Goal: Complete application form

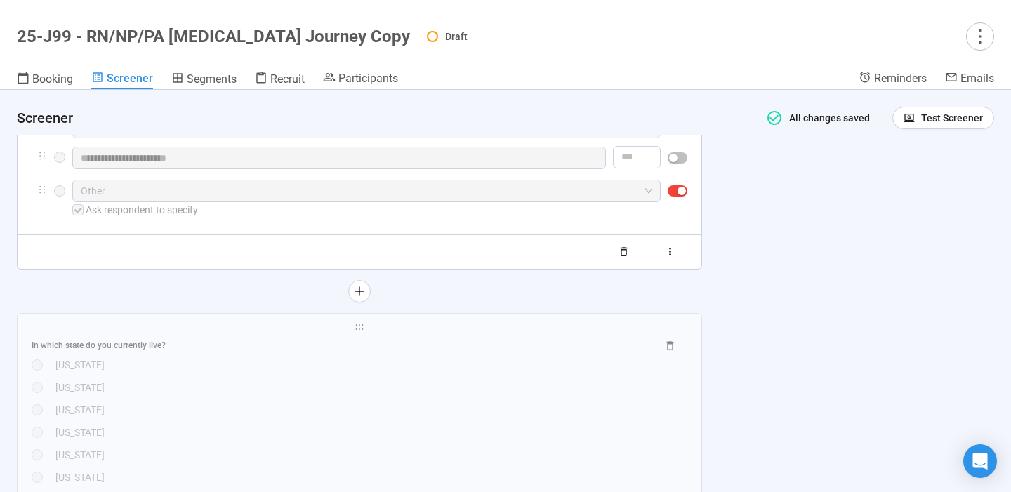
scroll to position [767, 0]
click at [378, 382] on div "[US_STATE]" at bounding box center [371, 384] width 632 height 15
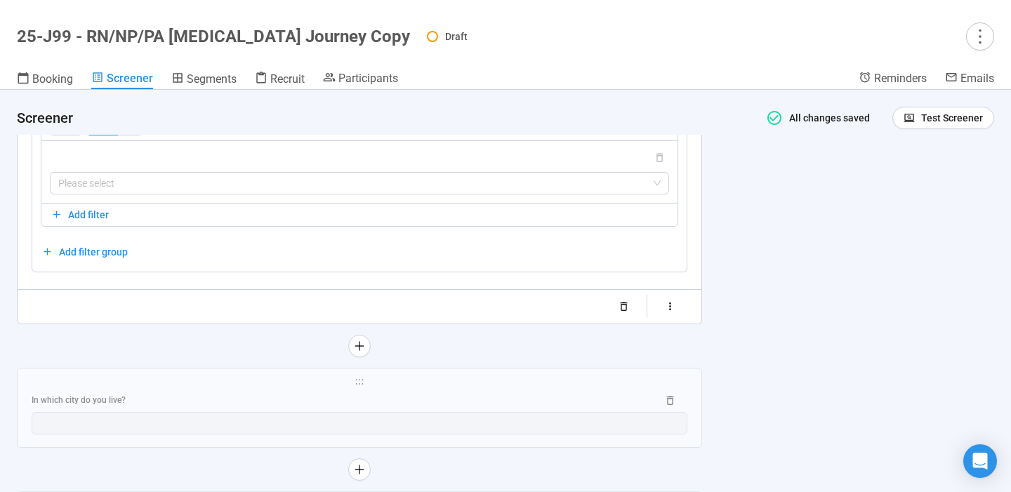
scroll to position [2685, 0]
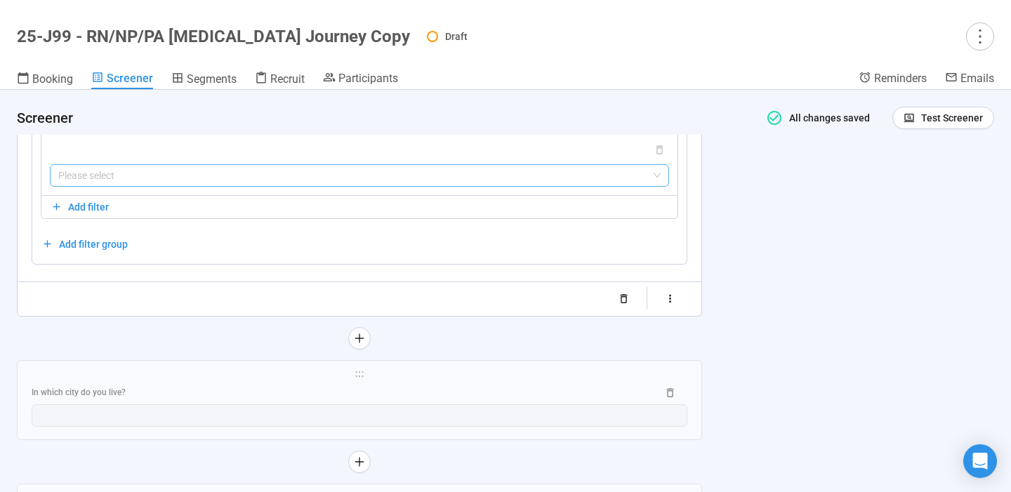
click at [465, 186] on input "search" at bounding box center [359, 175] width 602 height 21
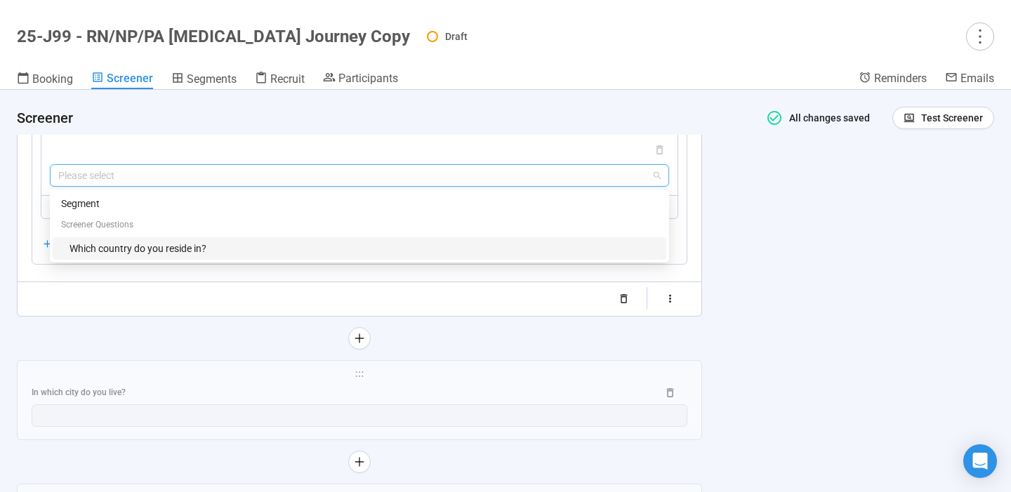
click at [361, 256] on div "Which country do you reside in?" at bounding box center [363, 248] width 588 height 15
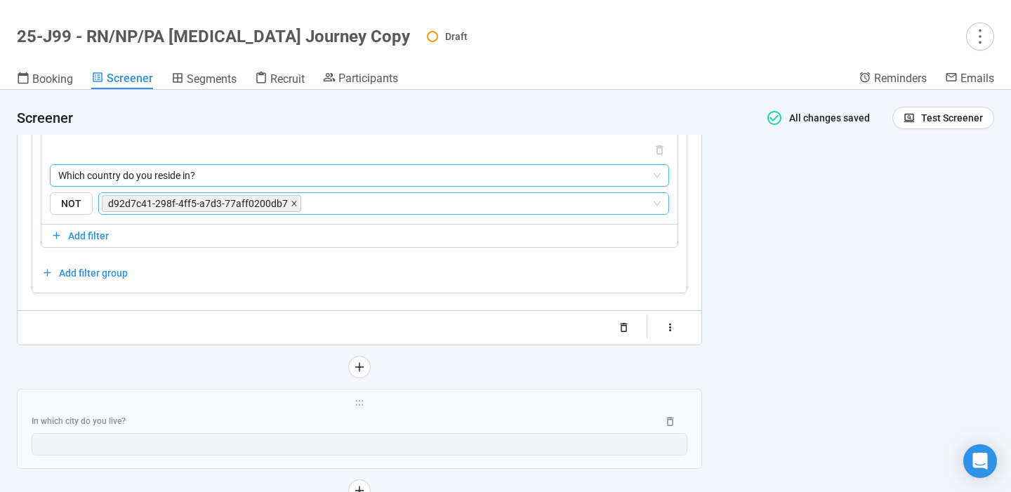
click at [291, 206] on icon "close" at bounding box center [293, 203] width 5 height 5
click at [290, 212] on input "search" at bounding box center [379, 203] width 544 height 17
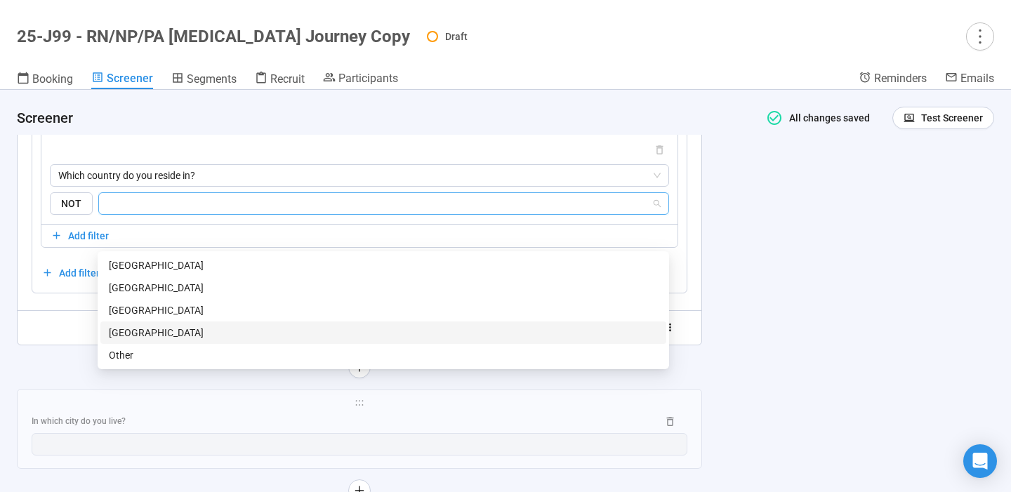
click at [207, 331] on div "[GEOGRAPHIC_DATA]" at bounding box center [383, 332] width 549 height 15
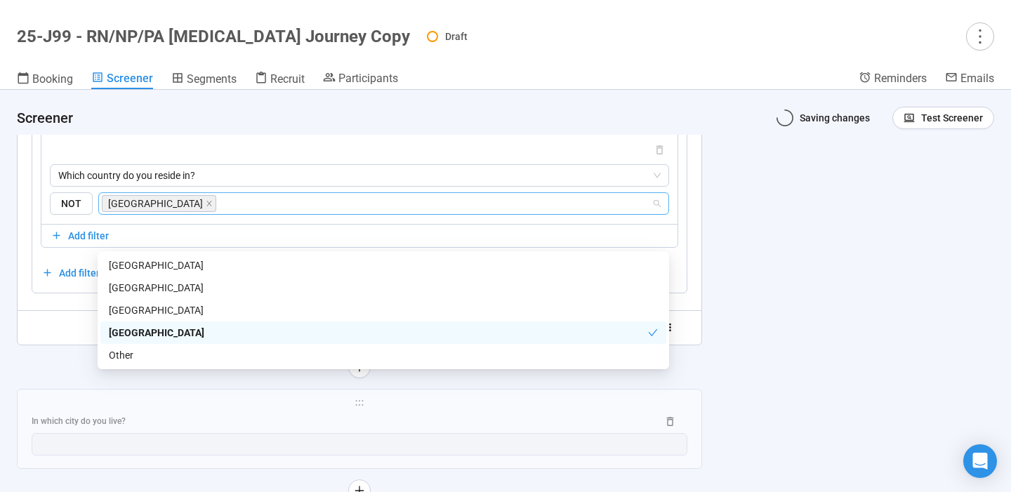
click at [837, 328] on div "**********" at bounding box center [505, 291] width 1011 height 402
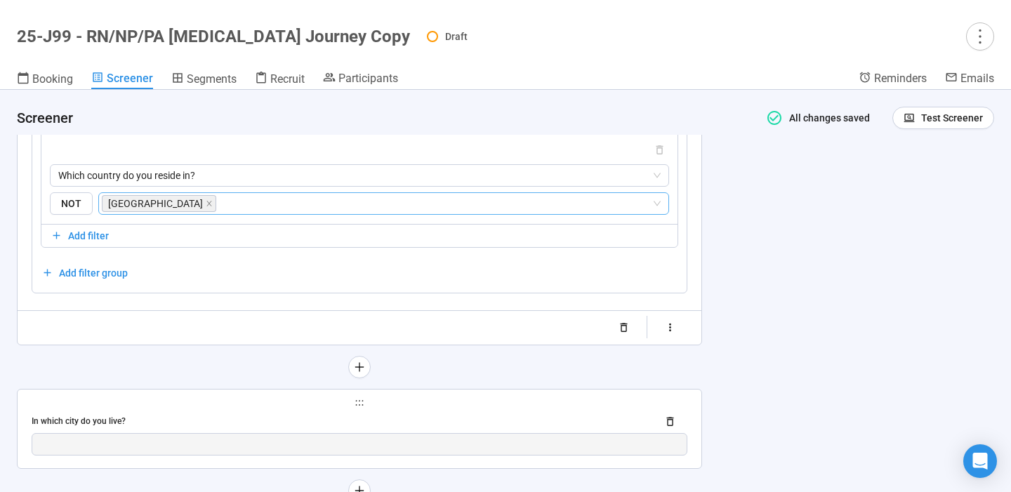
click at [407, 443] on div "**********" at bounding box center [360, 429] width 684 height 79
click at [397, 408] on span "holder" at bounding box center [360, 403] width 656 height 10
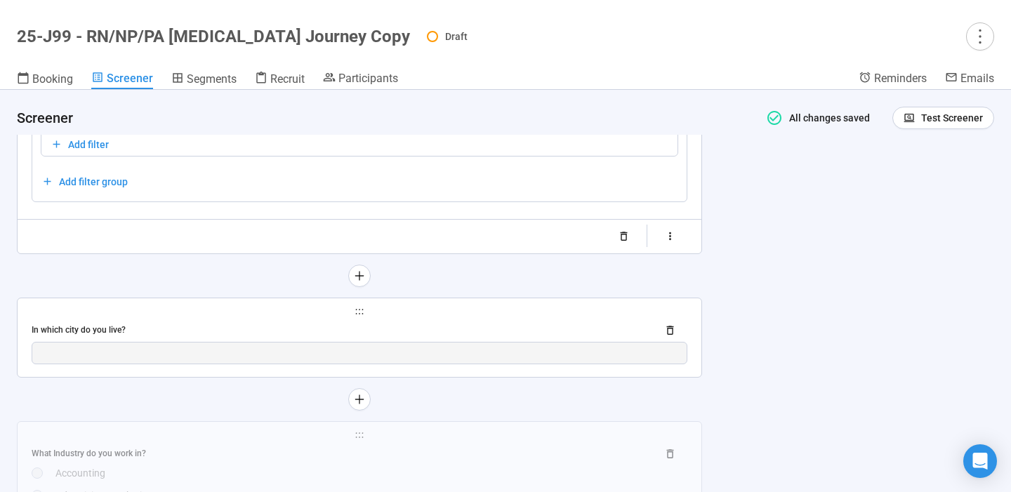
scroll to position [2777, 0]
click at [296, 335] on div "In which city do you live?" at bounding box center [339, 328] width 614 height 13
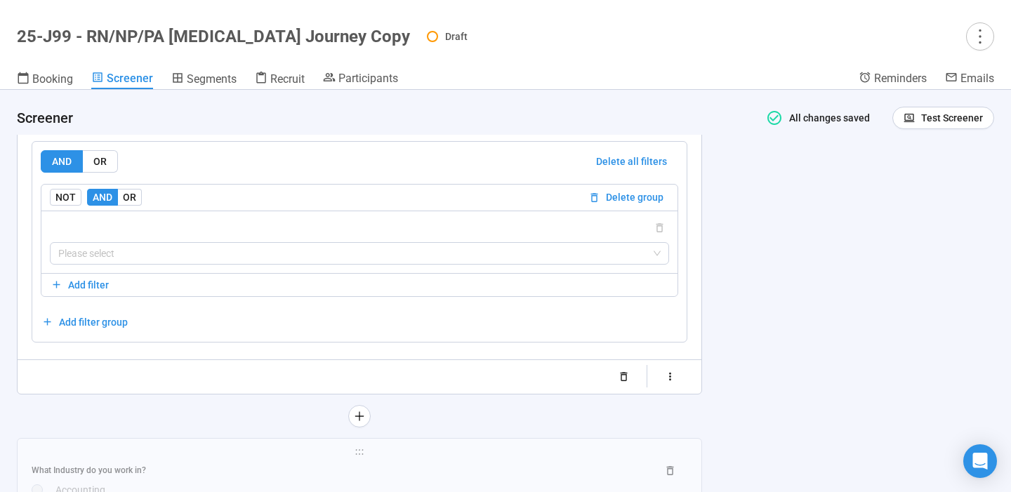
scroll to position [2199, 0]
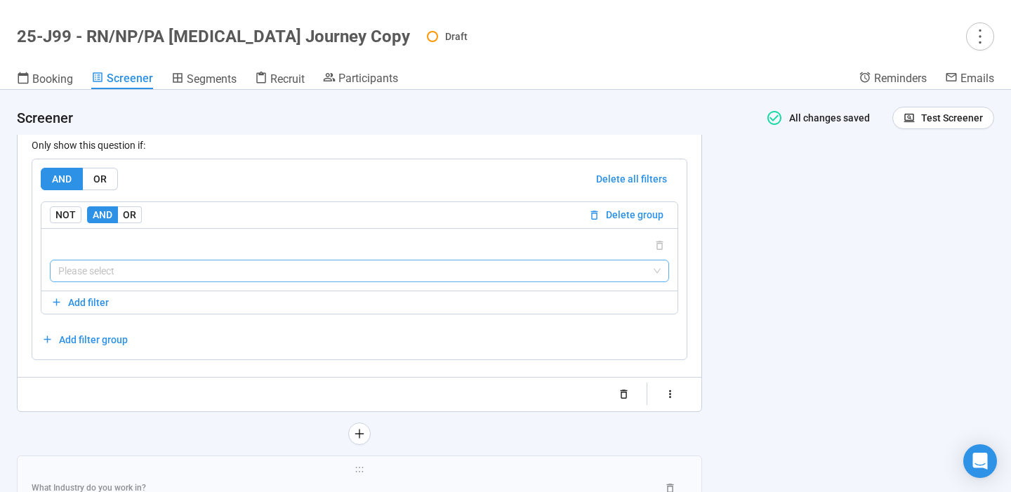
click at [251, 278] on input "search" at bounding box center [359, 270] width 602 height 21
click at [142, 271] on input "search" at bounding box center [359, 270] width 602 height 21
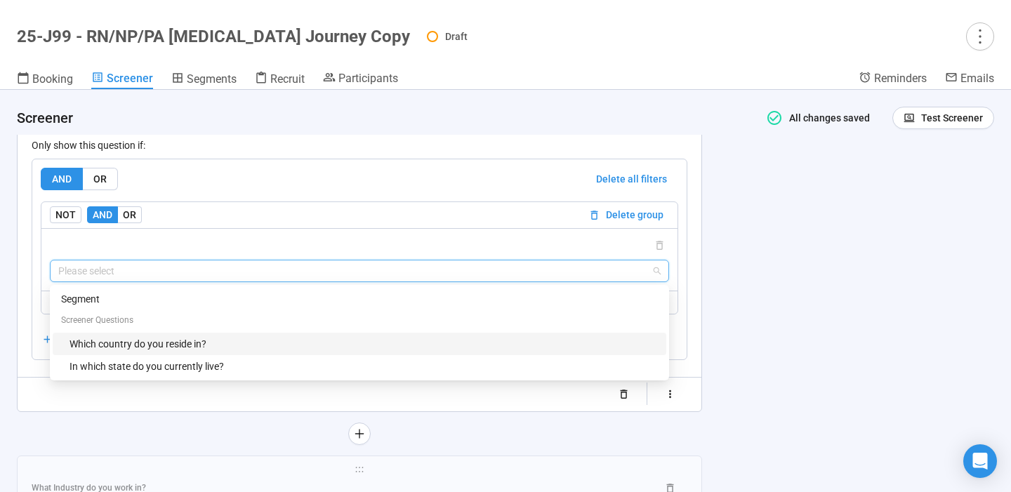
click at [143, 350] on div "Which country do you reside in?" at bounding box center [363, 343] width 588 height 15
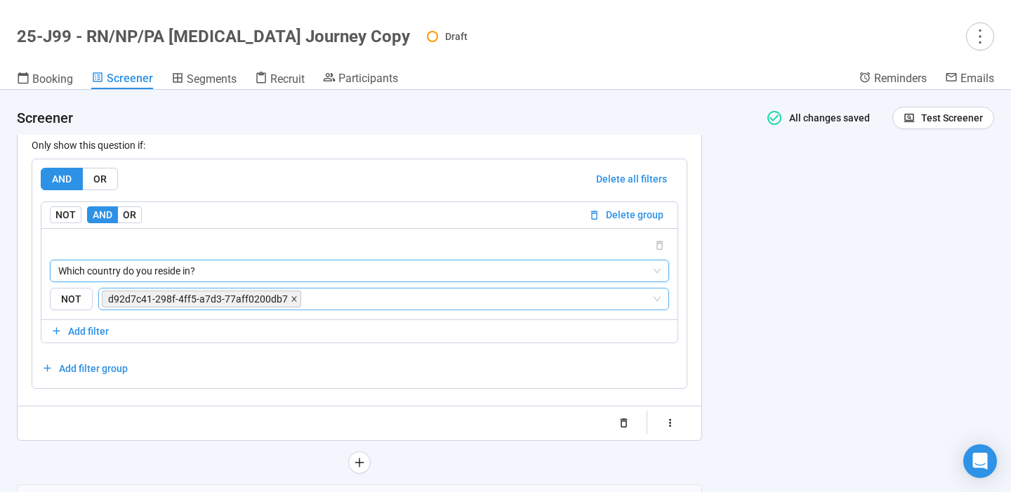
click at [291, 300] on icon "close" at bounding box center [294, 298] width 7 height 7
click at [304, 300] on input "search" at bounding box center [477, 299] width 347 height 17
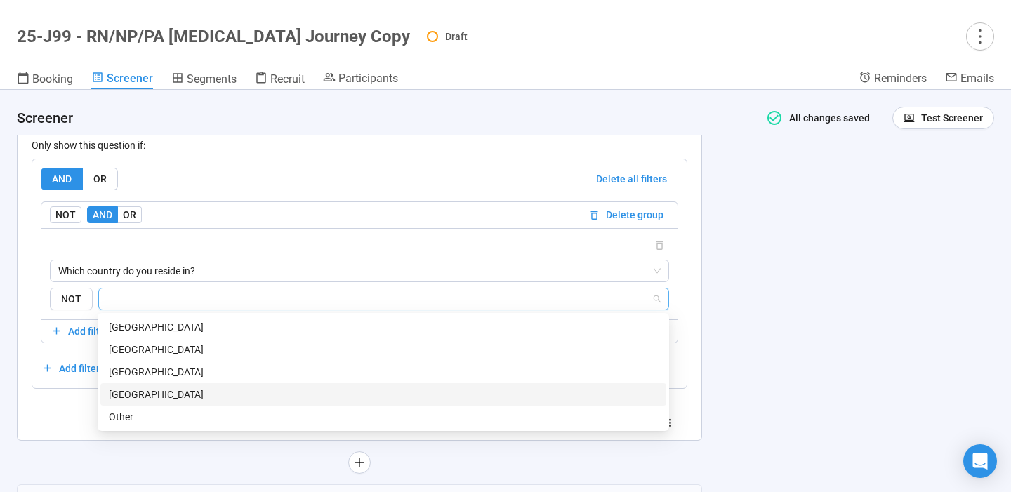
click at [183, 390] on div "[GEOGRAPHIC_DATA]" at bounding box center [383, 394] width 549 height 15
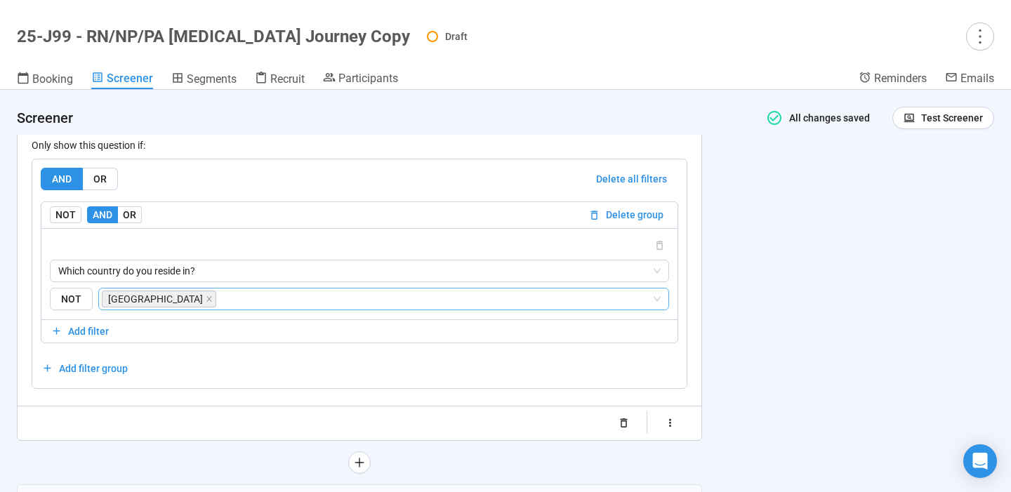
click at [765, 331] on div "**********" at bounding box center [505, 291] width 1011 height 402
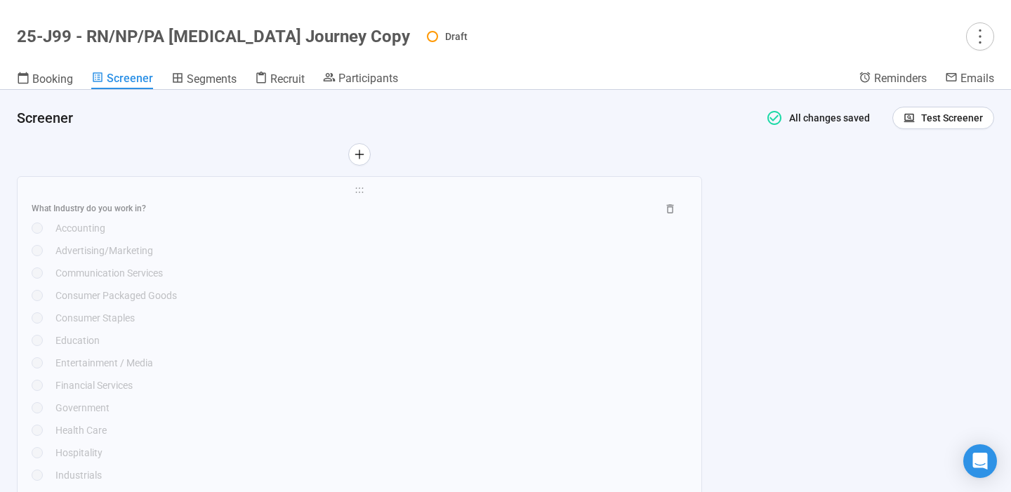
scroll to position [2520, 0]
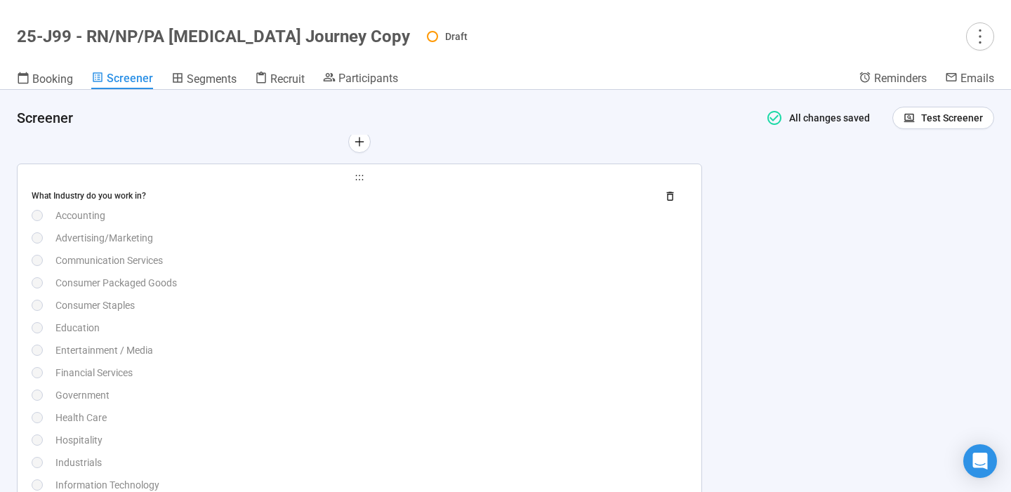
click at [447, 359] on div "What Industry do you work in? Accounting Advertising/Marketing Communication Se…" at bounding box center [360, 440] width 656 height 510
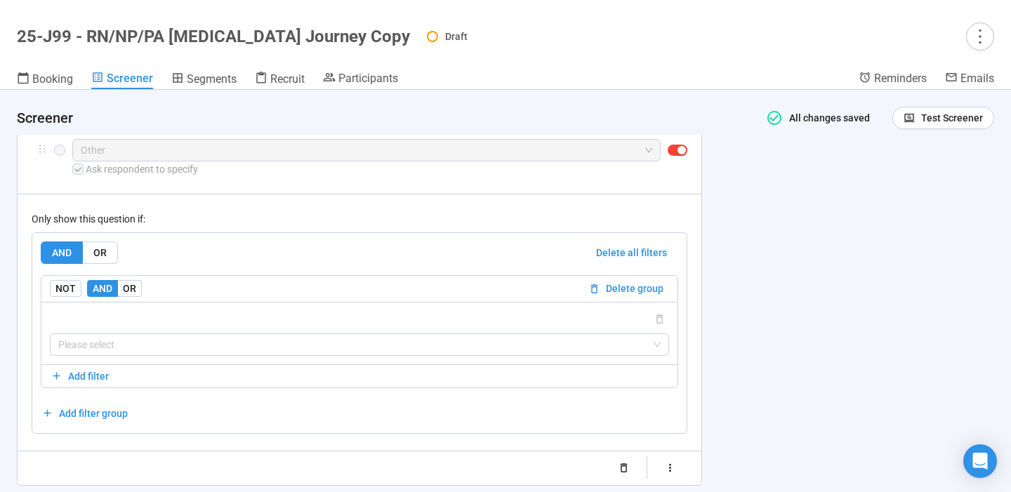
scroll to position [2951, 0]
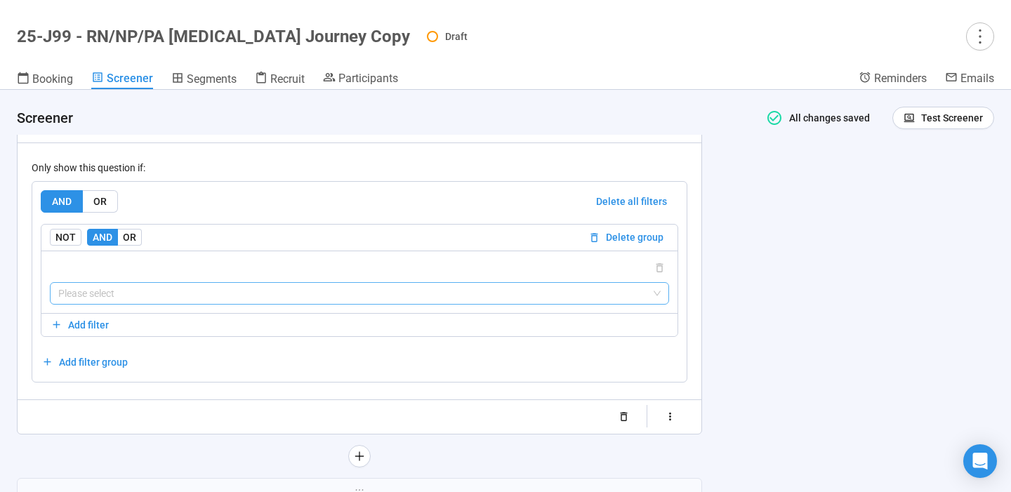
click at [429, 292] on input "search" at bounding box center [359, 293] width 602 height 21
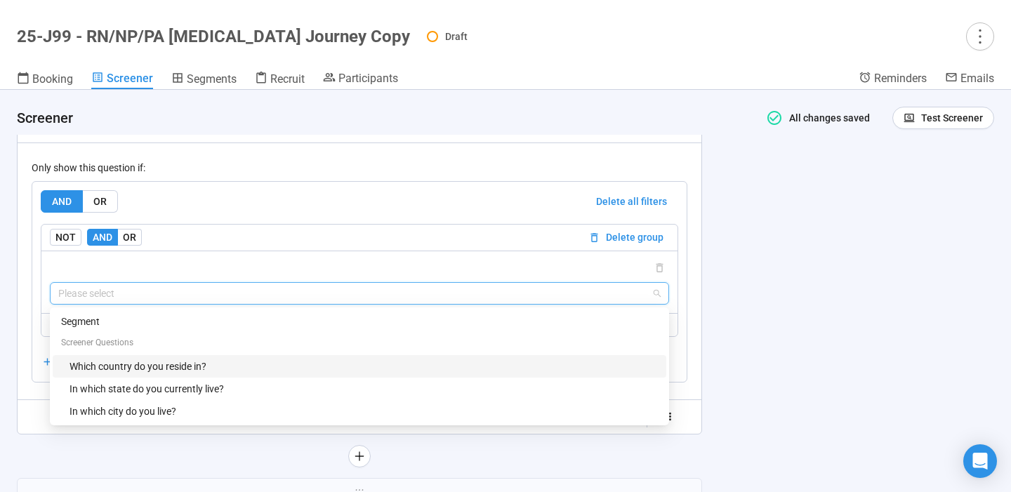
click at [300, 361] on div "Which country do you reside in?" at bounding box center [363, 366] width 588 height 15
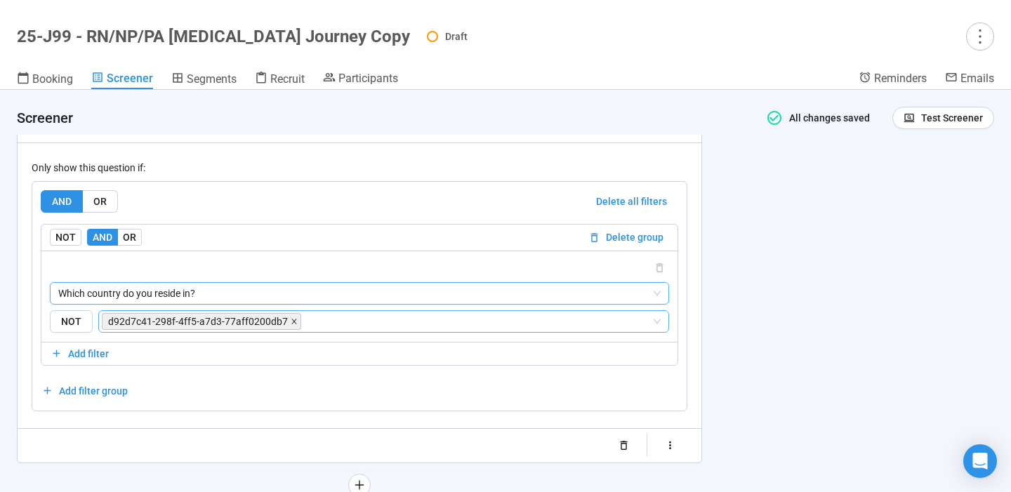
click at [291, 323] on icon "close" at bounding box center [293, 321] width 5 height 5
click at [290, 323] on input "search" at bounding box center [379, 321] width 544 height 17
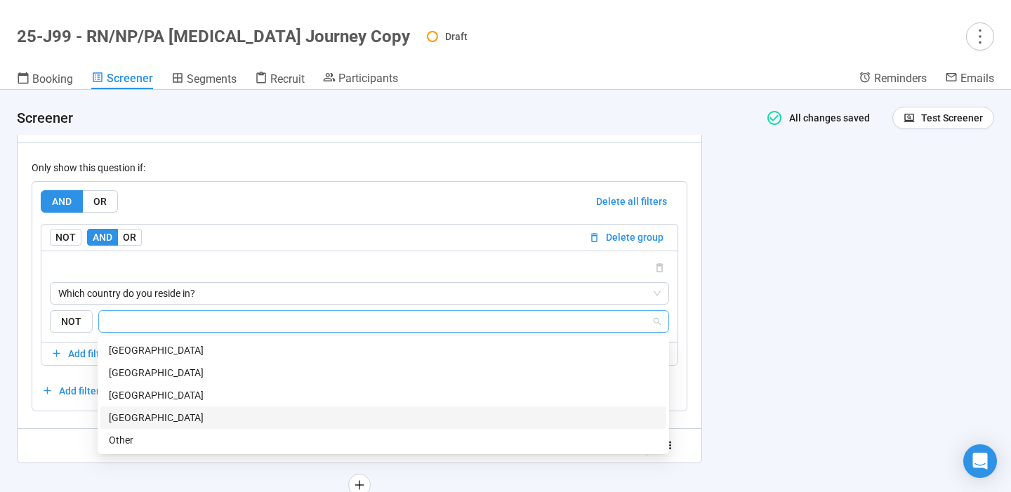
click at [240, 415] on div "[GEOGRAPHIC_DATA]" at bounding box center [383, 417] width 549 height 15
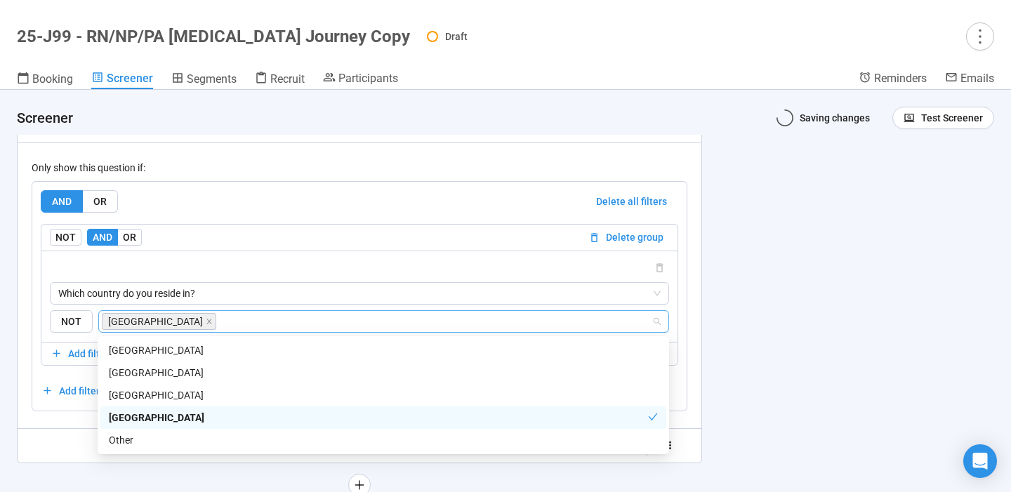
click at [832, 262] on div "**********" at bounding box center [505, 291] width 1011 height 402
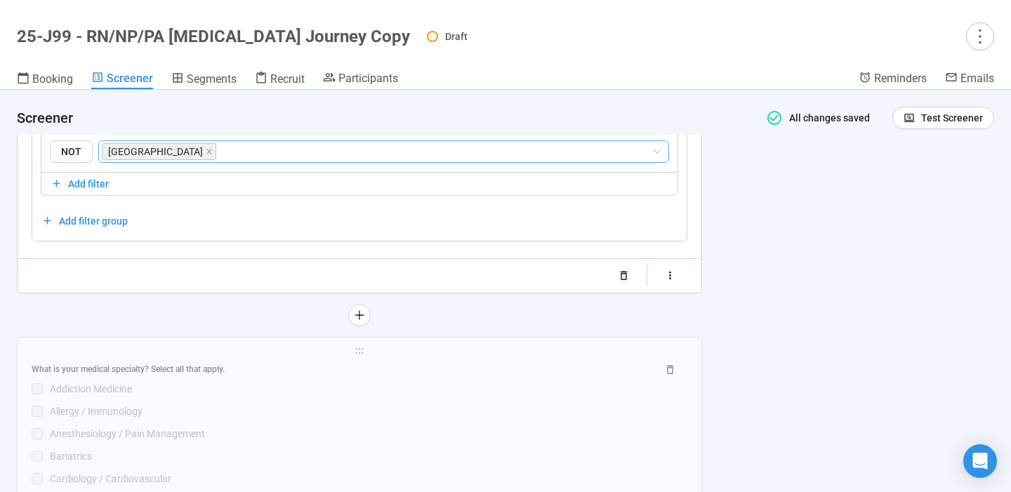
scroll to position [3167, 0]
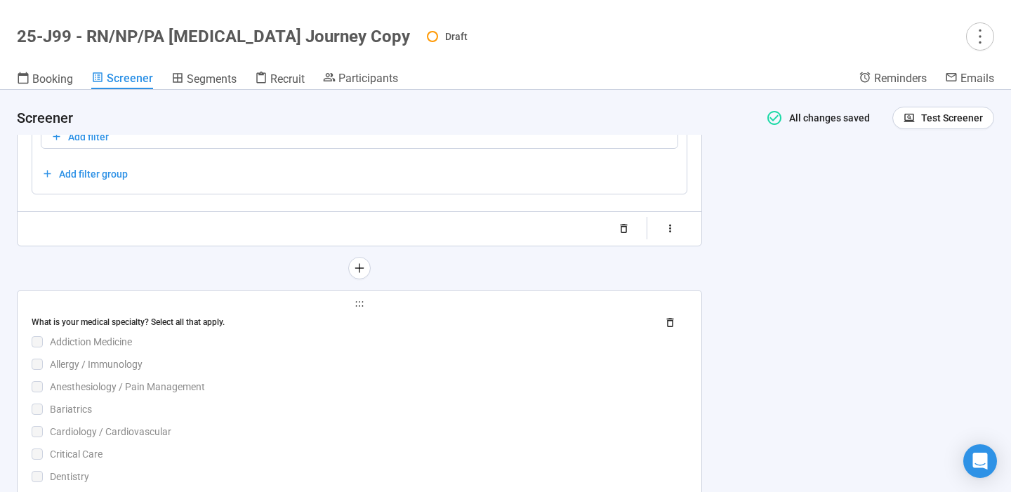
click at [538, 345] on div "Addiction Medicine" at bounding box center [368, 341] width 637 height 15
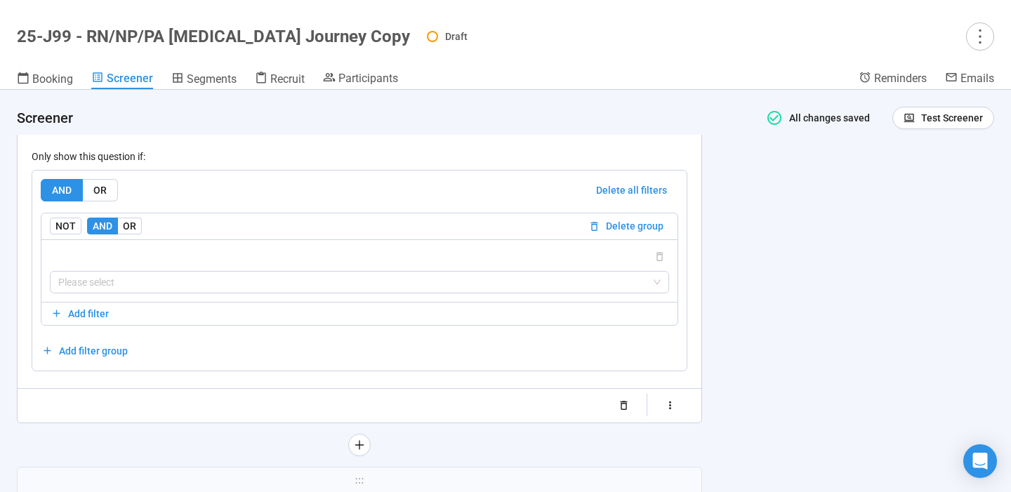
scroll to position [4177, 0]
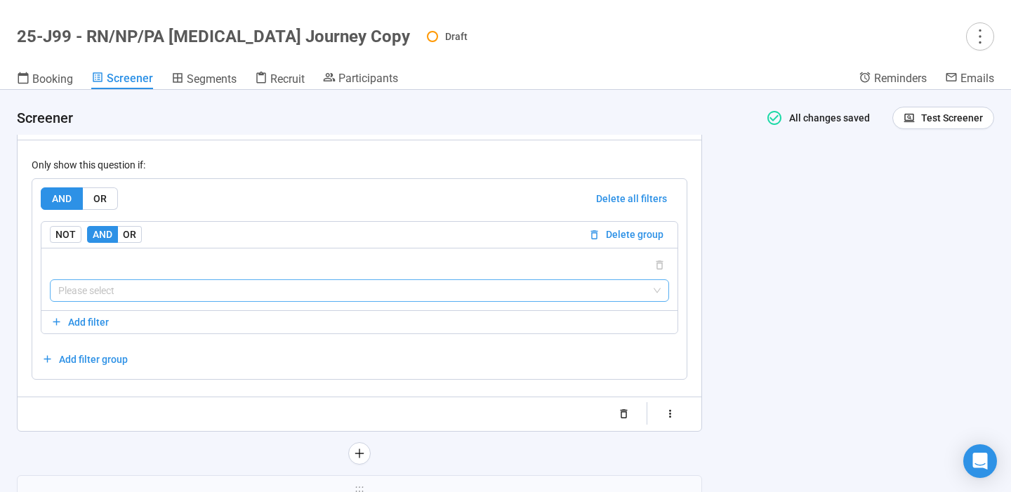
click at [482, 301] on input "search" at bounding box center [359, 290] width 602 height 21
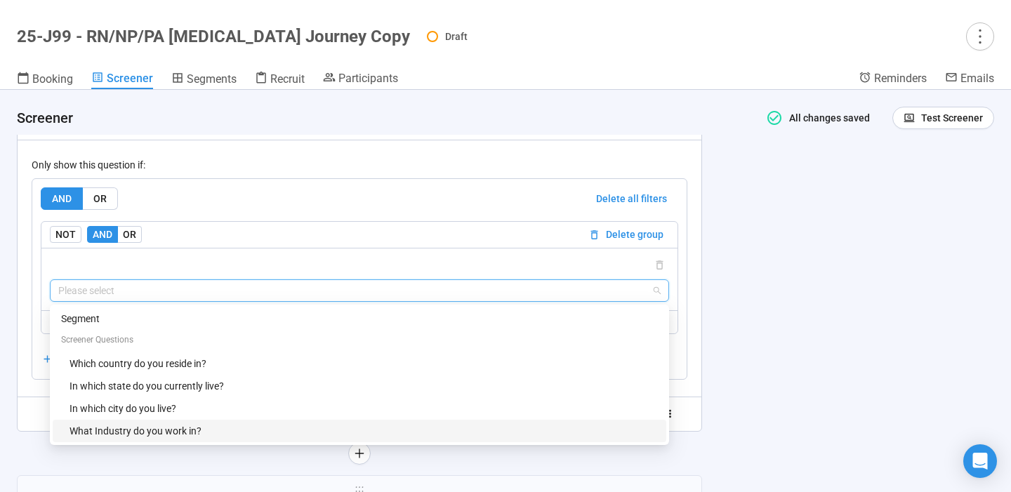
click at [295, 439] on div "What Industry do you work in?" at bounding box center [363, 430] width 588 height 15
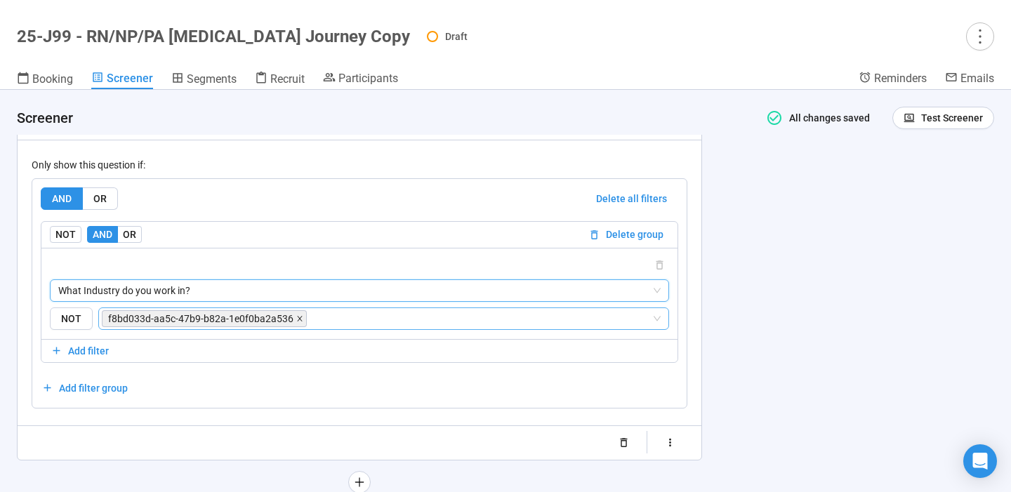
click at [296, 322] on icon "close" at bounding box center [299, 318] width 7 height 7
click at [295, 327] on input "search" at bounding box center [379, 318] width 544 height 17
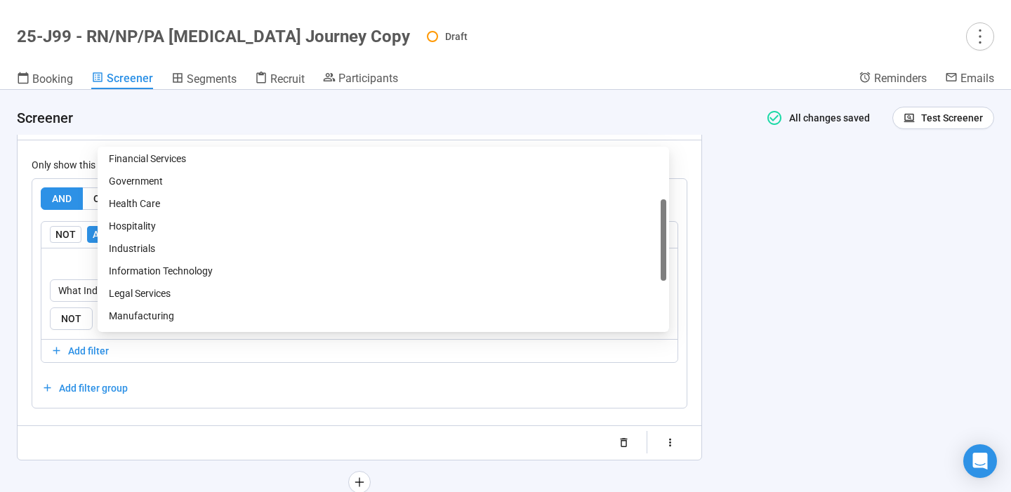
scroll to position [159, 0]
click at [175, 206] on div "Health Care" at bounding box center [383, 203] width 549 height 15
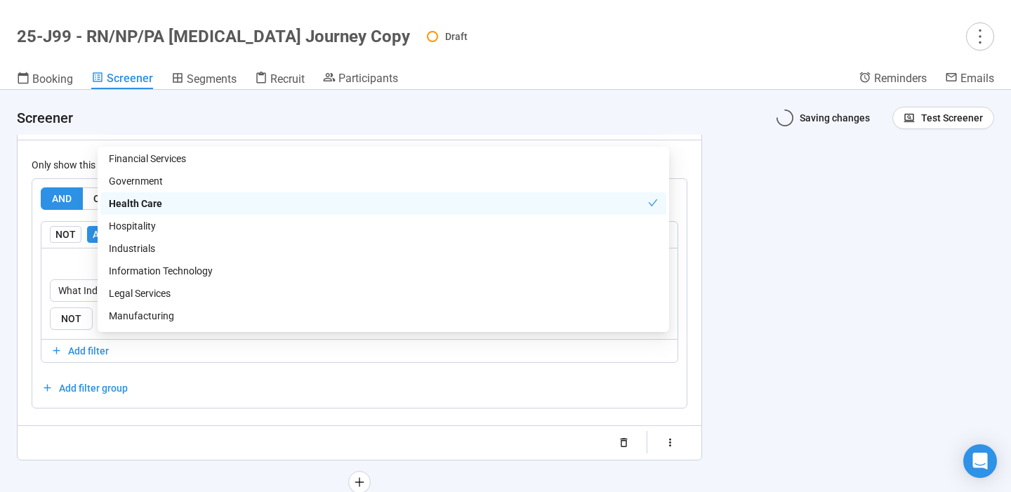
click at [728, 274] on div "**********" at bounding box center [505, 291] width 1011 height 402
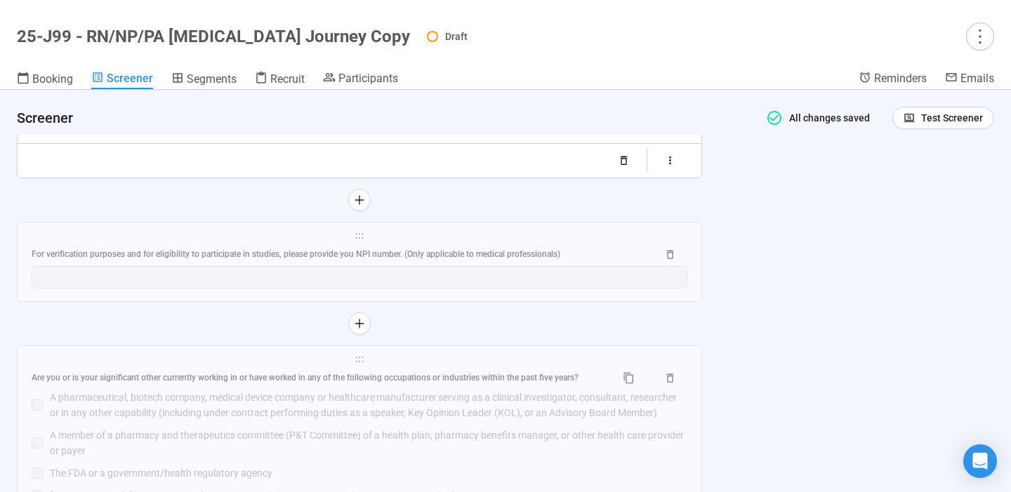
scroll to position [4511, 0]
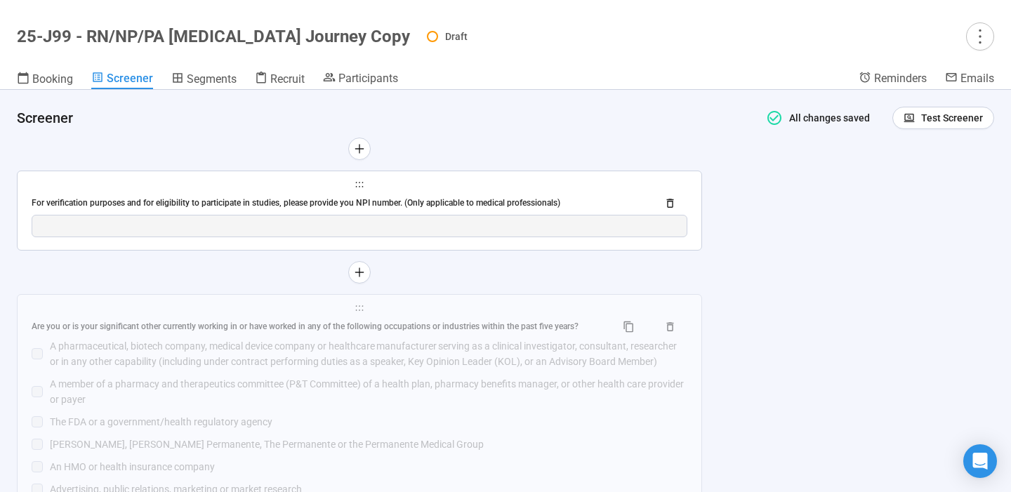
click at [525, 215] on div "For verification purposes and for eligibility to participate in studies, please…" at bounding box center [360, 203] width 656 height 22
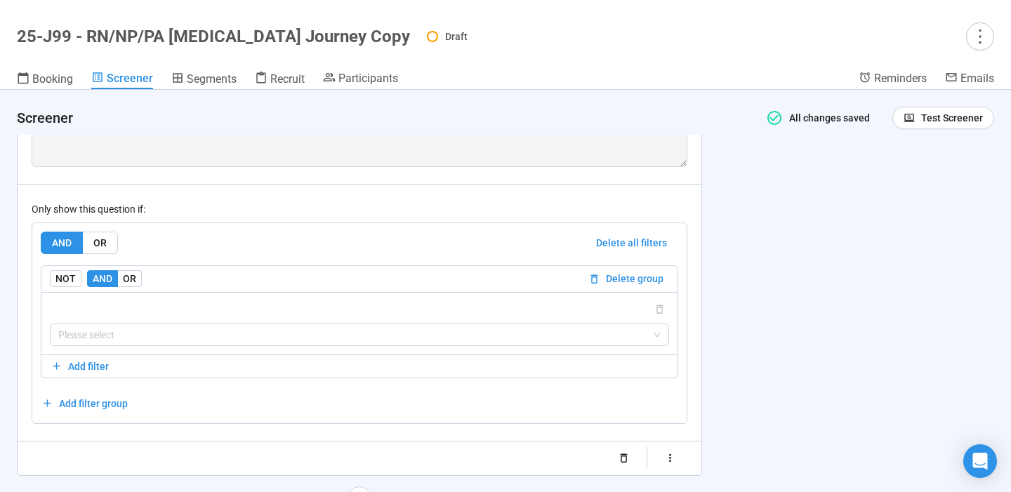
scroll to position [3912, 0]
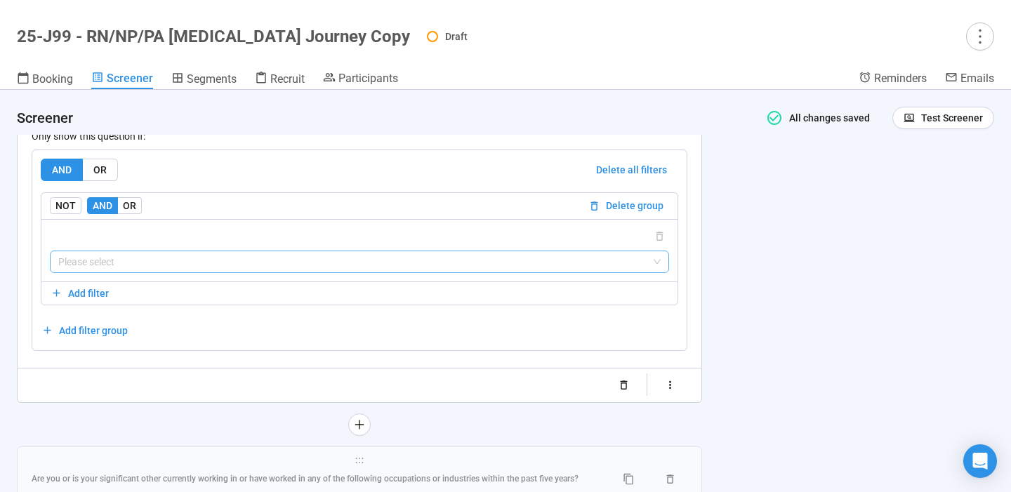
click at [440, 272] on input "search" at bounding box center [359, 261] width 602 height 21
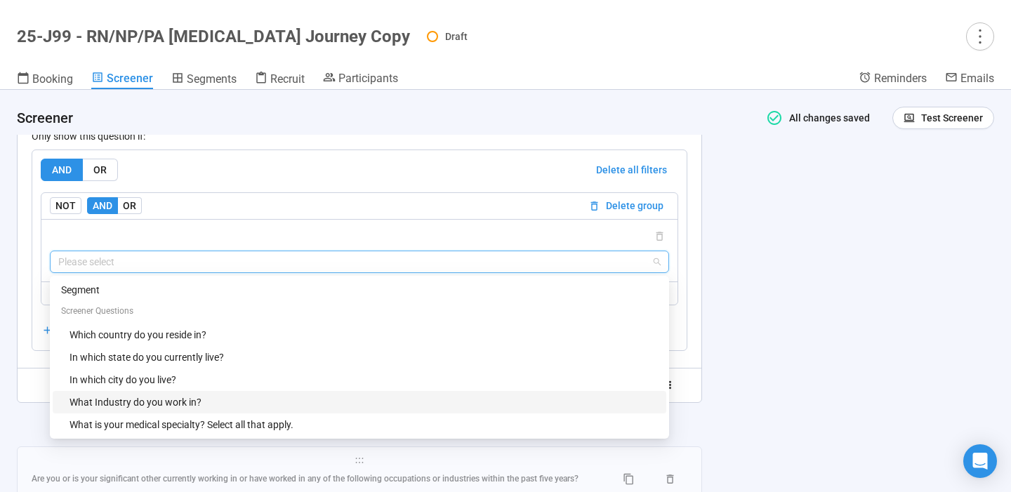
click at [308, 410] on div "What Industry do you work in?" at bounding box center [363, 401] width 588 height 15
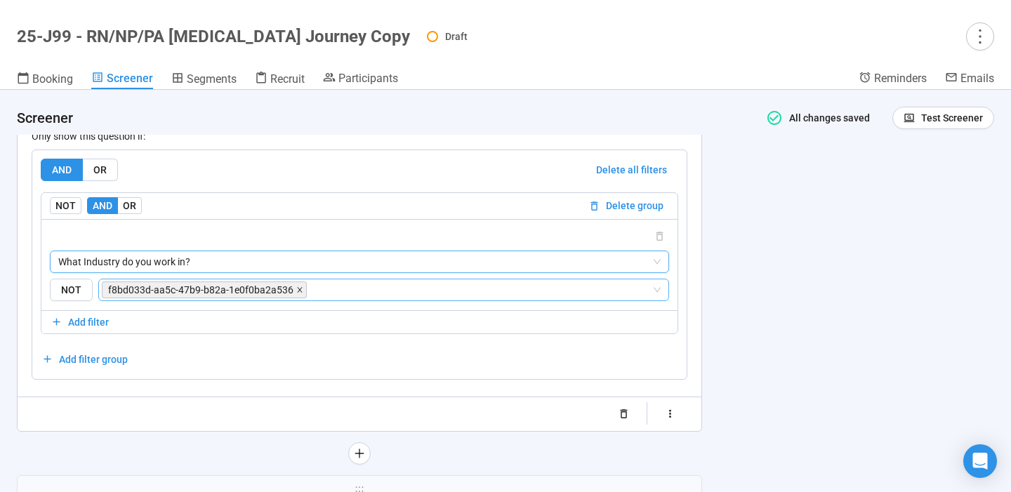
click at [296, 293] on icon "close" at bounding box center [299, 289] width 7 height 7
click at [310, 296] on input "search" at bounding box center [481, 289] width 342 height 17
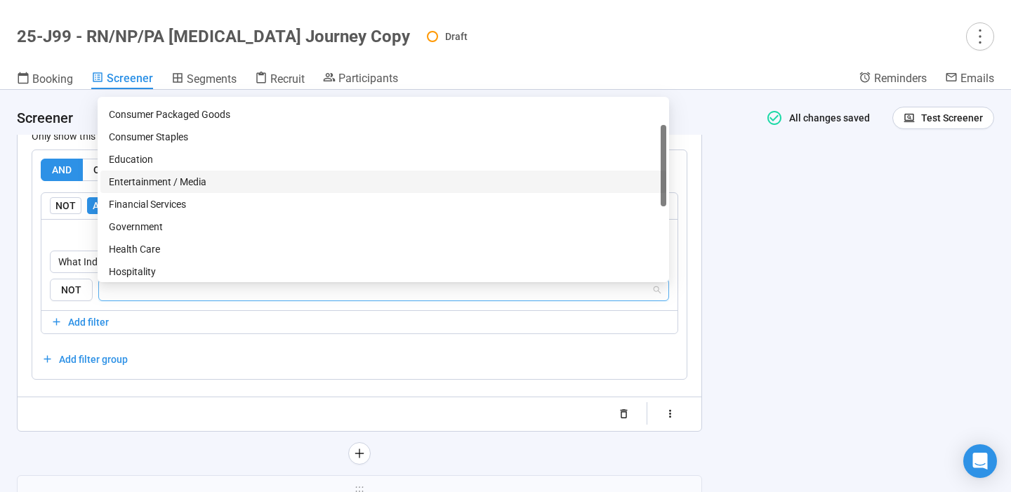
scroll to position [85, 0]
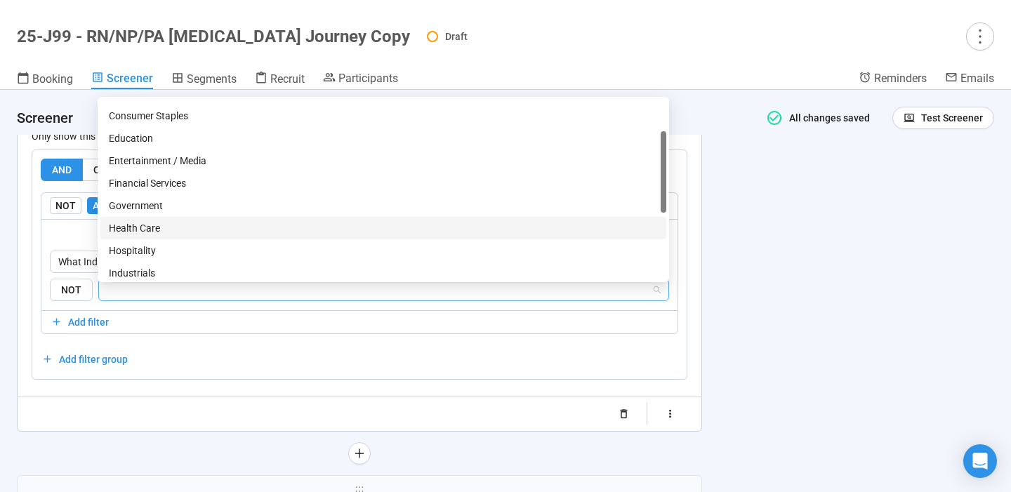
click at [197, 227] on div "Health Care" at bounding box center [383, 227] width 549 height 15
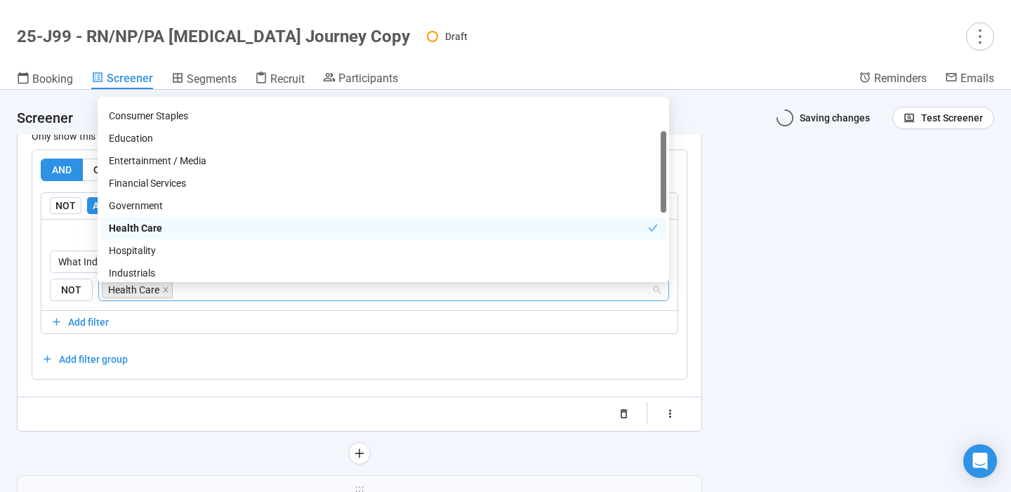
click at [771, 345] on div "**********" at bounding box center [505, 291] width 1011 height 402
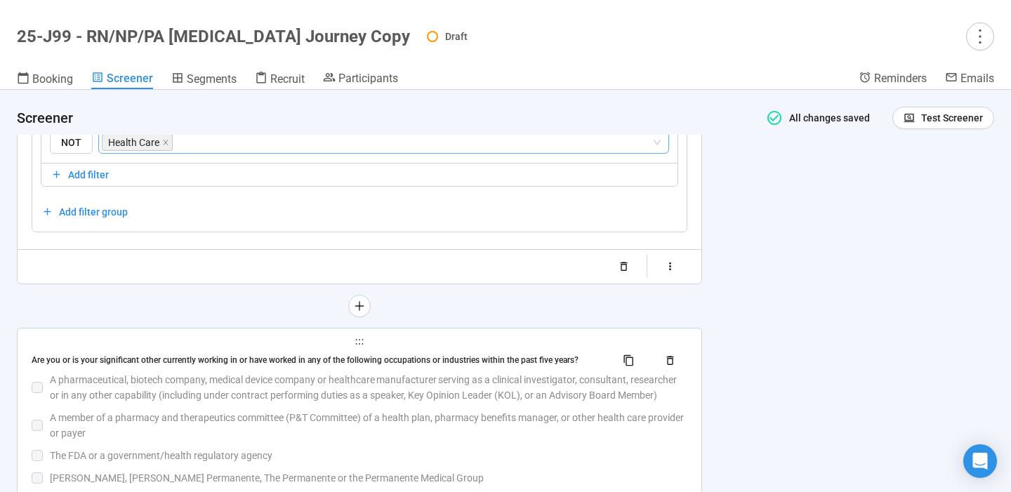
scroll to position [4062, 0]
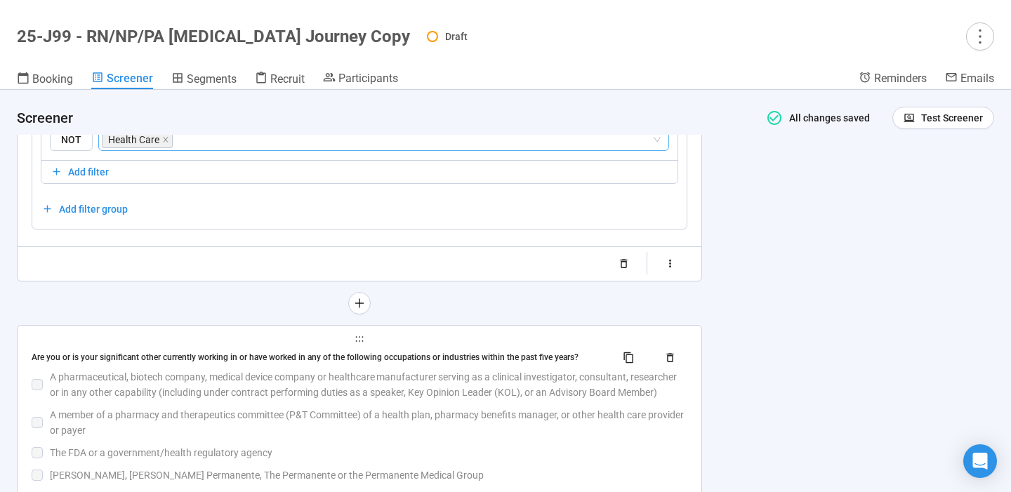
click at [515, 369] on div "Are you or is your significant other currently working in or have worked in any…" at bounding box center [360, 358] width 656 height 22
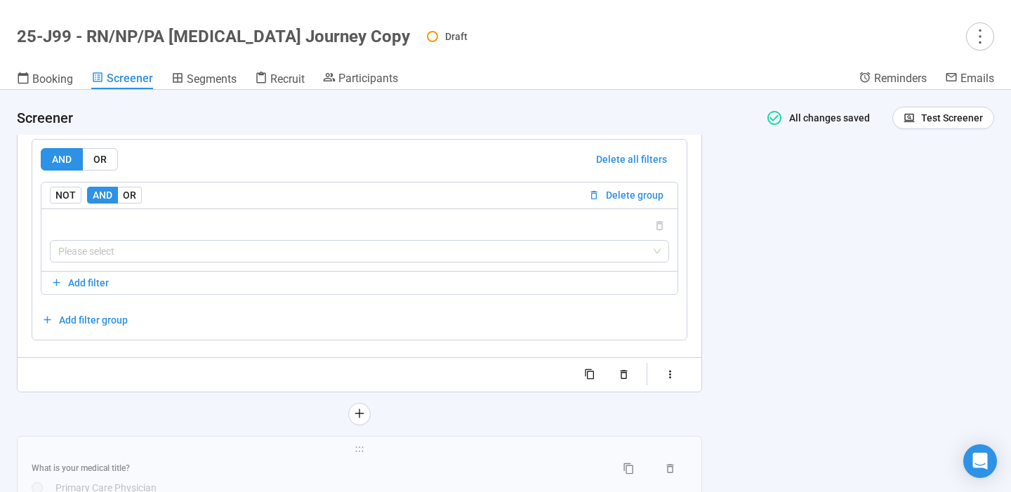
scroll to position [4312, 0]
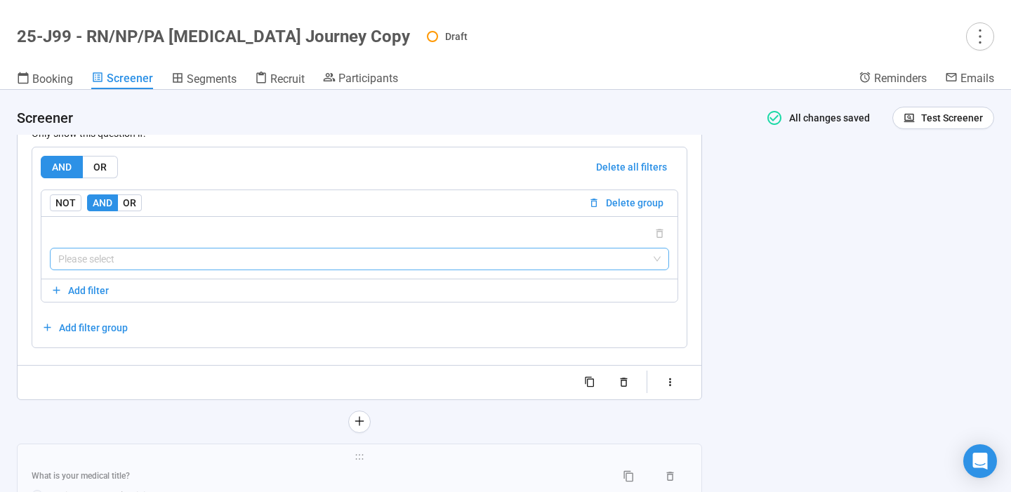
click at [519, 265] on input "search" at bounding box center [359, 258] width 602 height 21
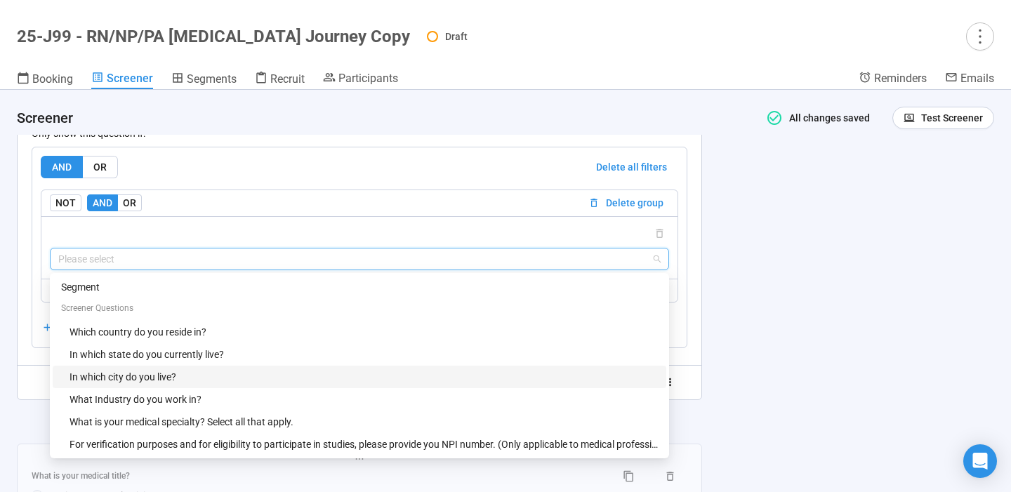
click at [349, 400] on div "What Industry do you work in?" at bounding box center [359, 399] width 613 height 22
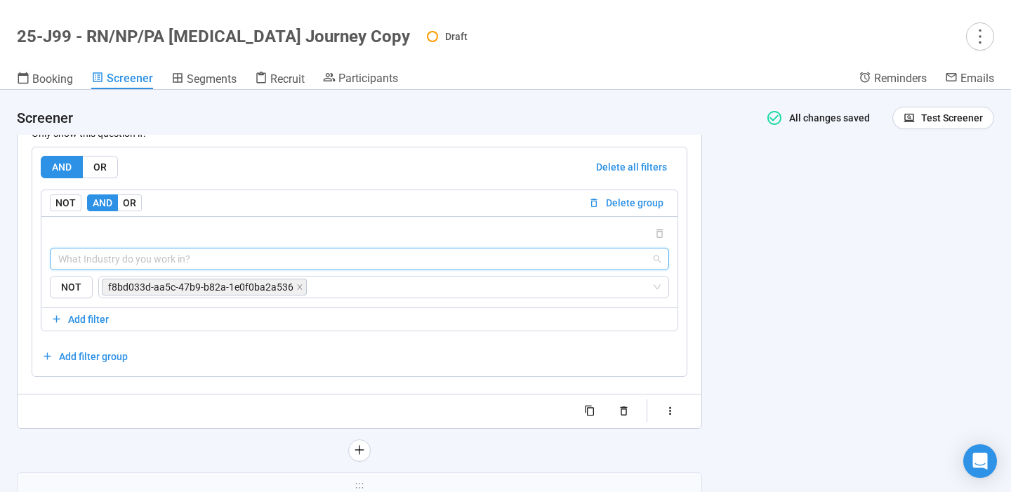
click at [406, 270] on span "What Industry do you work in?" at bounding box center [359, 258] width 602 height 21
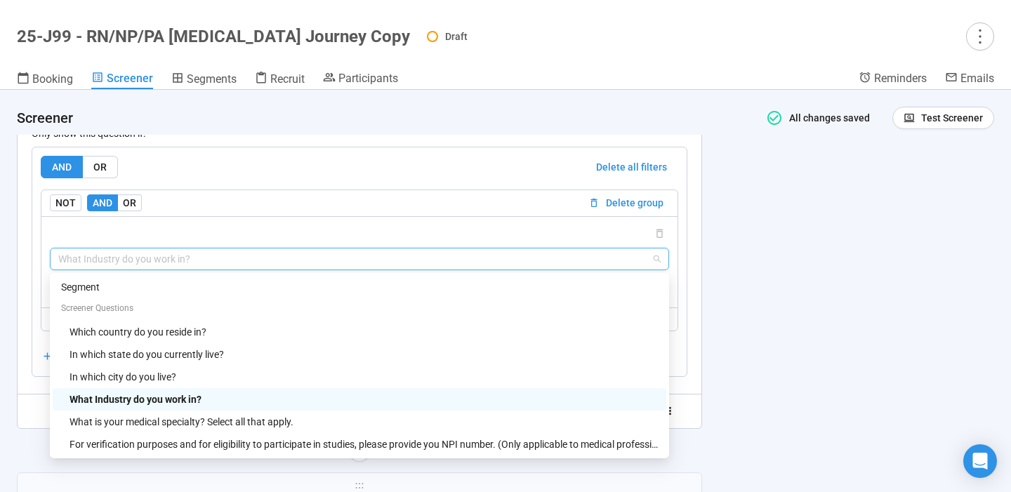
click at [204, 407] on div "What Industry do you work in?" at bounding box center [363, 399] width 588 height 15
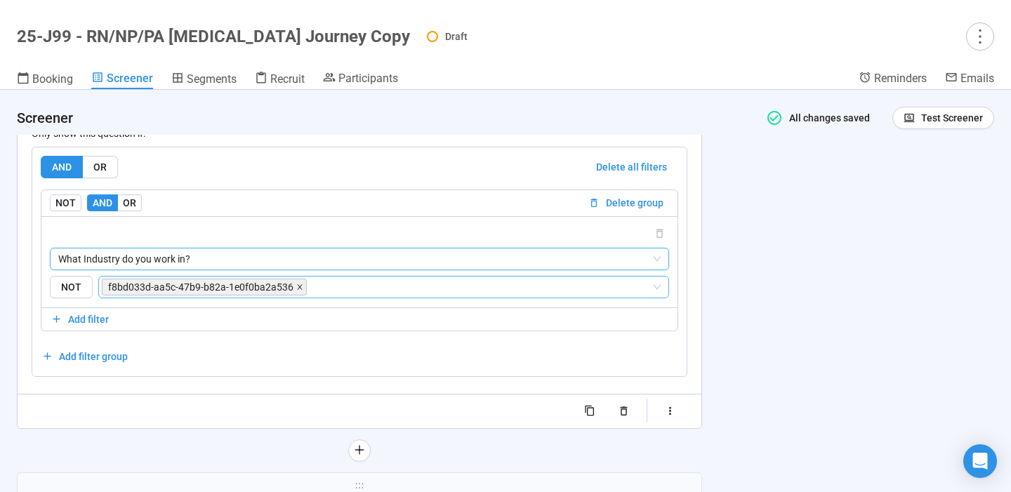
click at [297, 291] on icon "close" at bounding box center [299, 287] width 7 height 7
click at [310, 295] on input "search" at bounding box center [481, 287] width 342 height 17
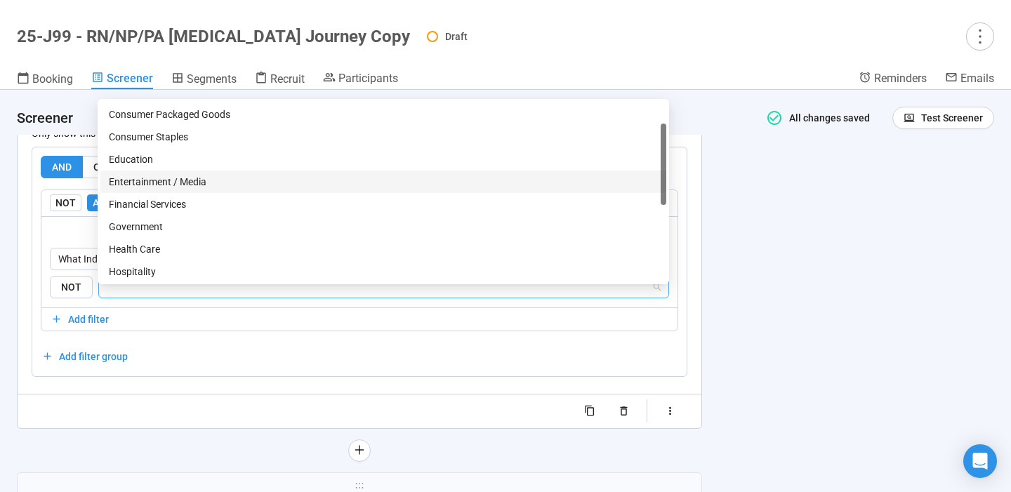
scroll to position [70, 0]
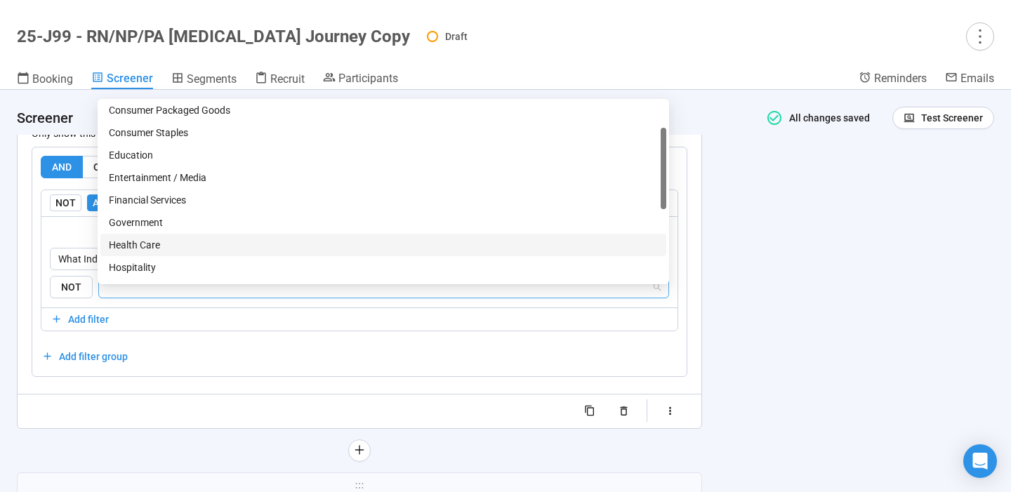
click at [166, 246] on div "Health Care" at bounding box center [383, 244] width 549 height 15
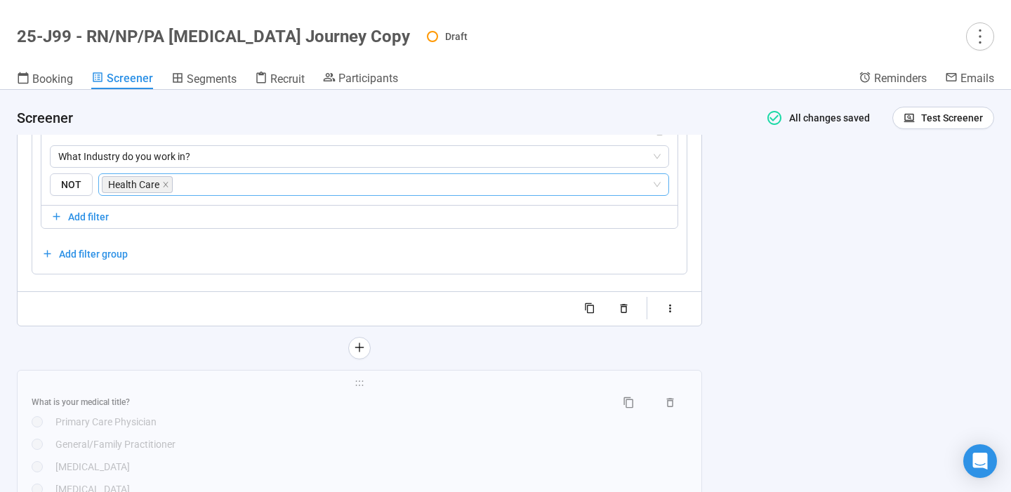
scroll to position [4565, 0]
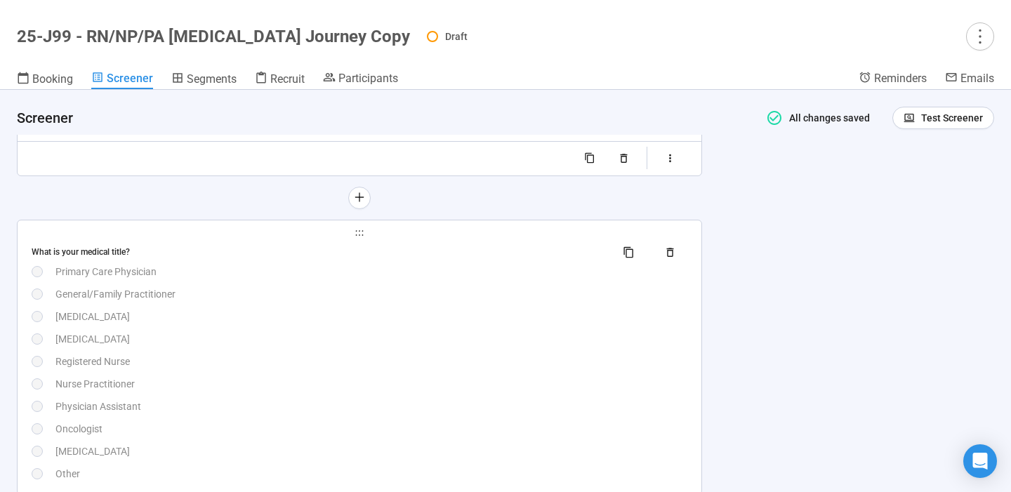
click at [409, 321] on div "[MEDICAL_DATA]" at bounding box center [371, 316] width 632 height 15
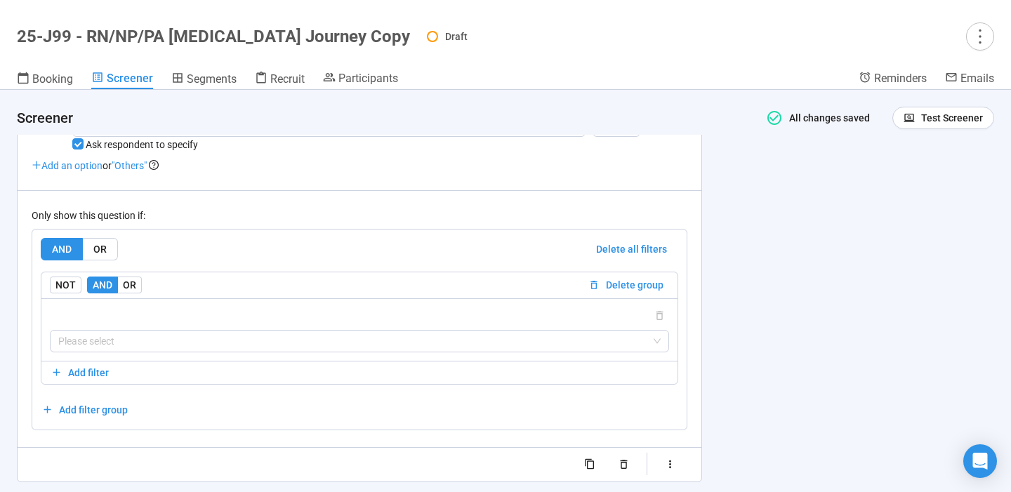
scroll to position [4648, 0]
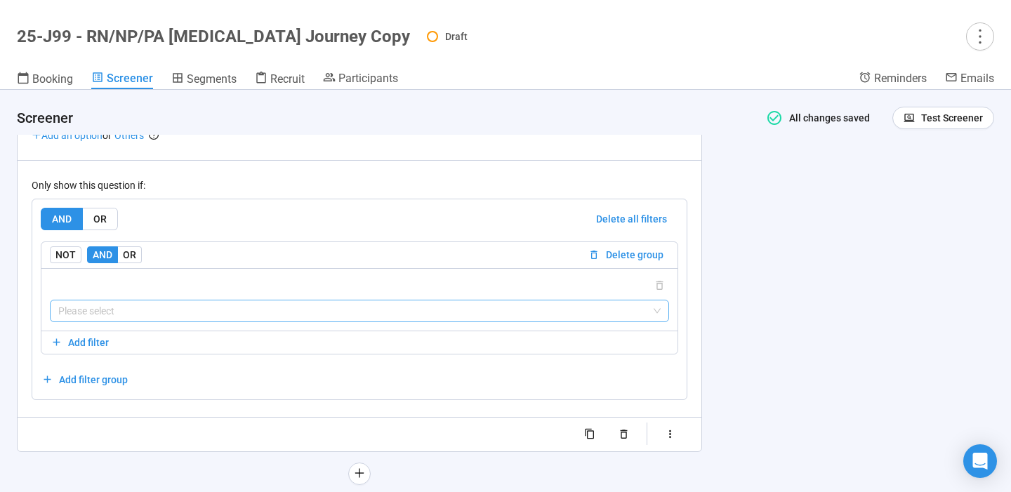
click at [486, 321] on input "search" at bounding box center [359, 310] width 602 height 21
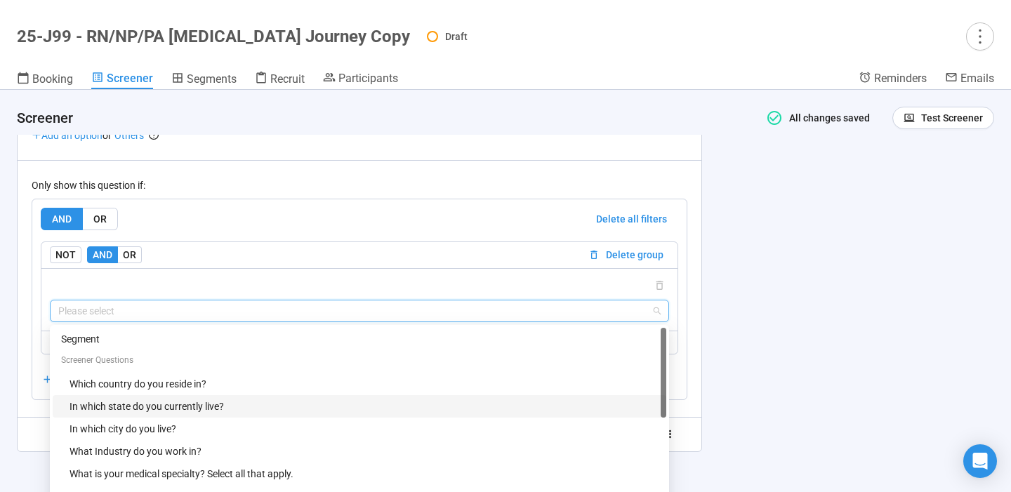
scroll to position [22, 0]
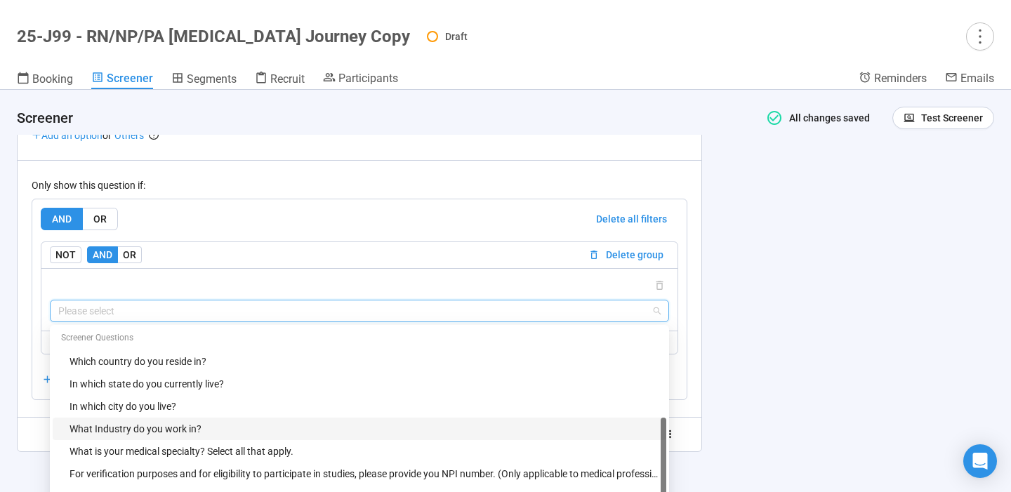
click at [244, 437] on div "What Industry do you work in?" at bounding box center [363, 428] width 588 height 15
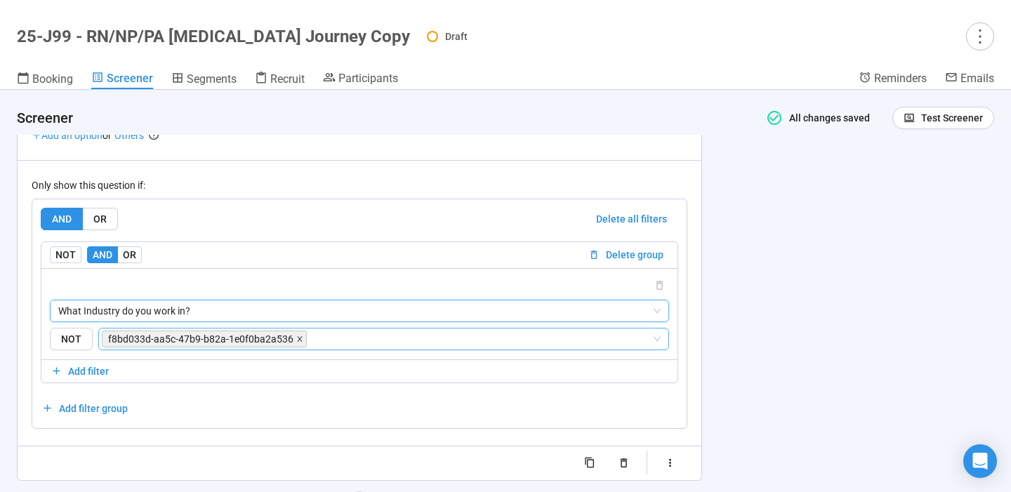
scroll to position [4729, 0]
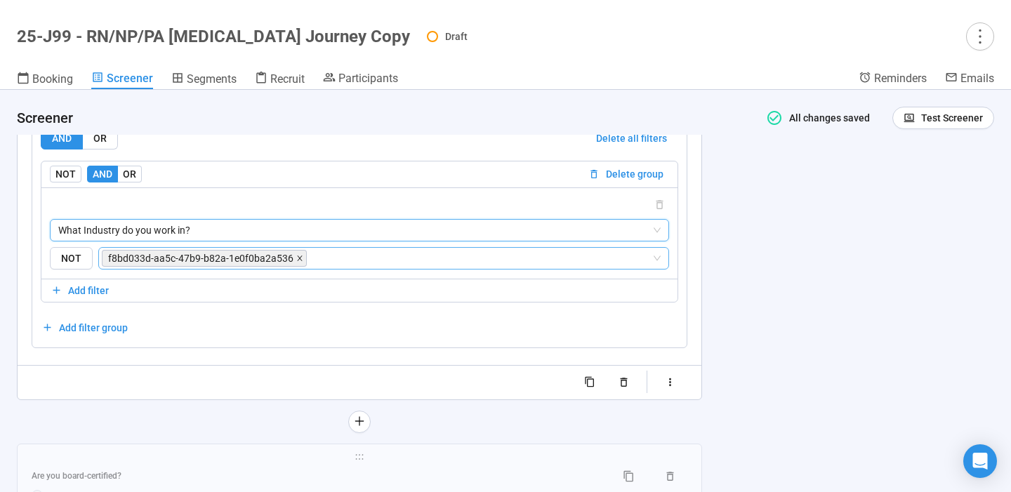
click at [297, 260] on icon "close" at bounding box center [299, 257] width 5 height 5
click at [295, 267] on input "search" at bounding box center [379, 258] width 544 height 17
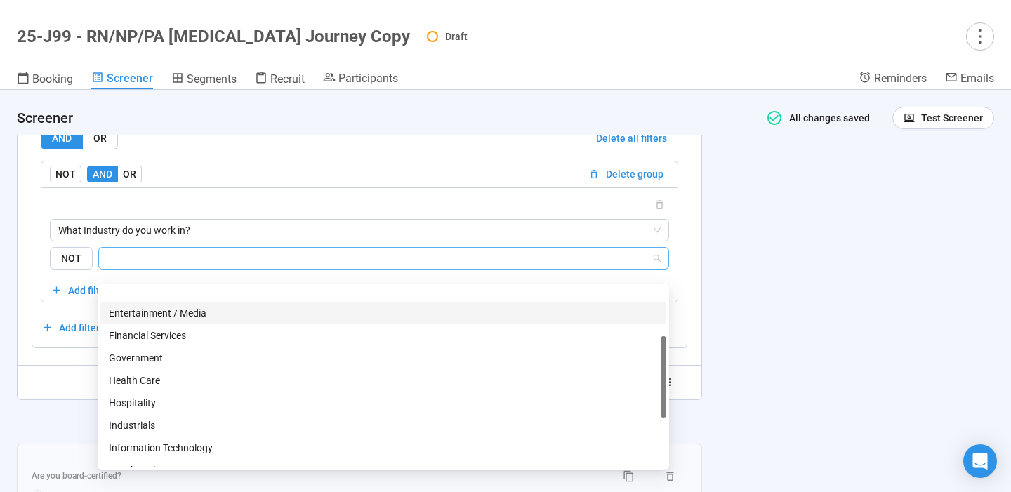
scroll to position [141, 0]
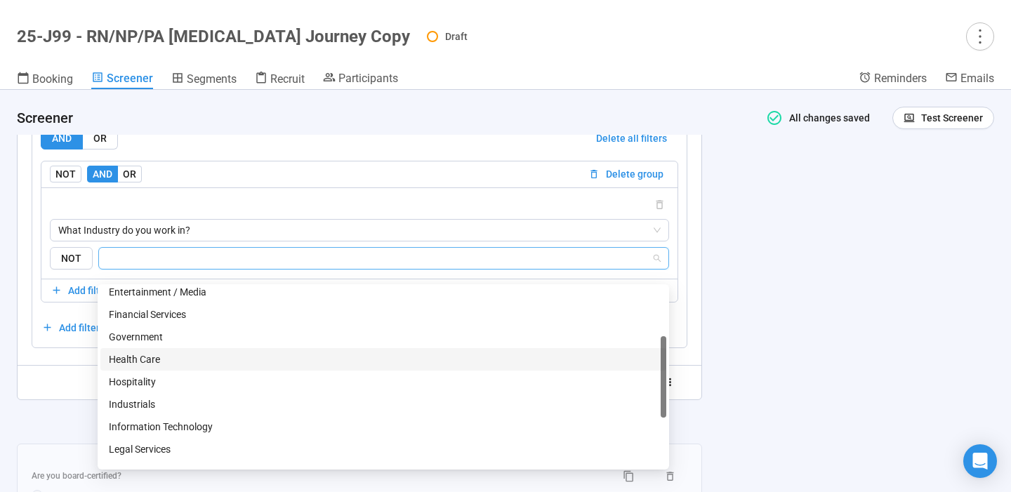
click at [164, 358] on div "Health Care" at bounding box center [383, 359] width 549 height 15
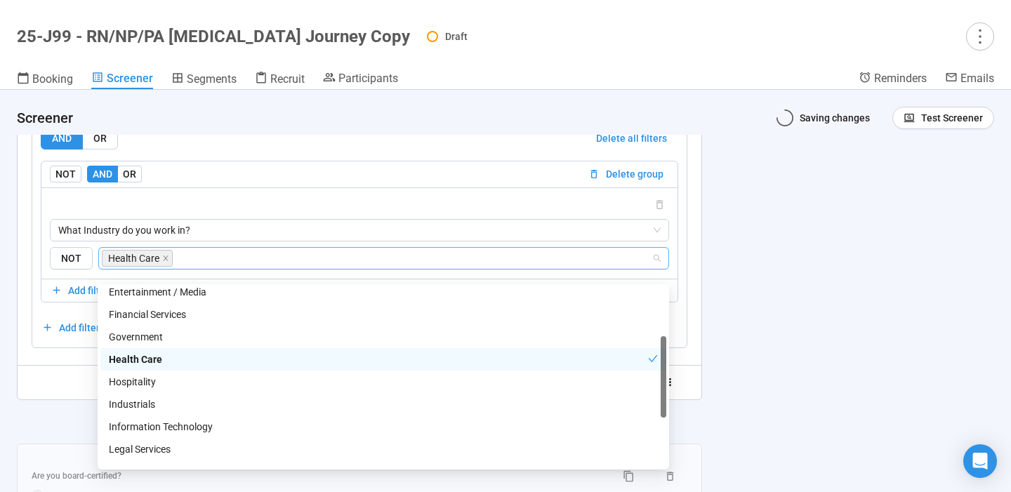
click at [865, 289] on div "**********" at bounding box center [505, 291] width 1011 height 402
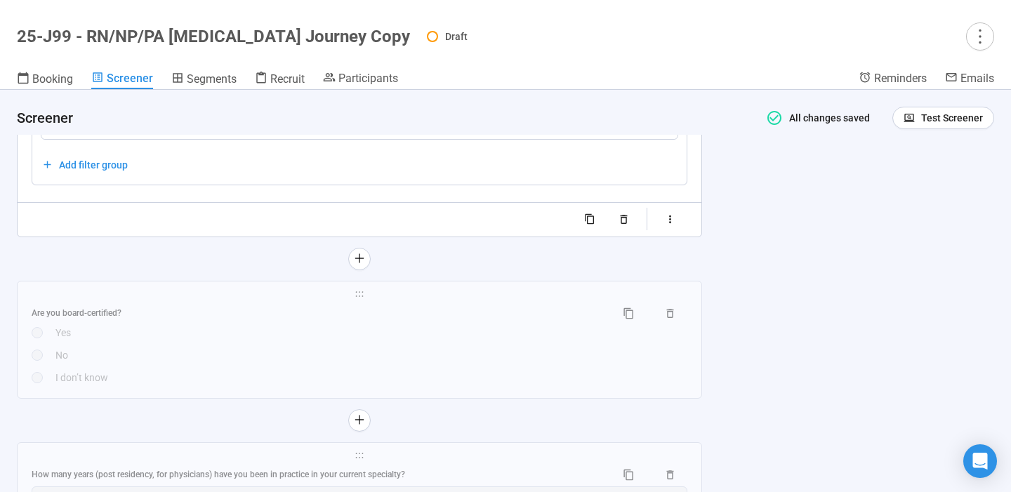
scroll to position [4899, 0]
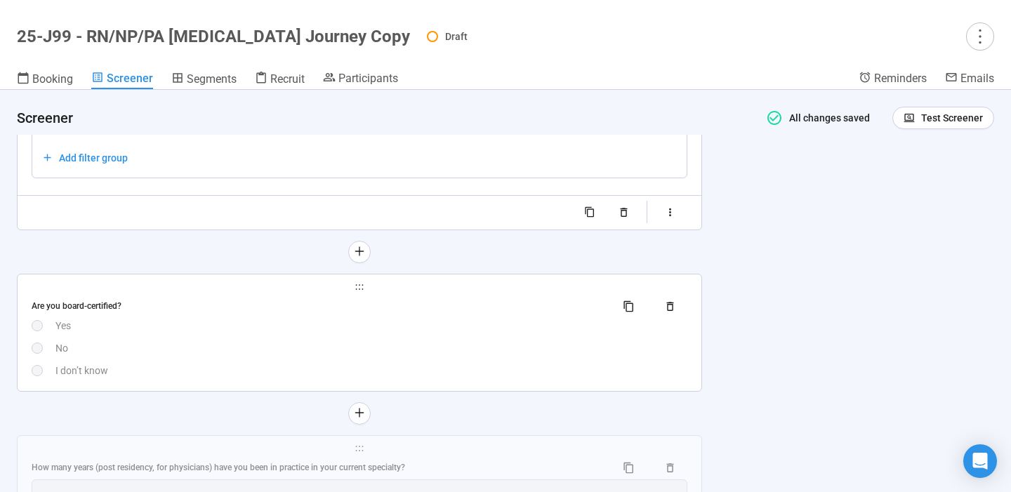
click at [419, 318] on div "Are you board-certified?" at bounding box center [360, 306] width 656 height 22
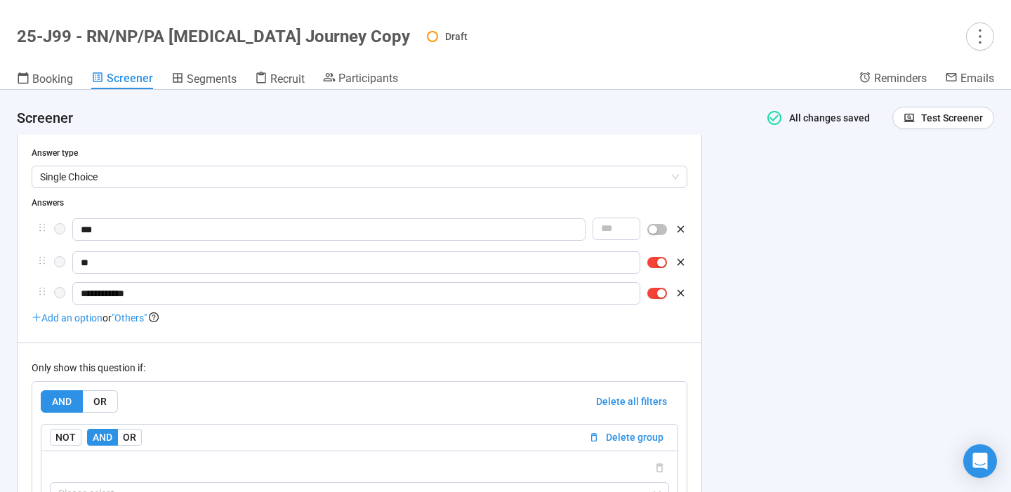
scroll to position [4682, 0]
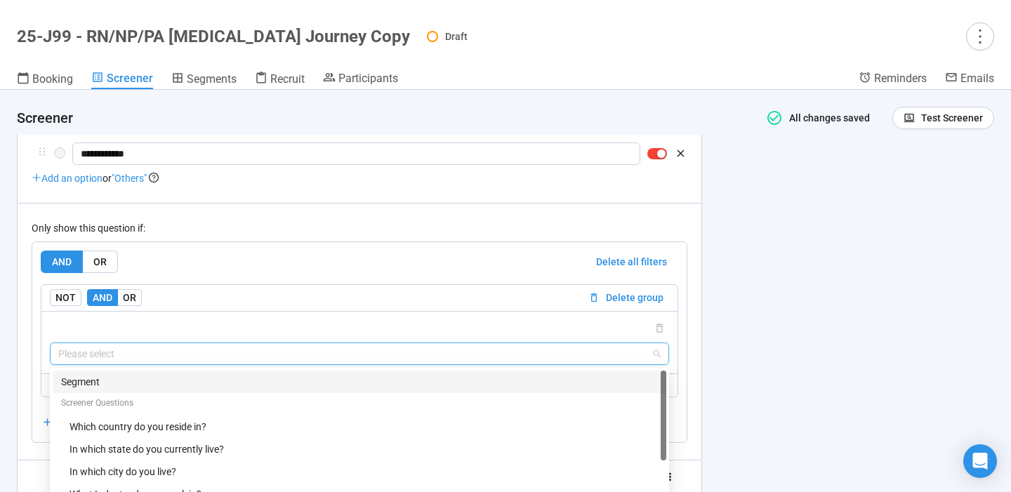
click at [274, 360] on input "search" at bounding box center [359, 353] width 602 height 21
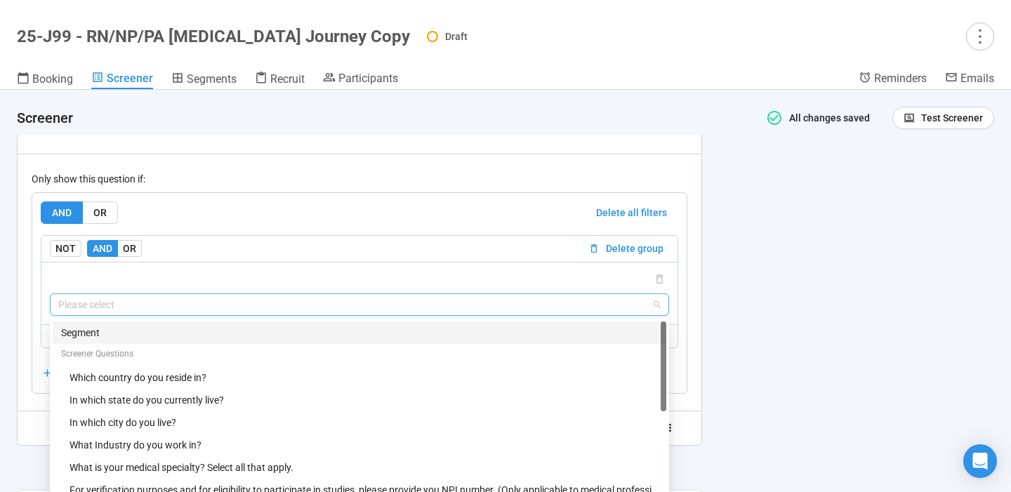
scroll to position [4756, 0]
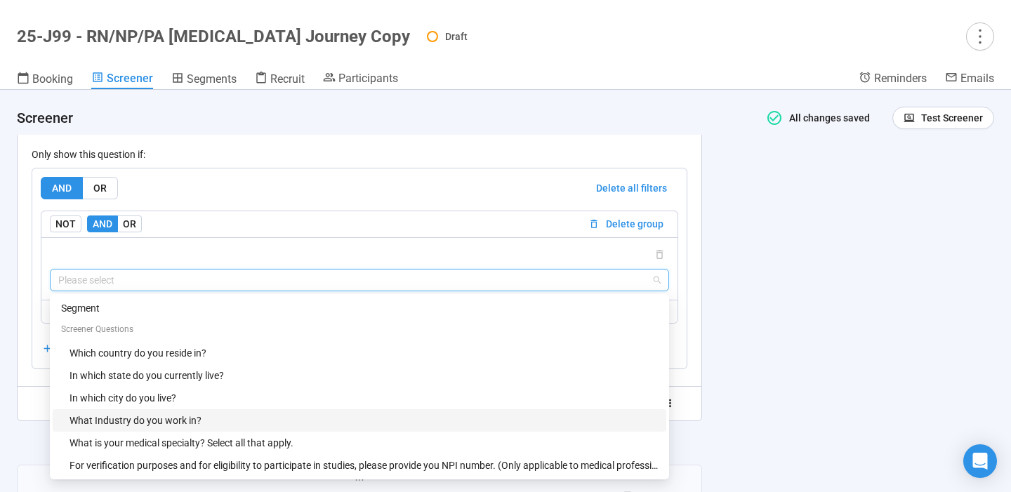
click at [208, 428] on div "What Industry do you work in?" at bounding box center [363, 420] width 588 height 15
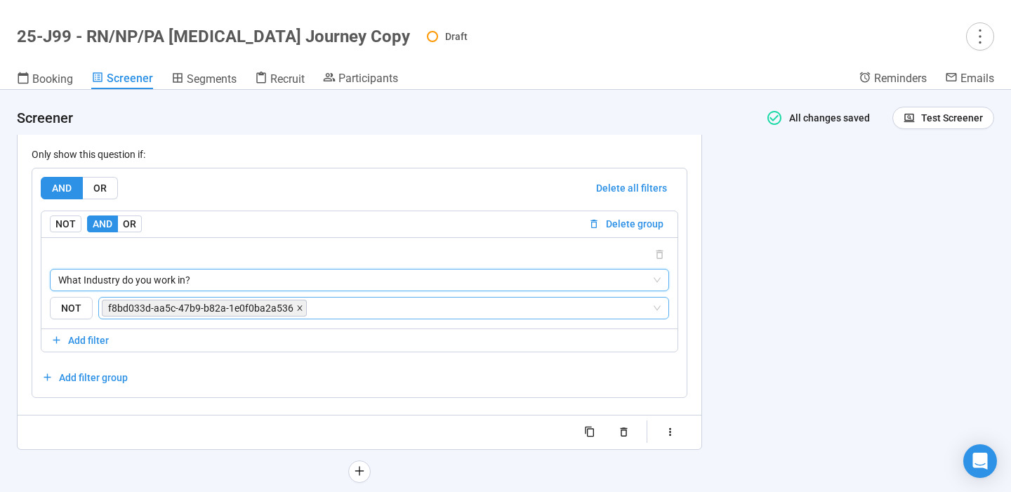
click at [296, 312] on icon "close" at bounding box center [299, 308] width 7 height 7
click at [295, 317] on input "search" at bounding box center [379, 308] width 544 height 17
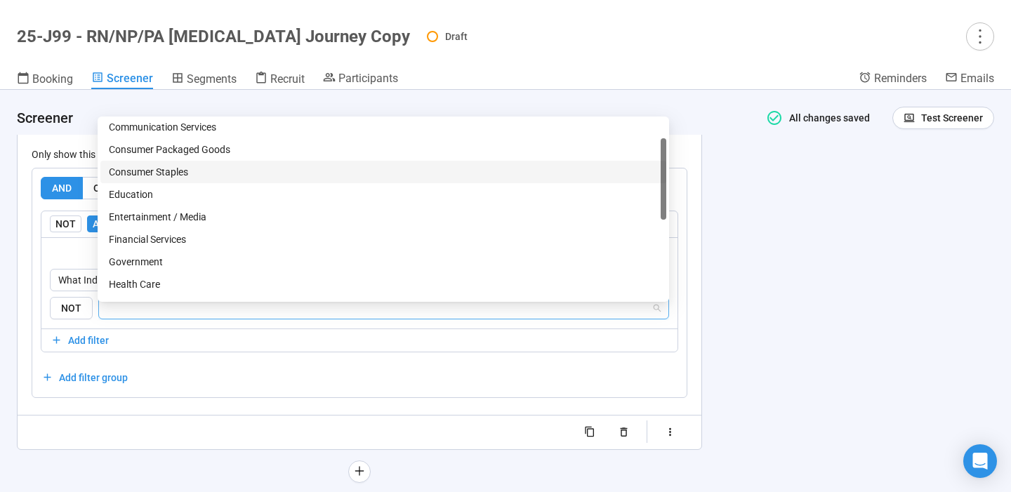
scroll to position [48, 0]
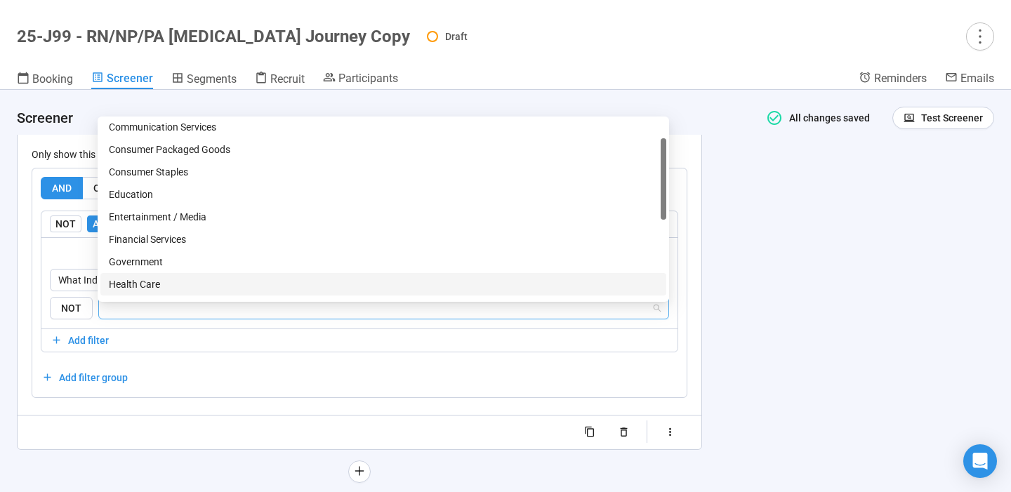
click at [140, 281] on div "Health Care" at bounding box center [383, 284] width 549 height 15
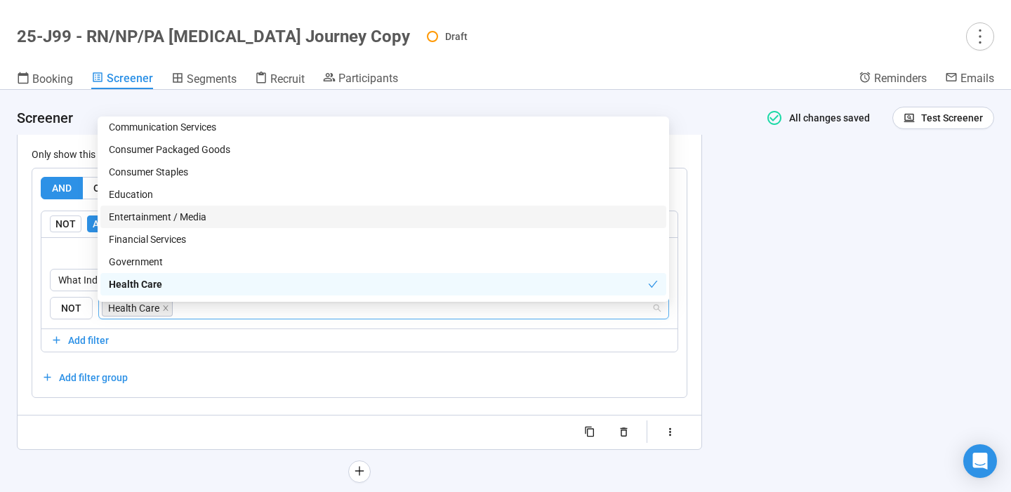
click at [784, 265] on div "**********" at bounding box center [505, 291] width 1011 height 402
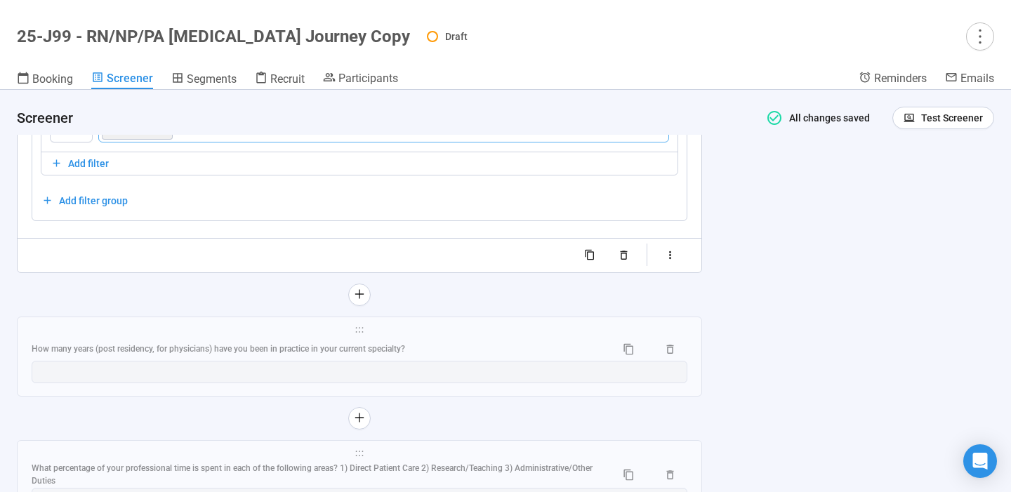
scroll to position [5090, 0]
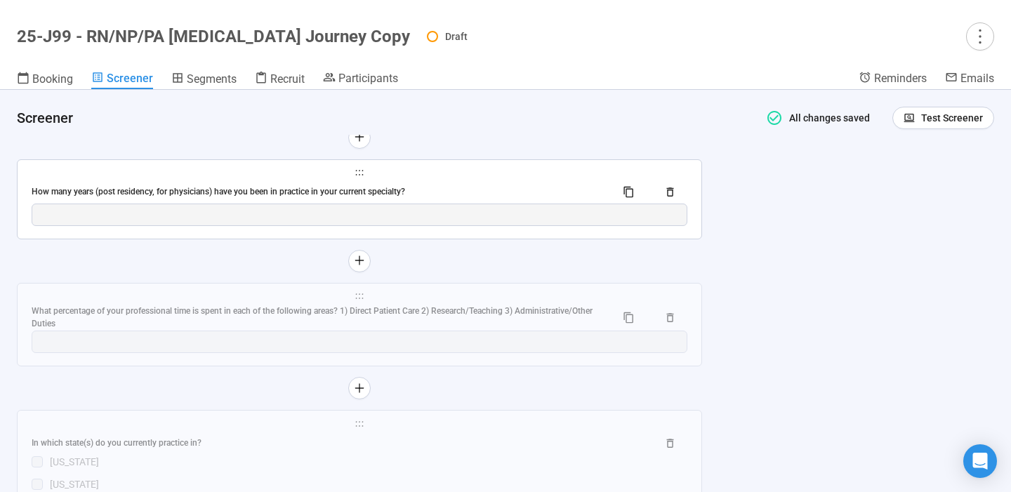
click at [396, 199] on div "How many years (post residency, for physicians) have you been in practice in yo…" at bounding box center [318, 191] width 573 height 13
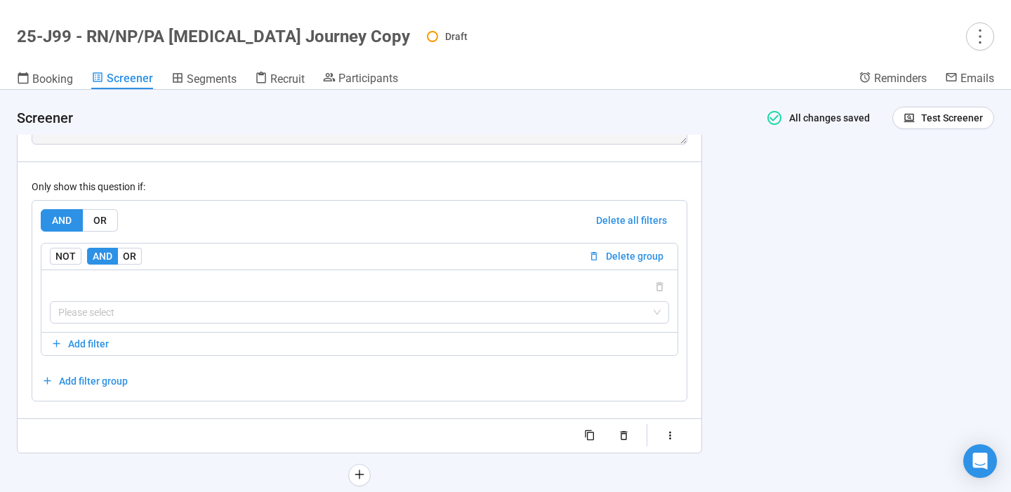
scroll to position [4833, 0]
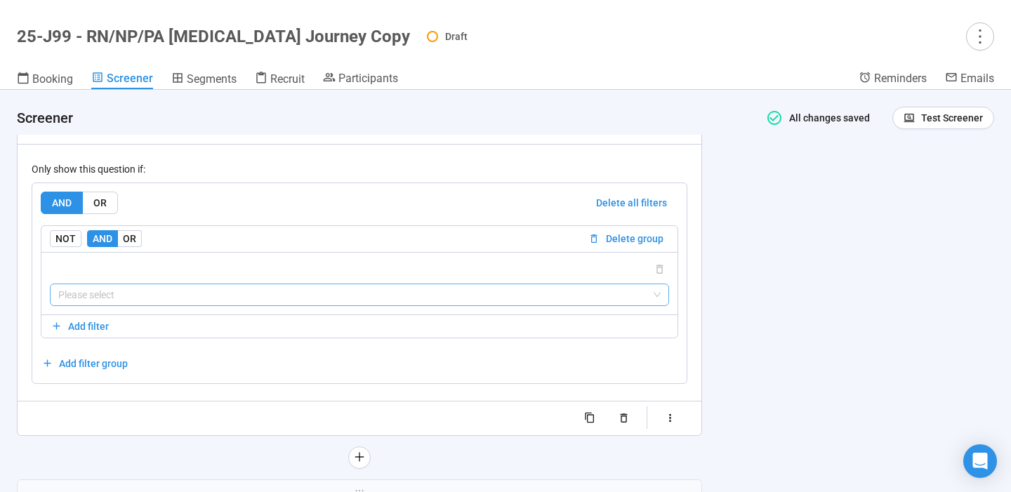
click at [302, 305] on input "search" at bounding box center [359, 294] width 602 height 21
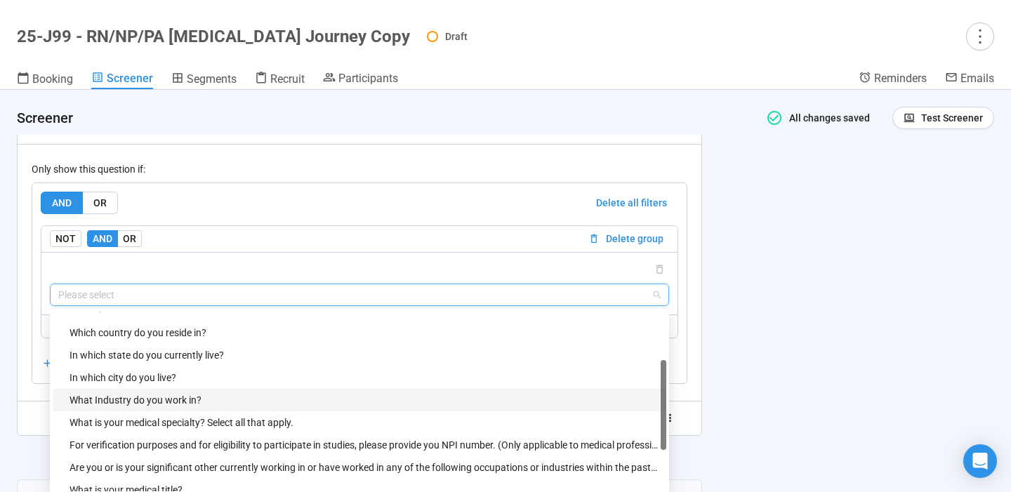
scroll to position [36, 0]
click at [199, 406] on div "What Industry do you work in?" at bounding box center [363, 398] width 588 height 15
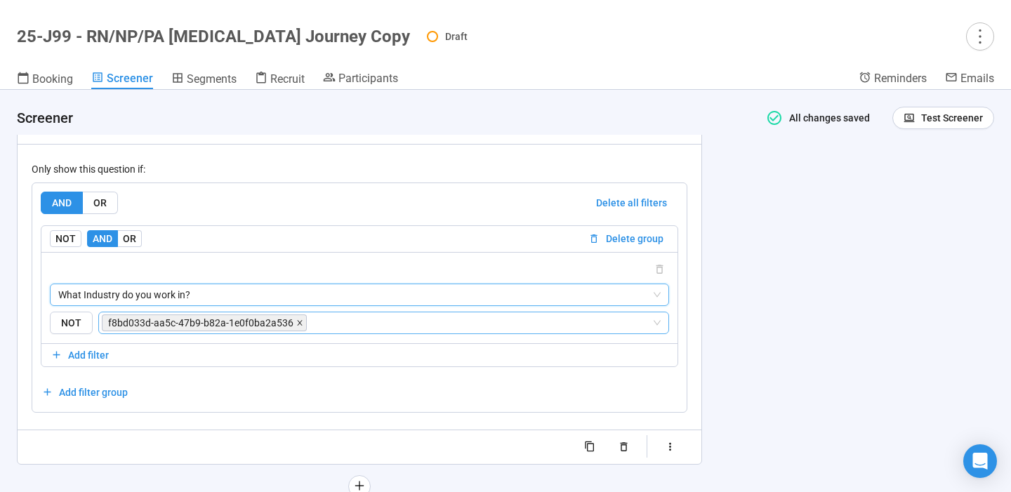
click at [296, 326] on icon "close" at bounding box center [299, 322] width 7 height 7
click at [310, 331] on input "search" at bounding box center [481, 322] width 342 height 17
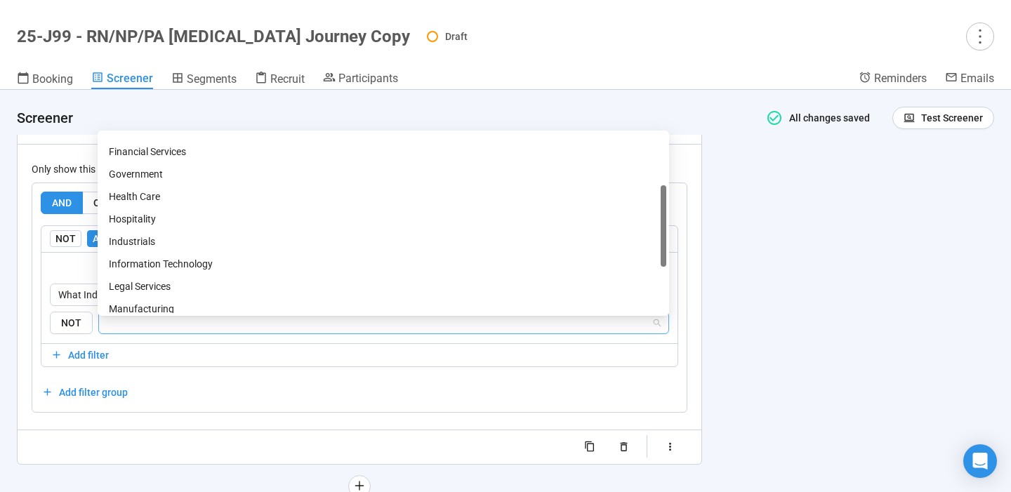
scroll to position [151, 0]
click at [182, 196] on div "Health Care" at bounding box center [383, 195] width 549 height 15
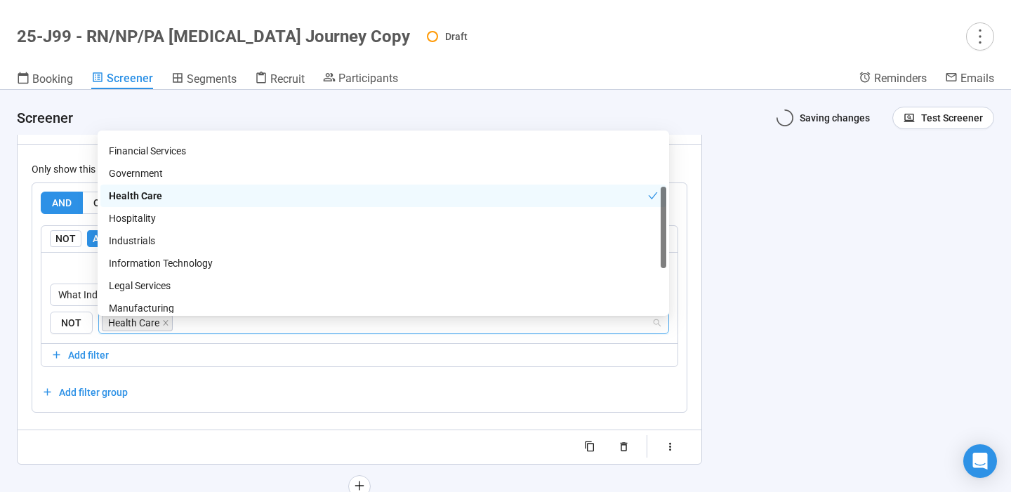
click at [783, 343] on div "**********" at bounding box center [505, 291] width 1011 height 402
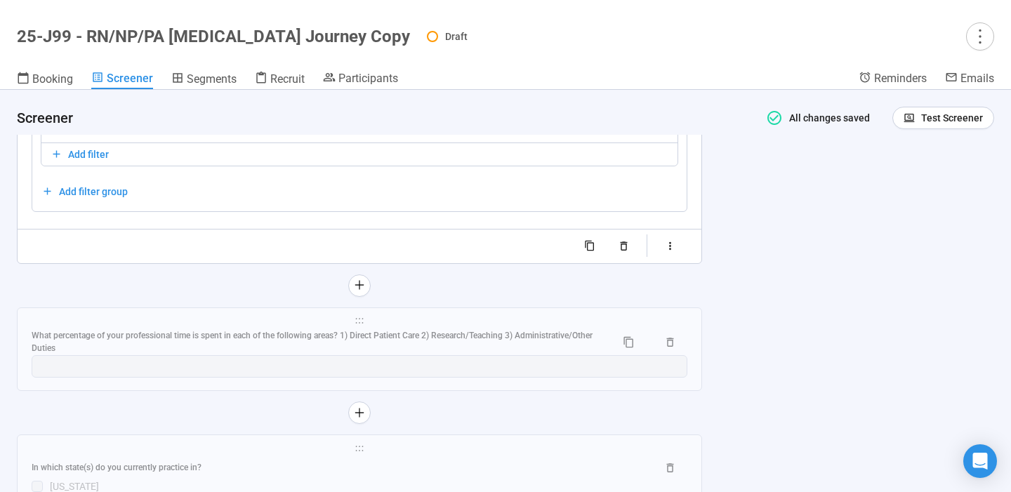
scroll to position [5038, 0]
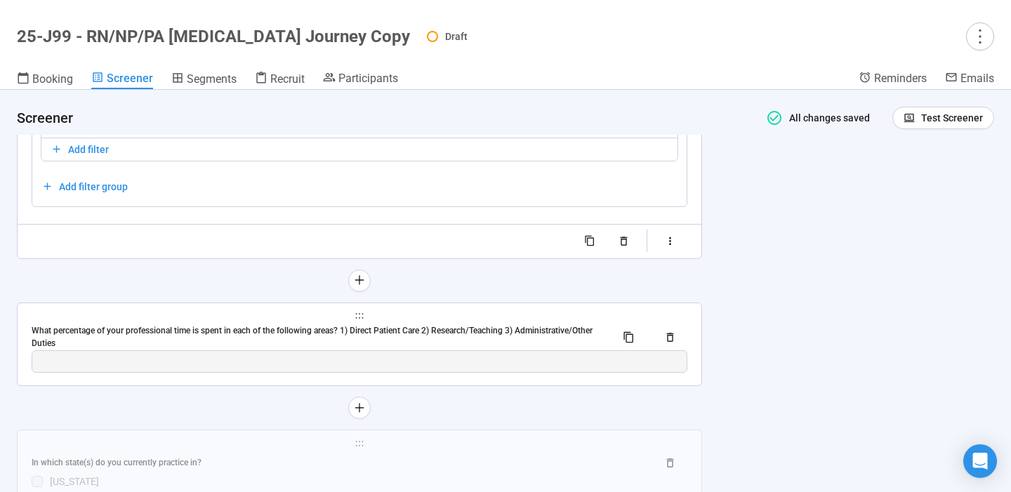
click at [597, 344] on div "What percentage of your professional time is spent in each of the following are…" at bounding box center [318, 337] width 573 height 27
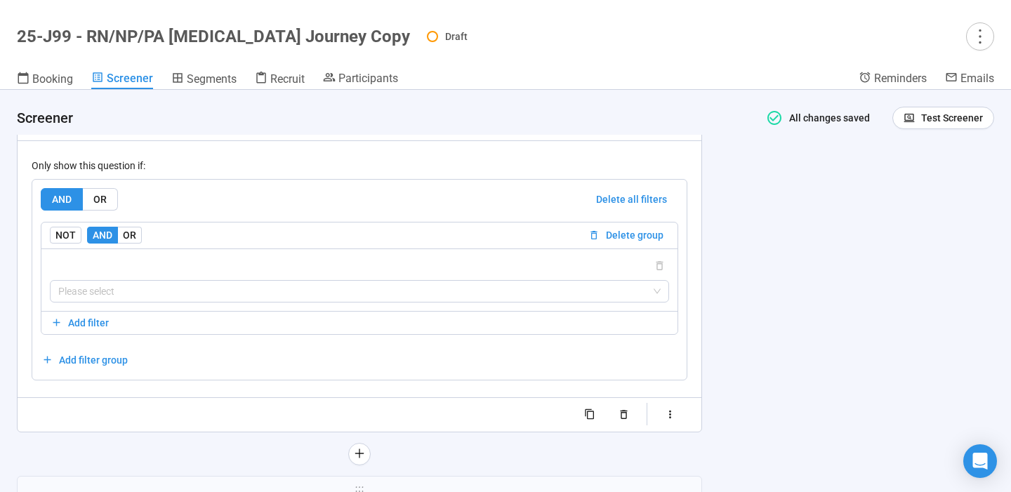
scroll to position [4983, 0]
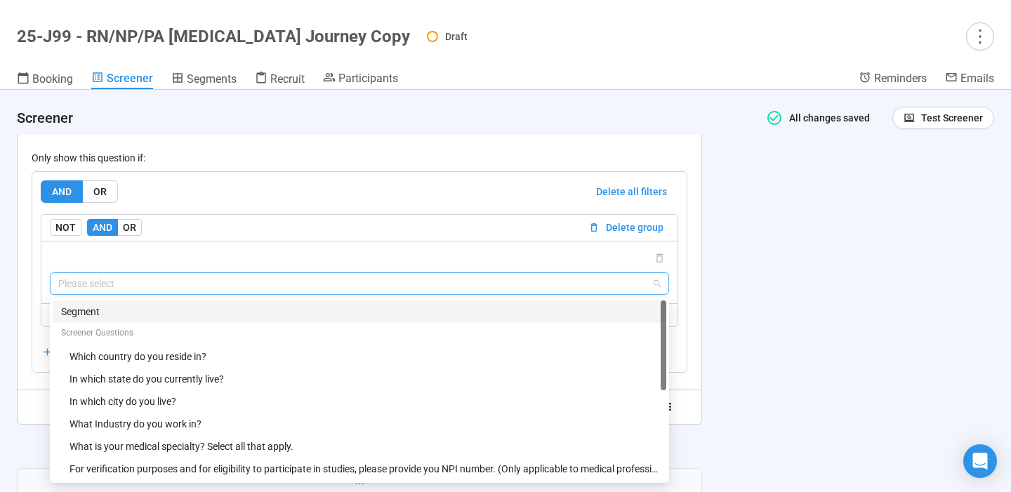
click at [532, 292] on input "search" at bounding box center [359, 283] width 602 height 21
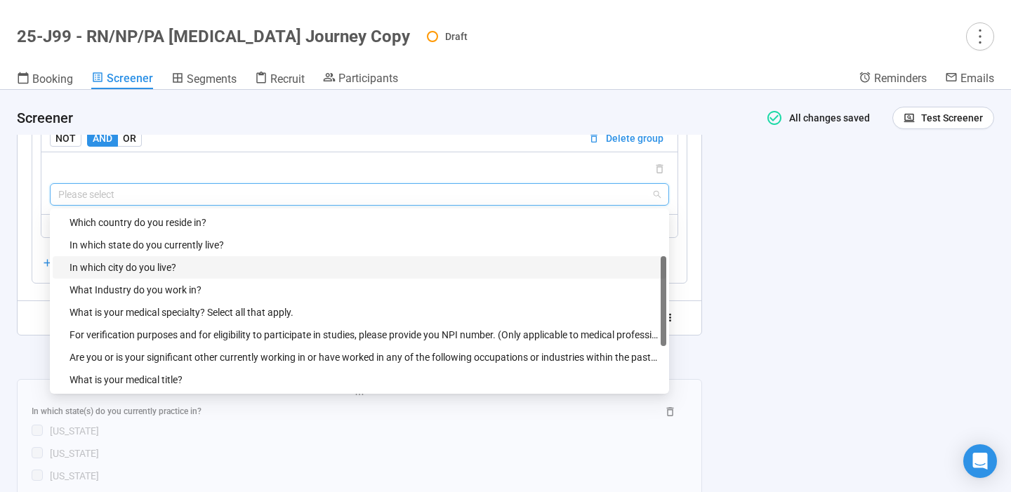
scroll to position [45, 0]
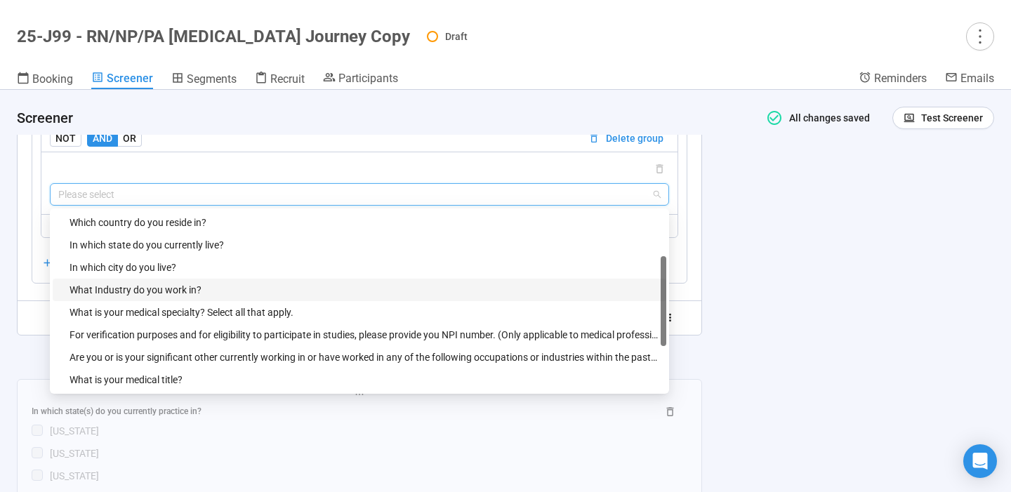
click at [303, 293] on div "What Industry do you work in?" at bounding box center [363, 289] width 588 height 15
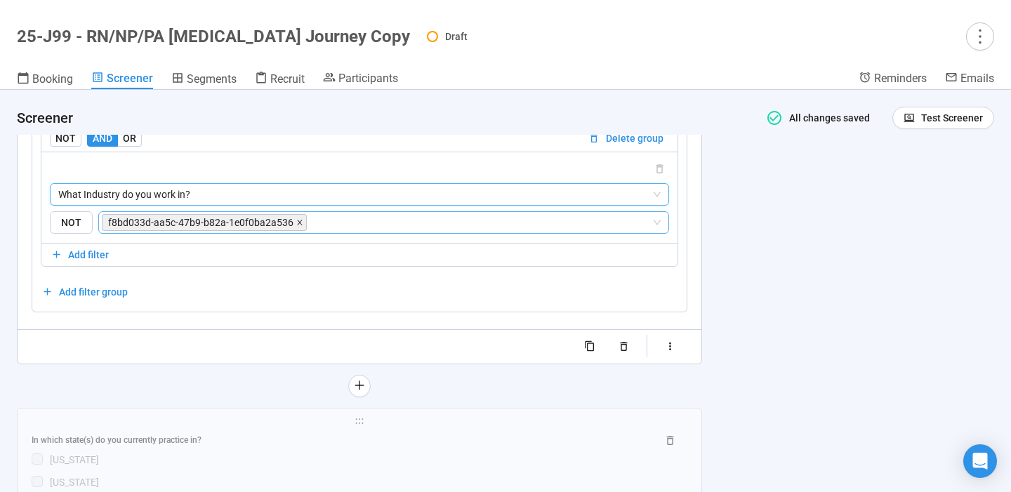
click at [296, 226] on icon "close" at bounding box center [299, 222] width 7 height 7
click at [295, 230] on input "search" at bounding box center [379, 222] width 544 height 17
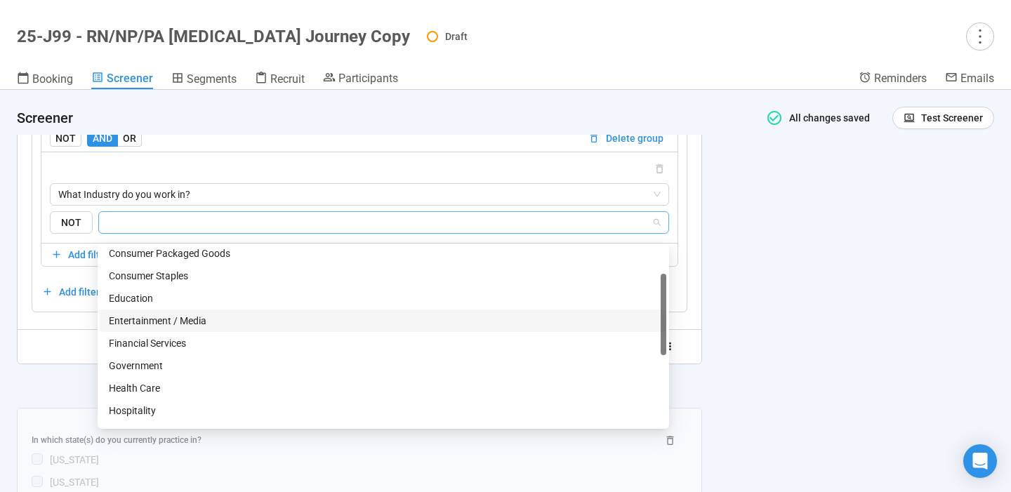
scroll to position [74, 0]
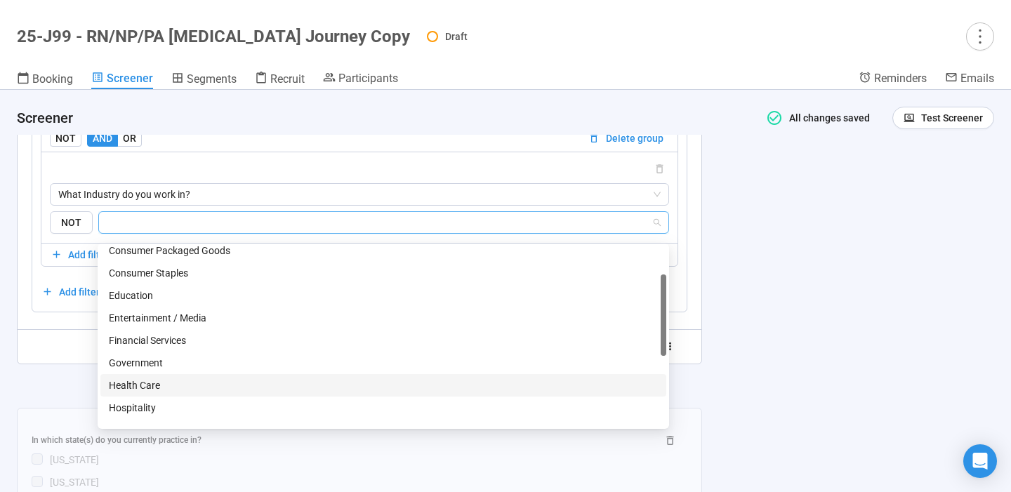
click at [156, 385] on div "Health Care" at bounding box center [383, 385] width 549 height 15
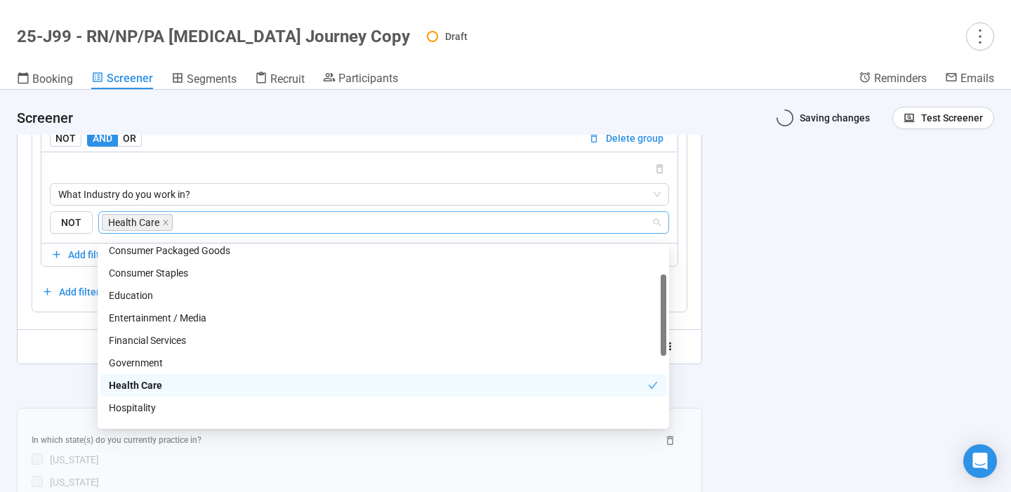
click at [825, 291] on div "**********" at bounding box center [505, 291] width 1011 height 402
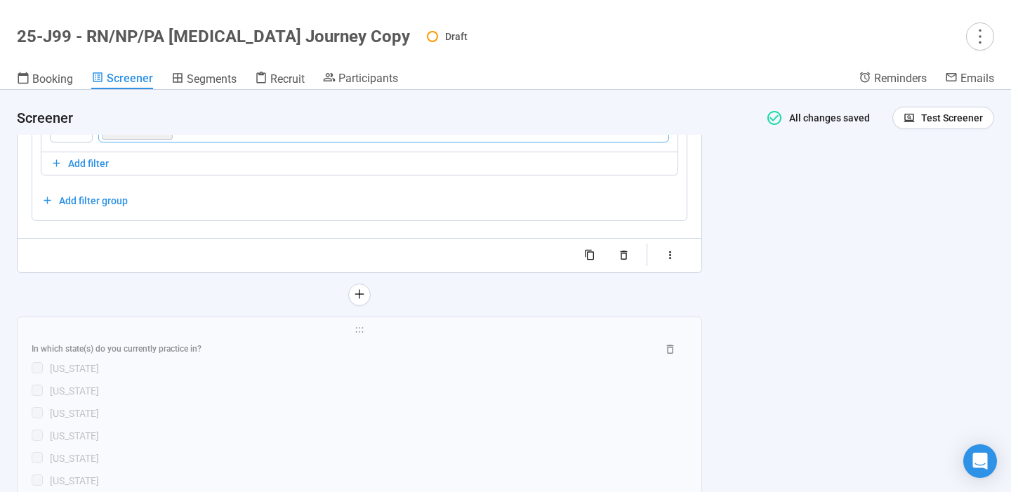
scroll to position [5166, 0]
click at [347, 353] on div "In which state(s) do you currently practice in?" at bounding box center [339, 346] width 614 height 13
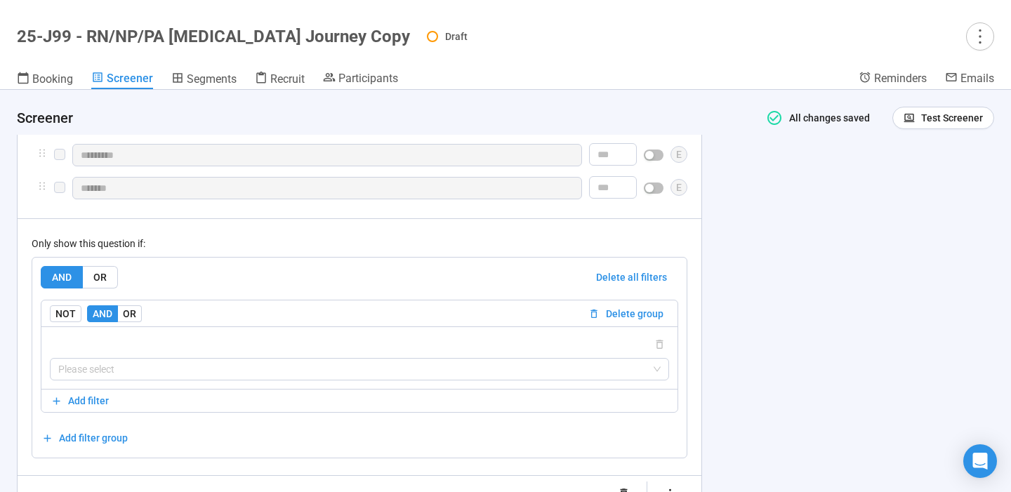
scroll to position [6585, 0]
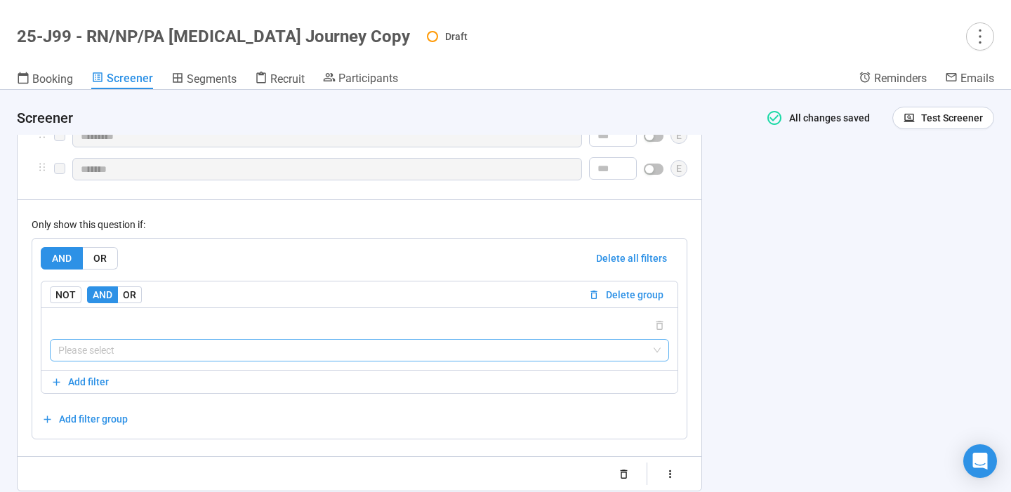
click at [331, 361] on input "search" at bounding box center [359, 350] width 602 height 21
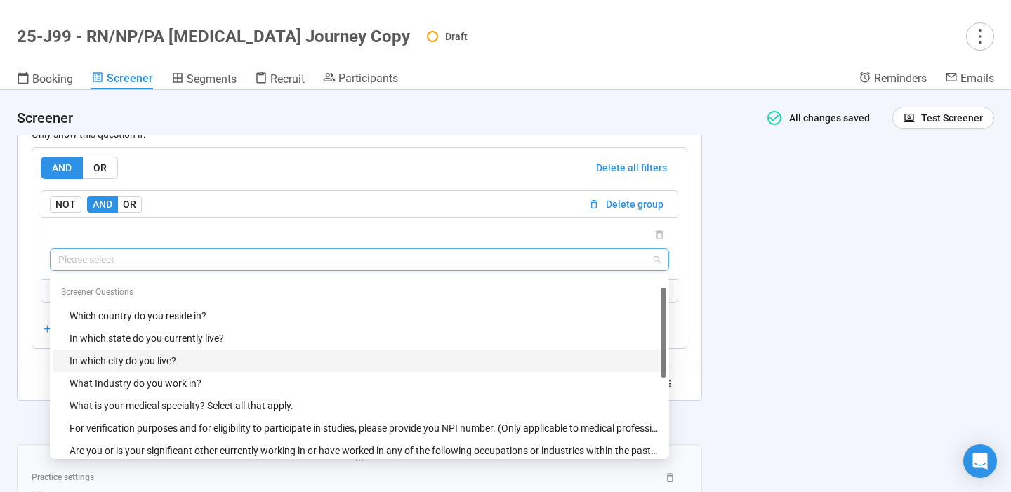
scroll to position [18, 0]
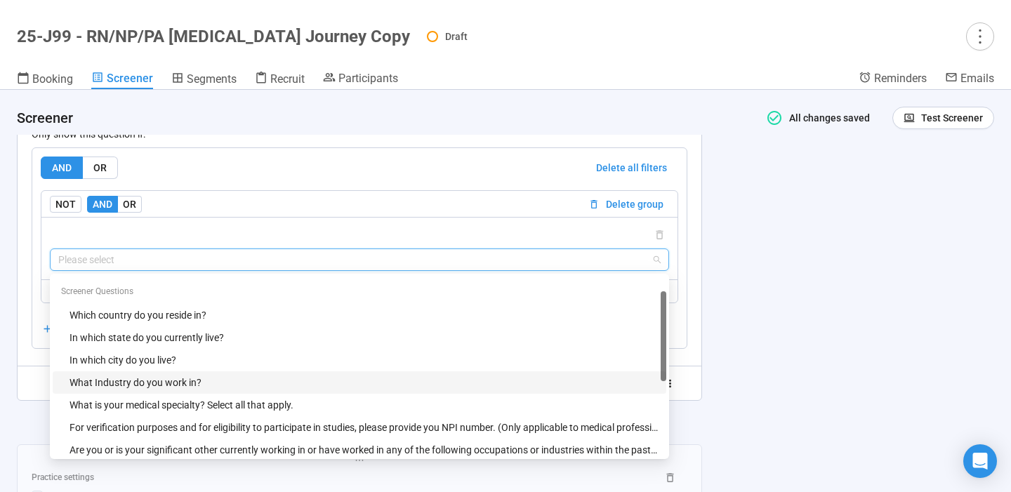
click at [255, 390] on div "What Industry do you work in?" at bounding box center [363, 382] width 588 height 15
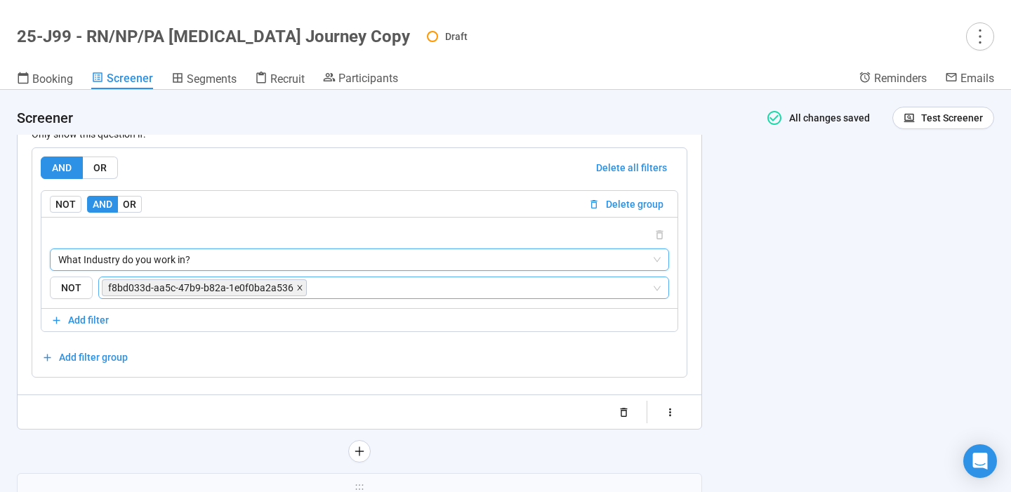
click at [297, 291] on icon "close" at bounding box center [299, 287] width 7 height 7
click at [297, 296] on input "search" at bounding box center [379, 287] width 544 height 17
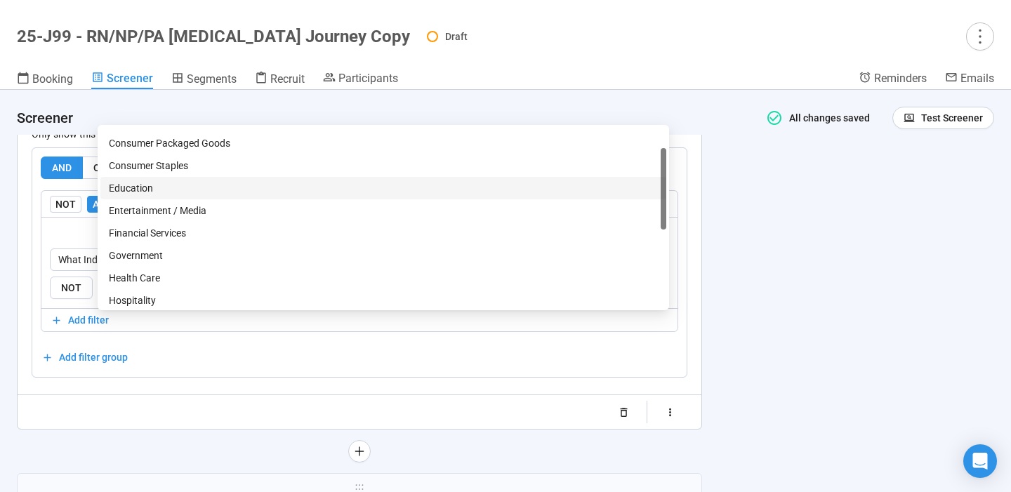
scroll to position [63, 0]
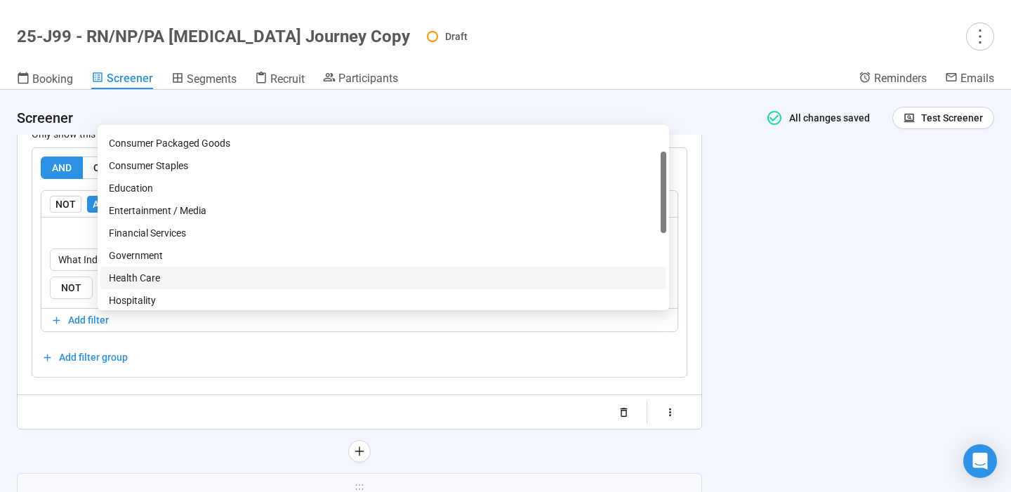
click at [185, 272] on div "Health Care" at bounding box center [383, 277] width 549 height 15
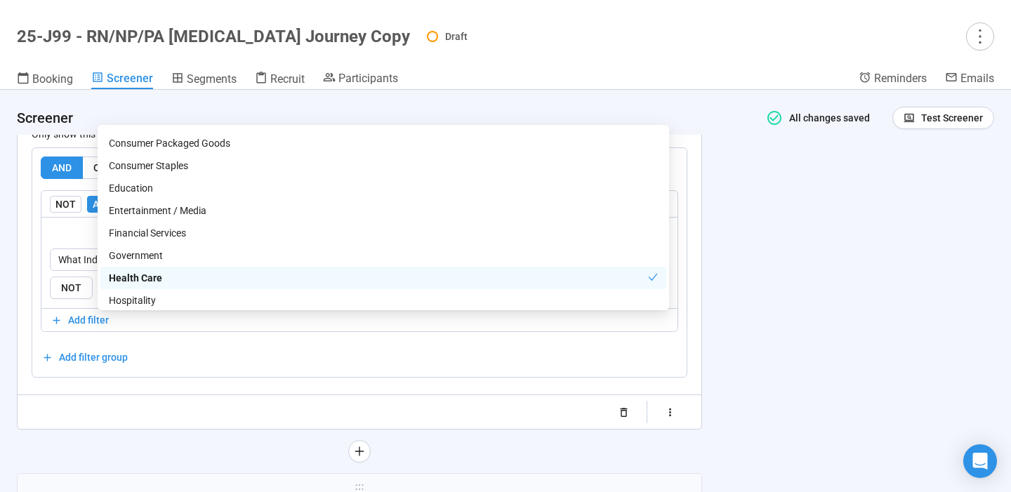
click at [839, 329] on div "**********" at bounding box center [505, 291] width 1011 height 402
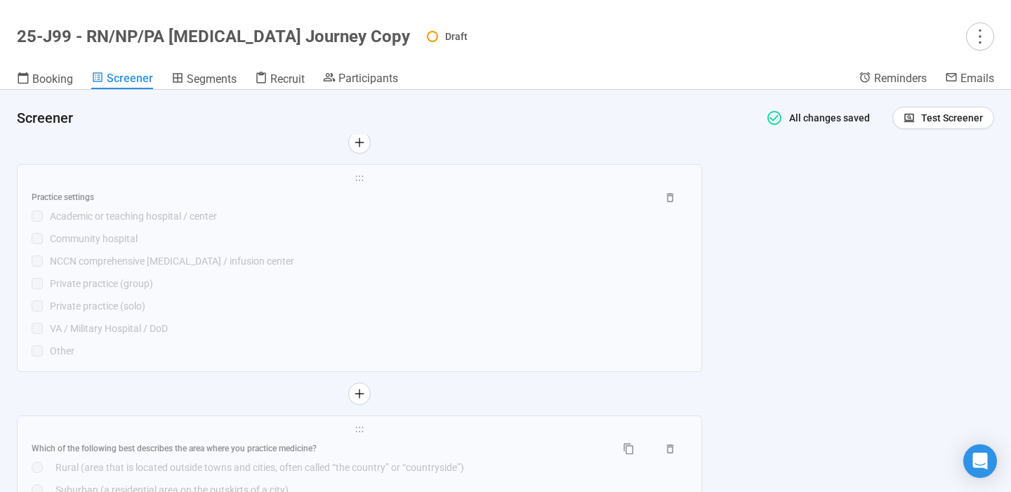
scroll to position [7032, 0]
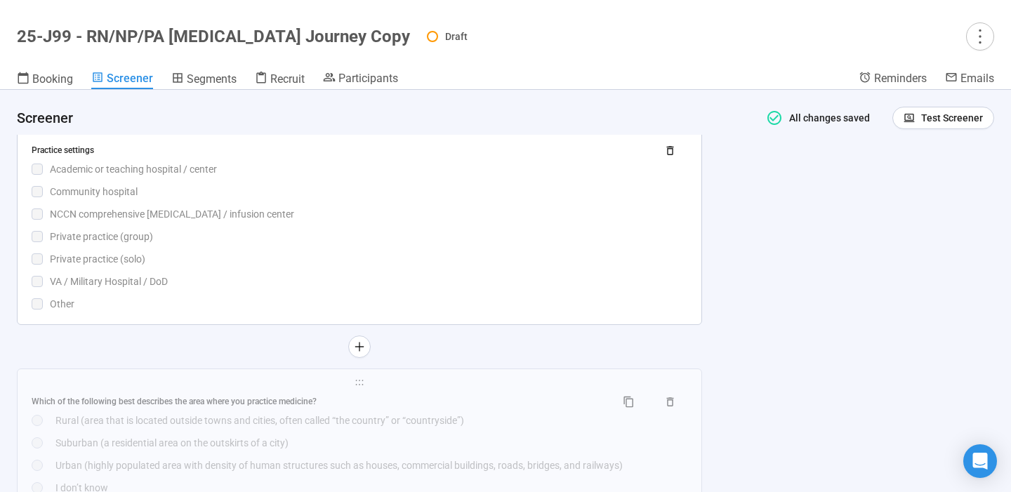
click at [486, 310] on div "Practice settings Academic or teaching hospital / center Community hospital NCC…" at bounding box center [360, 225] width 656 height 173
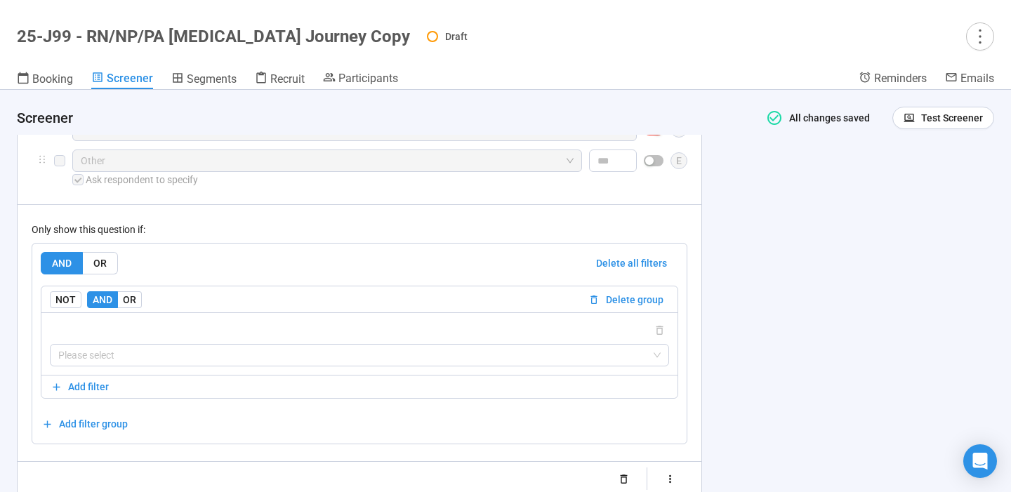
scroll to position [6391, 0]
click at [439, 365] on input "search" at bounding box center [359, 354] width 602 height 21
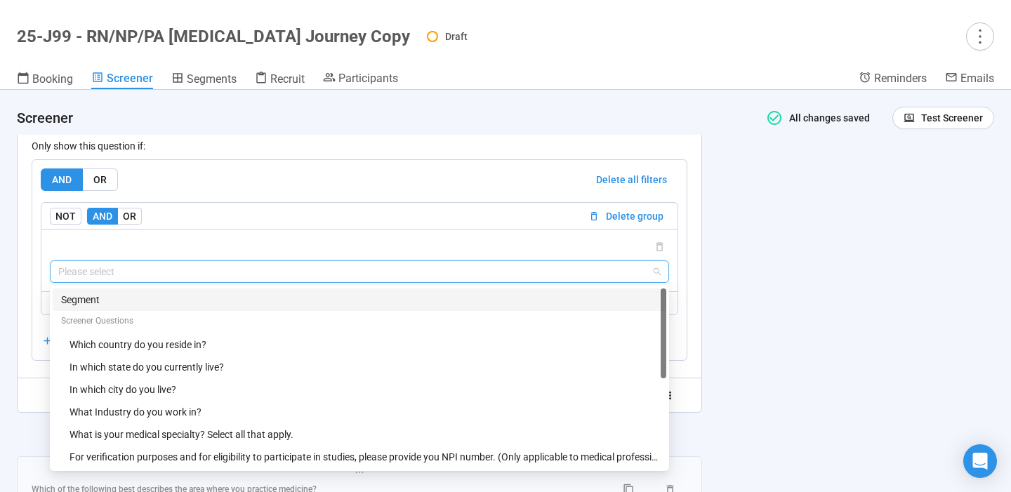
scroll to position [6473, 0]
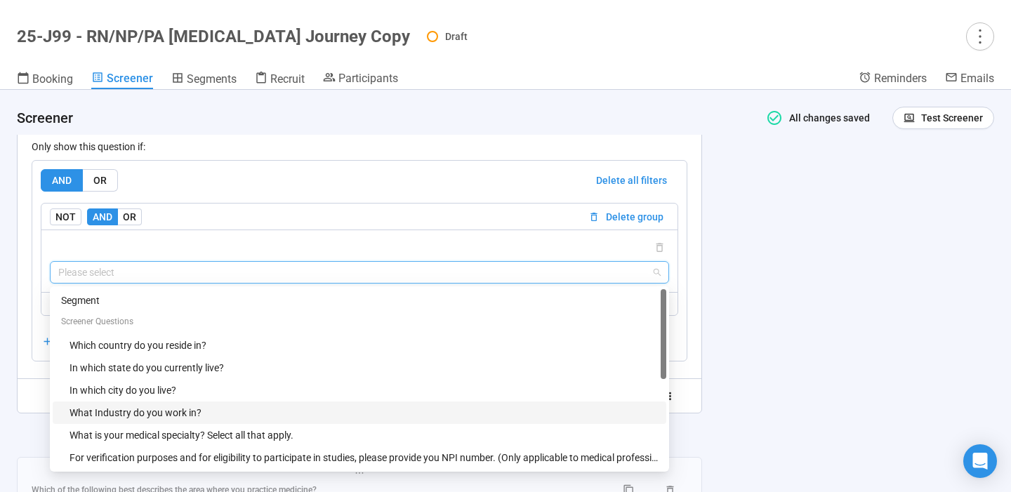
click at [211, 420] on div "What Industry do you work in?" at bounding box center [363, 412] width 588 height 15
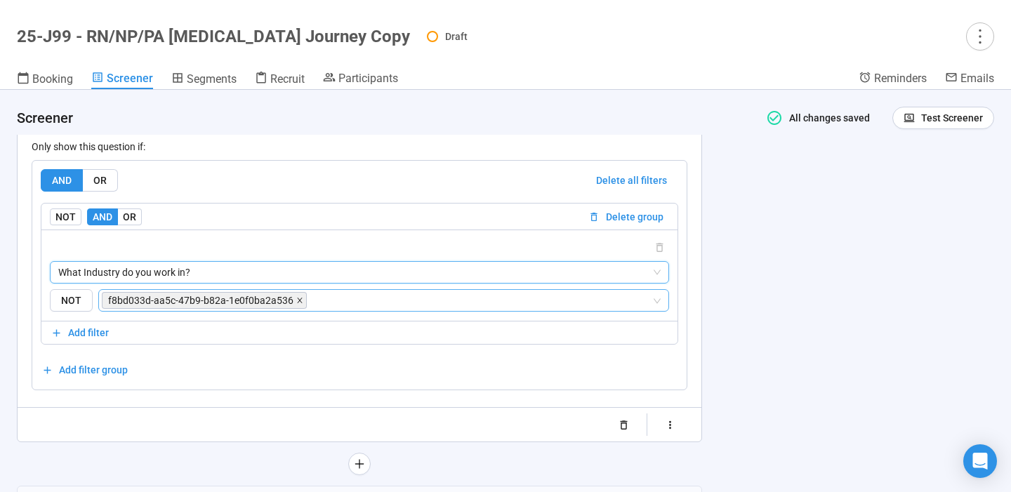
click at [297, 304] on icon "close" at bounding box center [299, 300] width 7 height 7
click at [310, 309] on input "search" at bounding box center [481, 300] width 342 height 17
click at [297, 309] on input "search" at bounding box center [379, 300] width 544 height 17
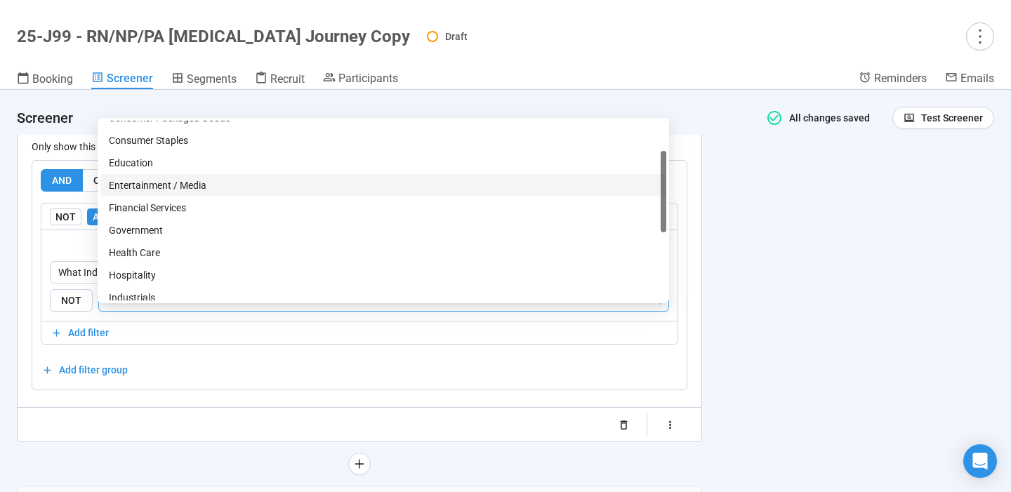
scroll to position [131, 0]
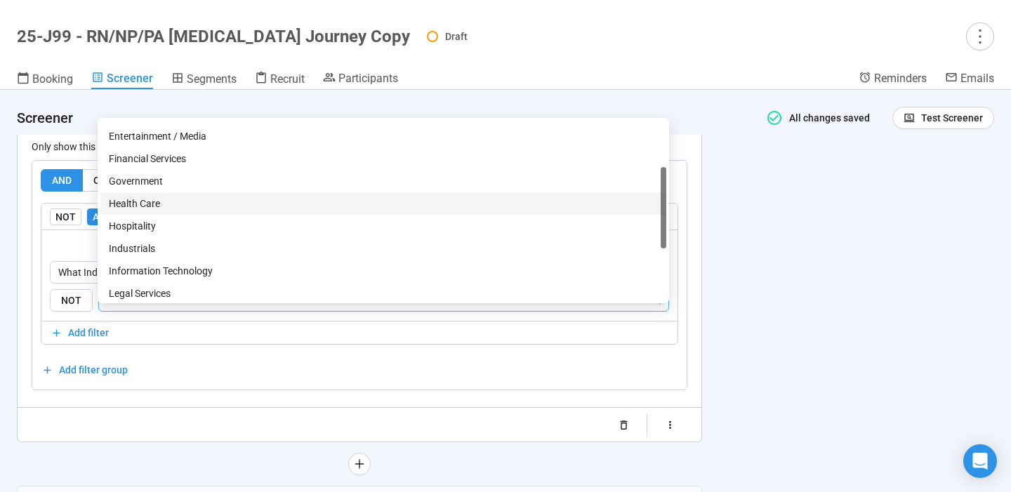
click at [206, 211] on div "Health Care" at bounding box center [383, 203] width 549 height 15
click at [761, 323] on div "**********" at bounding box center [505, 291] width 1011 height 402
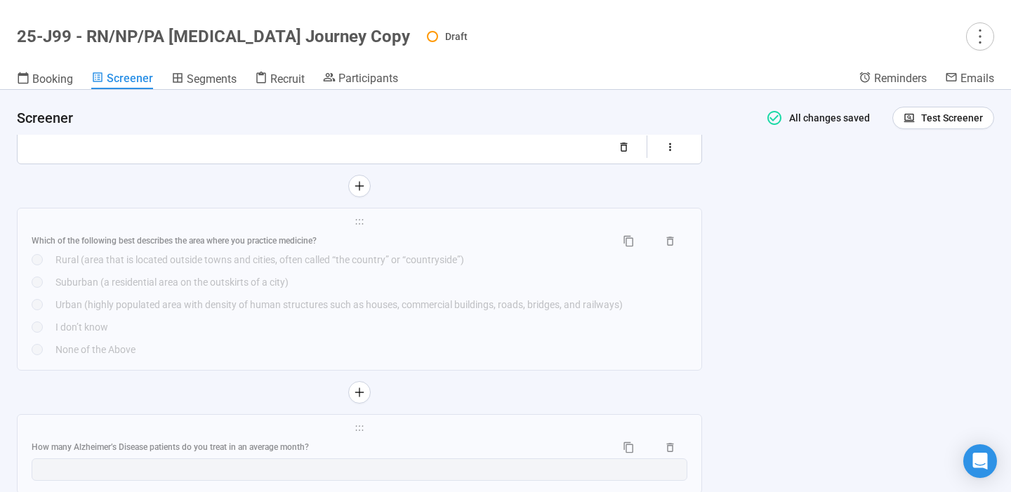
scroll to position [6752, 0]
click at [489, 289] on div "Suburban (a residential area on the outskirts of a city)" at bounding box center [371, 281] width 632 height 15
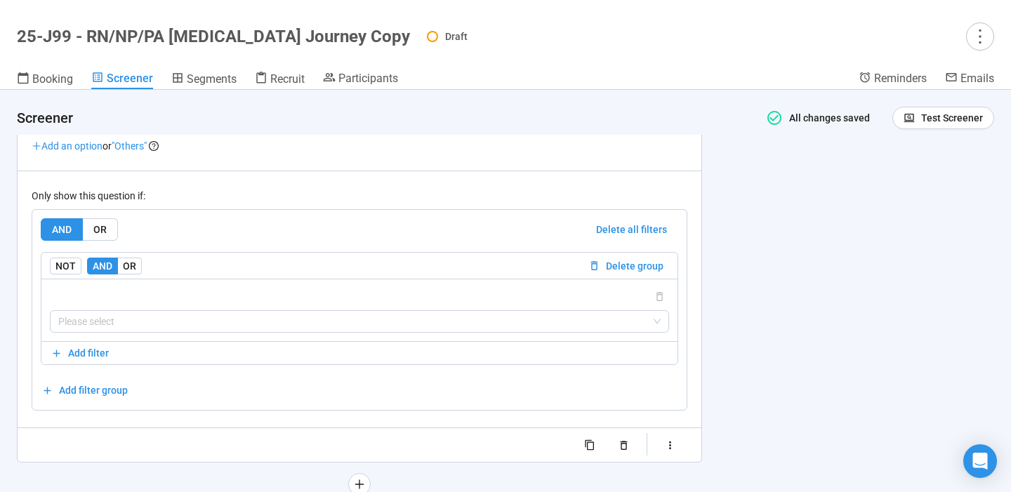
scroll to position [6689, 0]
click at [458, 330] on input "search" at bounding box center [359, 319] width 602 height 21
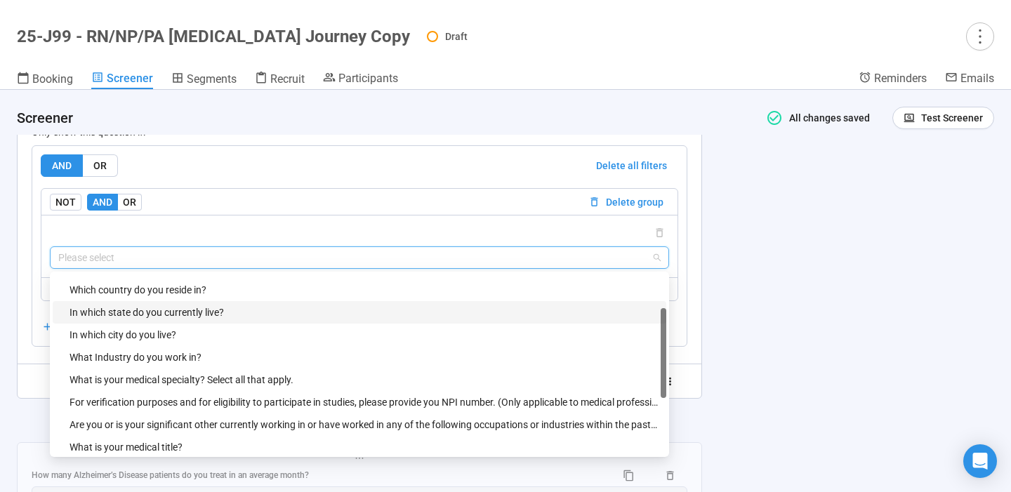
scroll to position [55, 0]
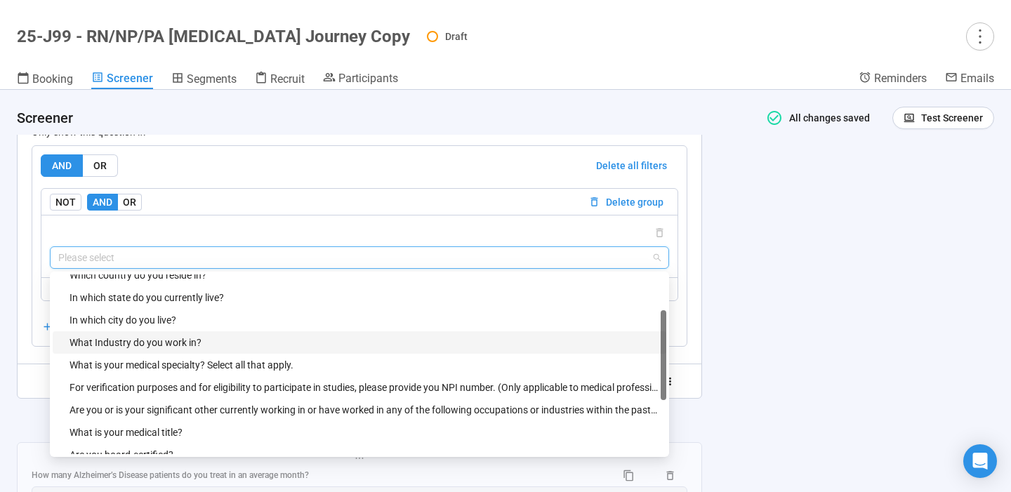
click at [274, 350] on div "What Industry do you work in?" at bounding box center [363, 342] width 588 height 15
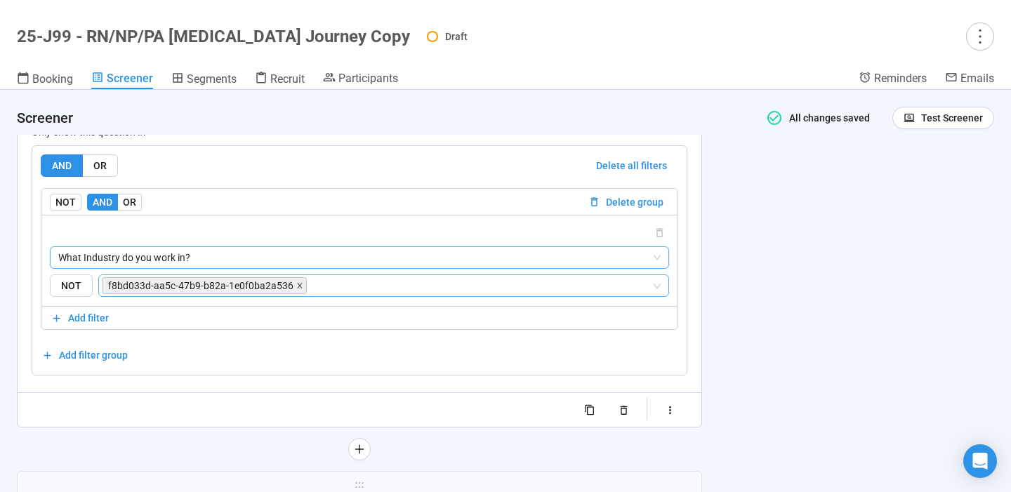
click at [296, 289] on icon "close" at bounding box center [299, 285] width 7 height 7
click at [310, 294] on input "search" at bounding box center [481, 285] width 342 height 17
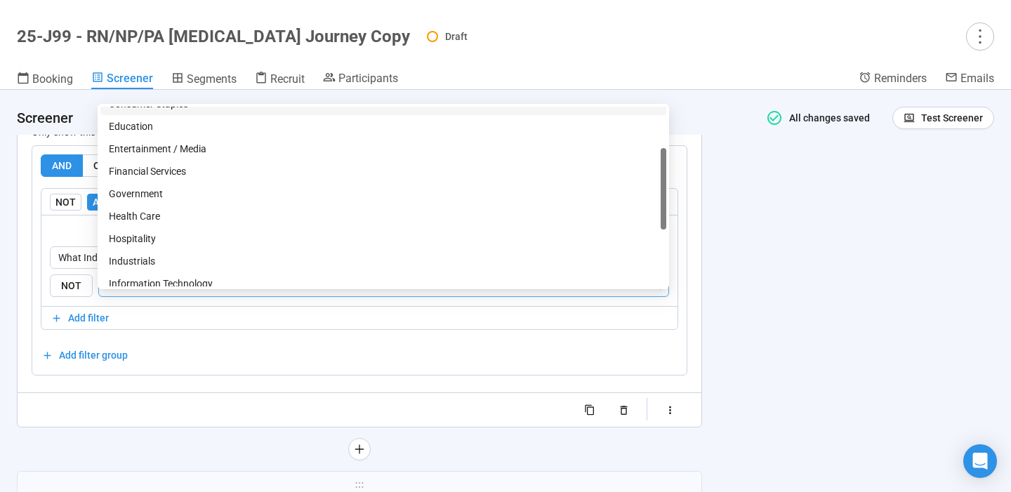
scroll to position [120, 0]
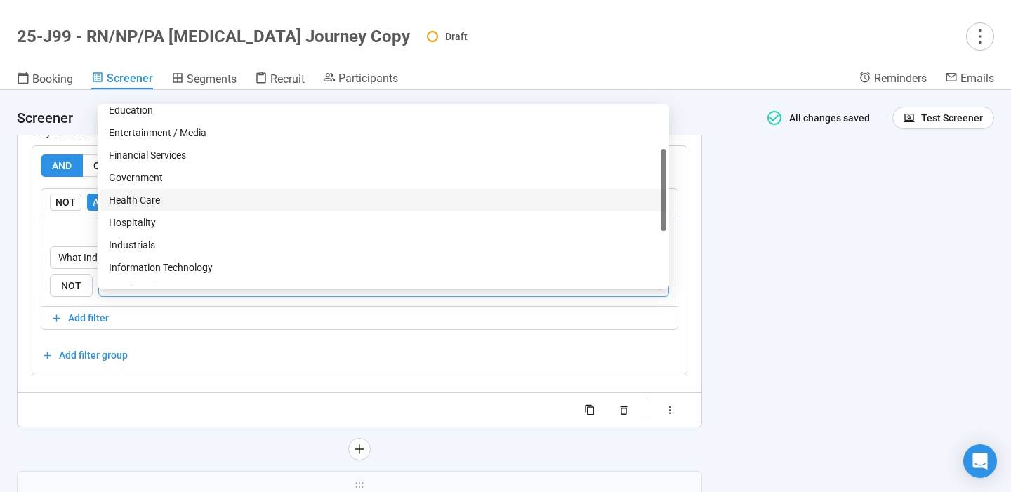
click at [178, 199] on div "Health Care" at bounding box center [383, 199] width 549 height 15
click at [788, 318] on div "**********" at bounding box center [505, 291] width 1011 height 402
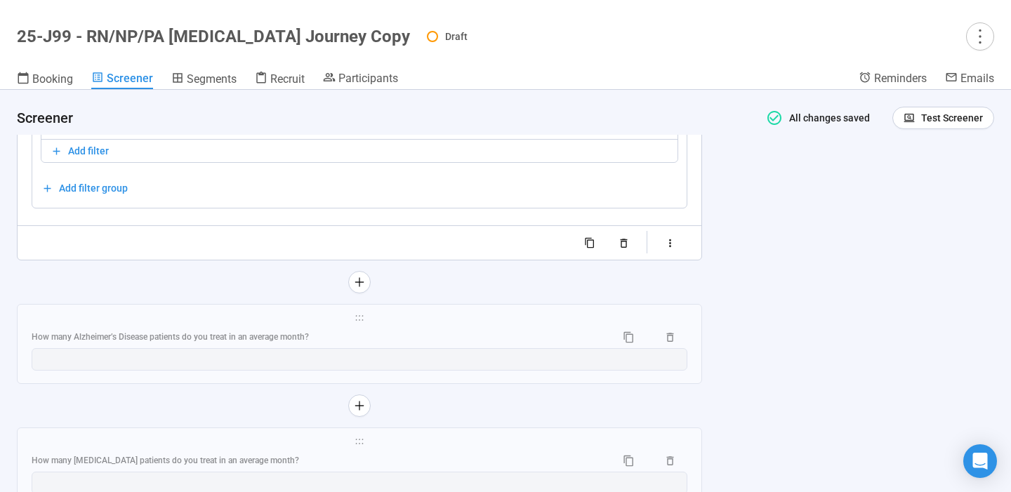
scroll to position [6947, 0]
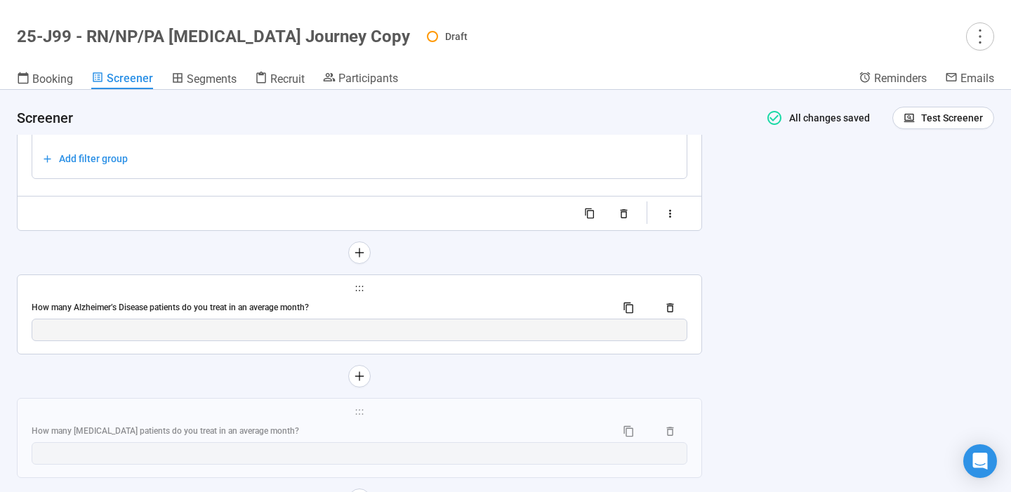
click at [504, 314] on div "**********" at bounding box center [360, 314] width 684 height 79
click at [286, 317] on div "How many Alzheimer’s Disease patients do you treat in an average month?" at bounding box center [360, 307] width 656 height 22
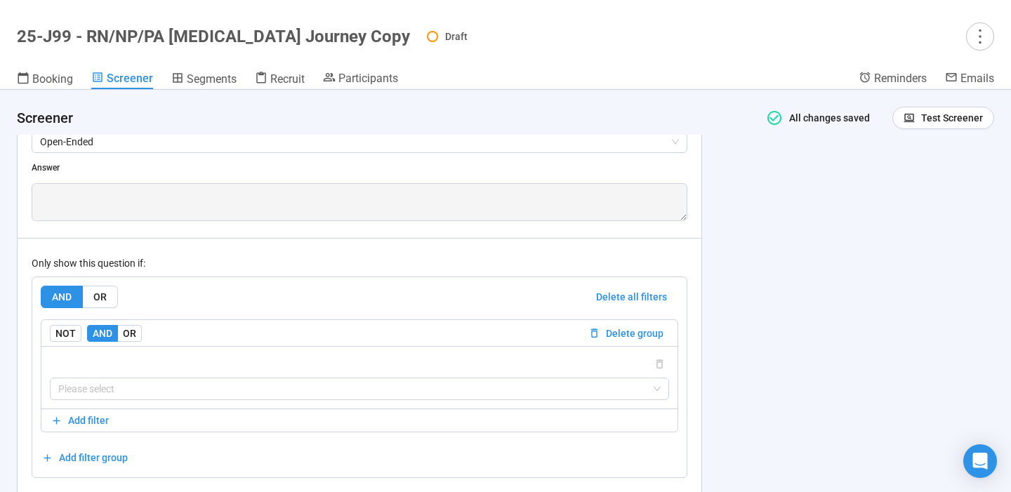
scroll to position [6701, 0]
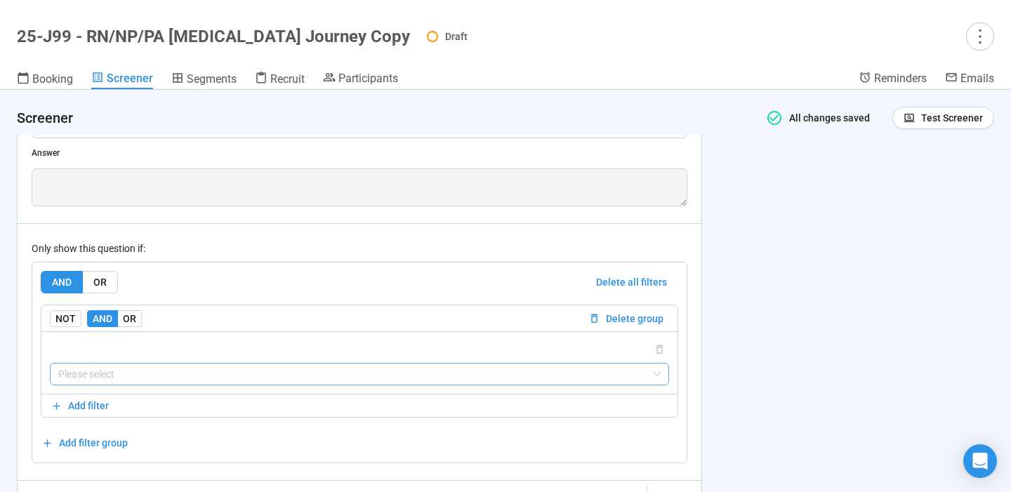
click at [215, 385] on input "search" at bounding box center [359, 374] width 602 height 21
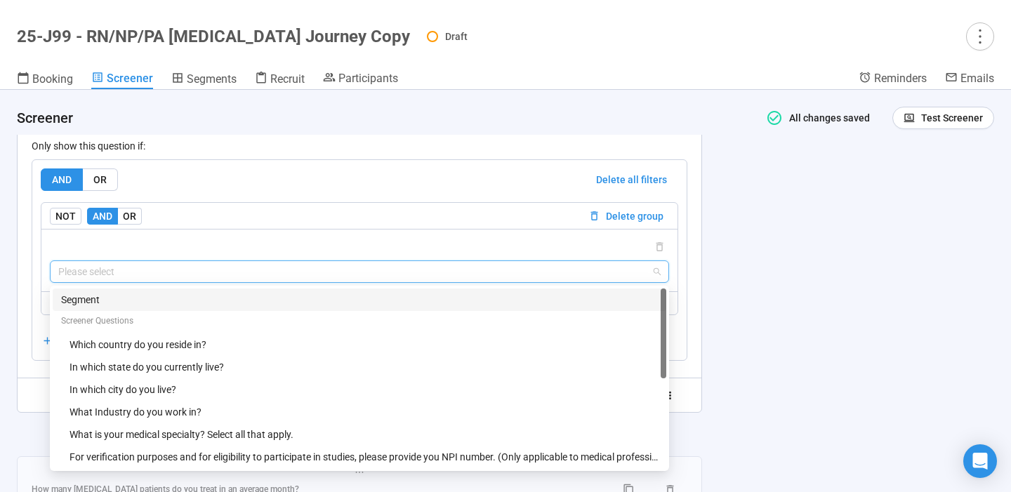
scroll to position [6813, 0]
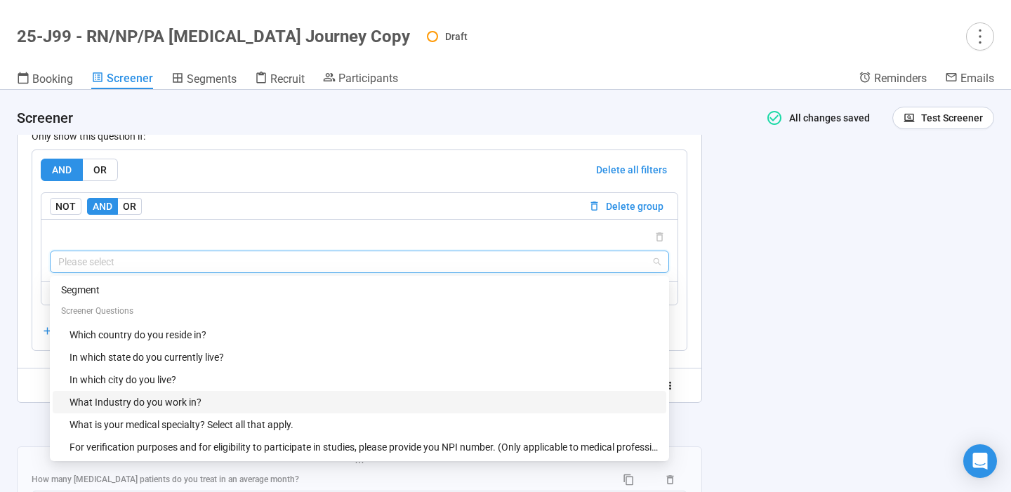
click at [178, 410] on div "What Industry do you work in?" at bounding box center [363, 401] width 588 height 15
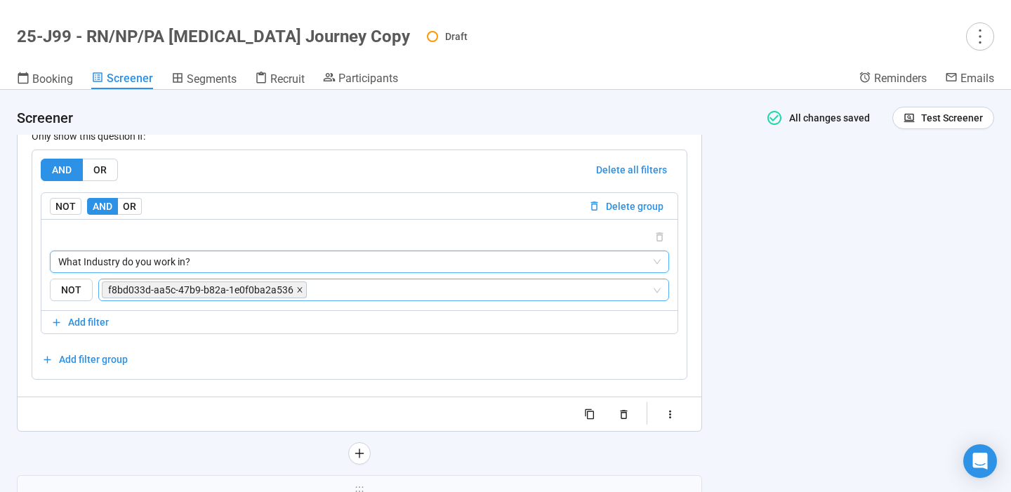
click at [297, 293] on icon "close" at bounding box center [299, 290] width 5 height 5
click at [310, 298] on input "search" at bounding box center [481, 289] width 342 height 17
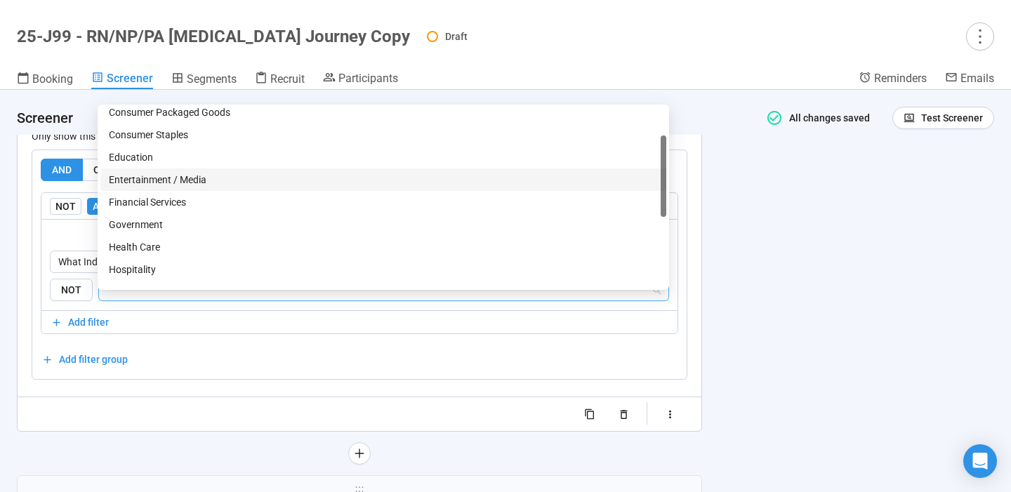
scroll to position [77, 0]
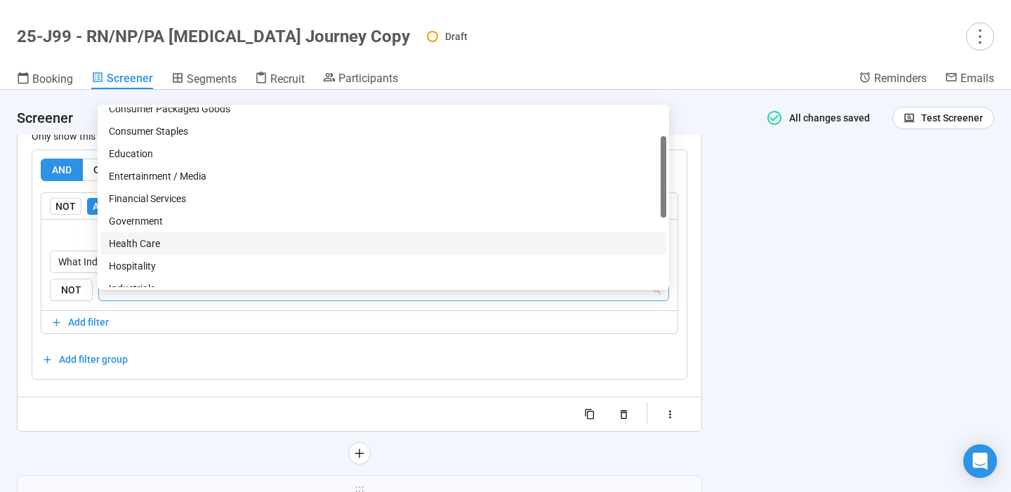
click at [178, 243] on div "Health Care" at bounding box center [383, 243] width 549 height 15
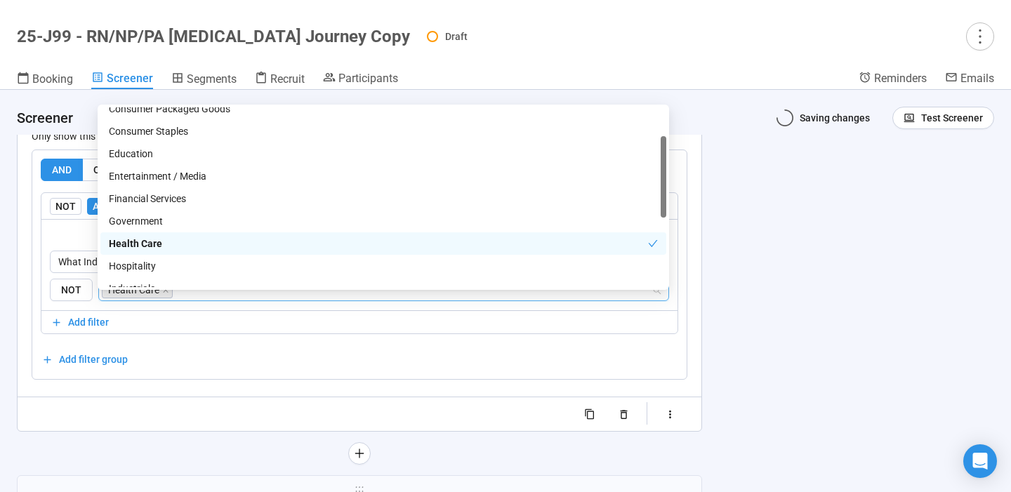
click at [764, 301] on div "**********" at bounding box center [505, 291] width 1011 height 402
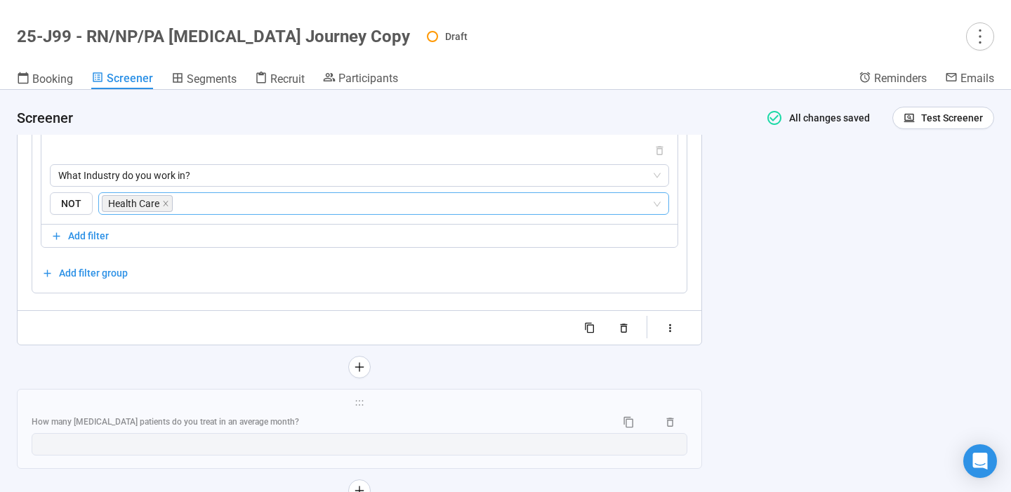
scroll to position [6914, 0]
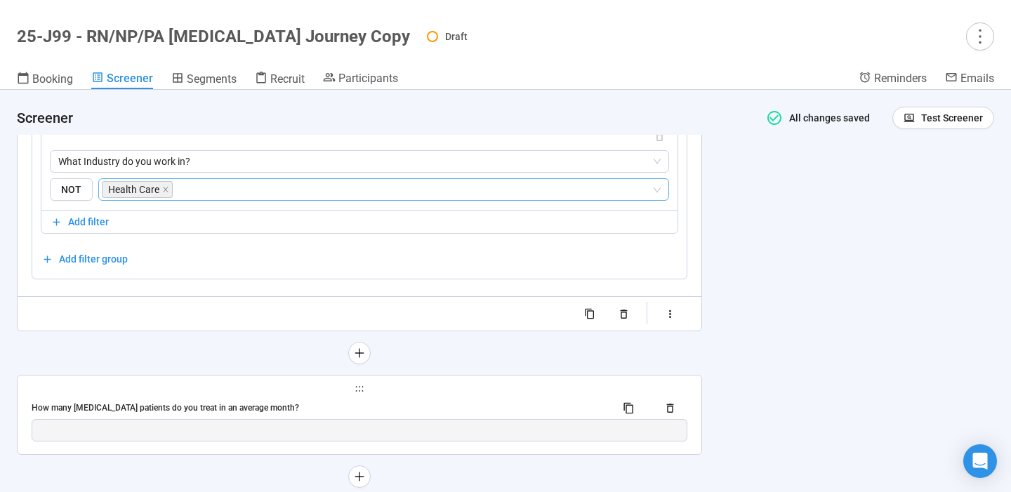
click at [517, 410] on div "**********" at bounding box center [360, 414] width 684 height 79
click at [350, 411] on div "**********" at bounding box center [360, 414] width 684 height 79
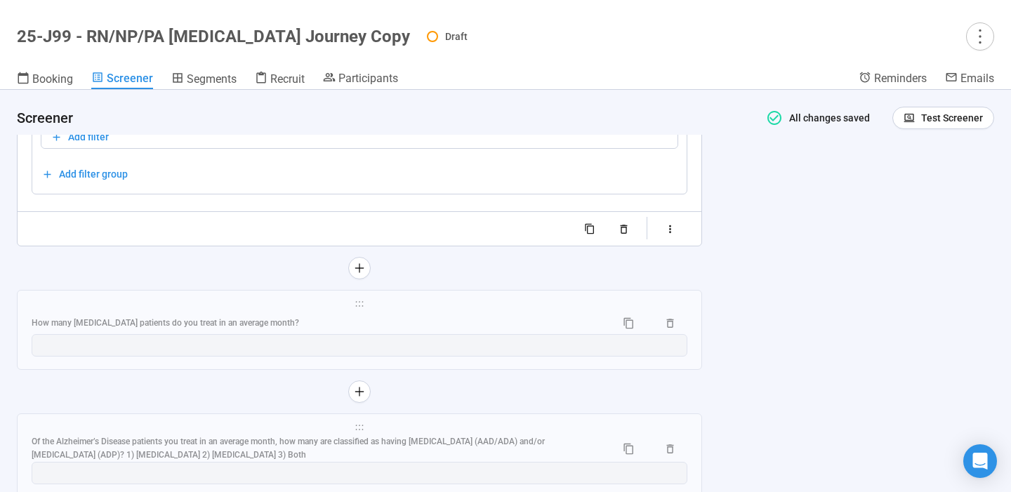
scroll to position [7009, 0]
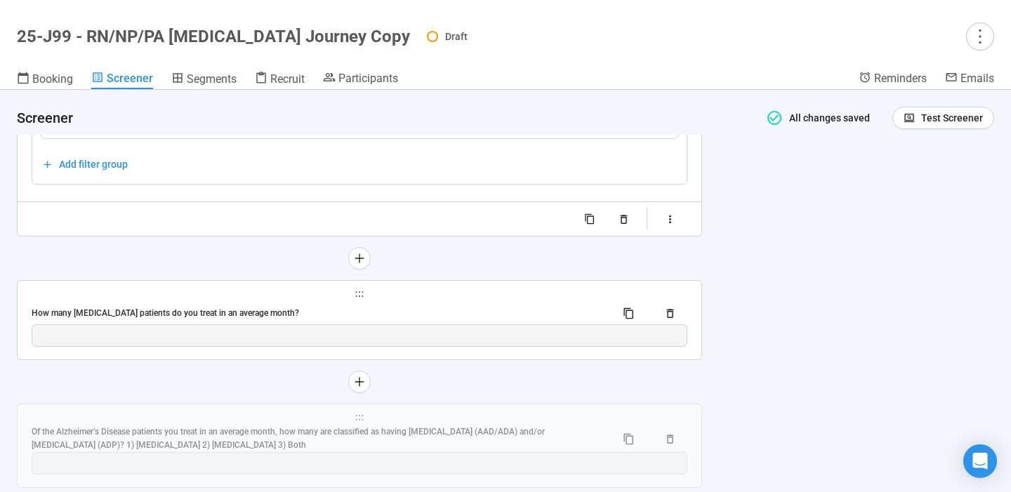
click at [199, 320] on div "How many [MEDICAL_DATA] patients do you treat in an average month?" at bounding box center [318, 313] width 573 height 13
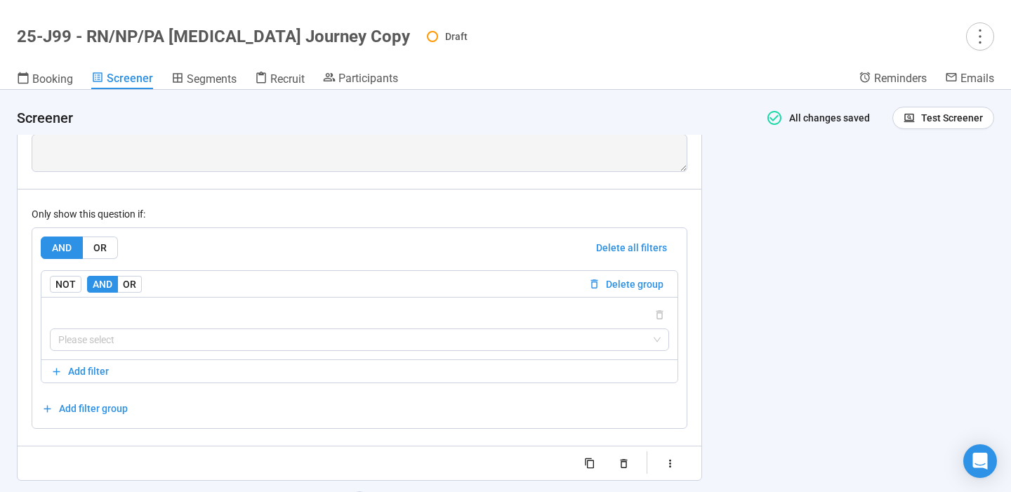
scroll to position [6875, 0]
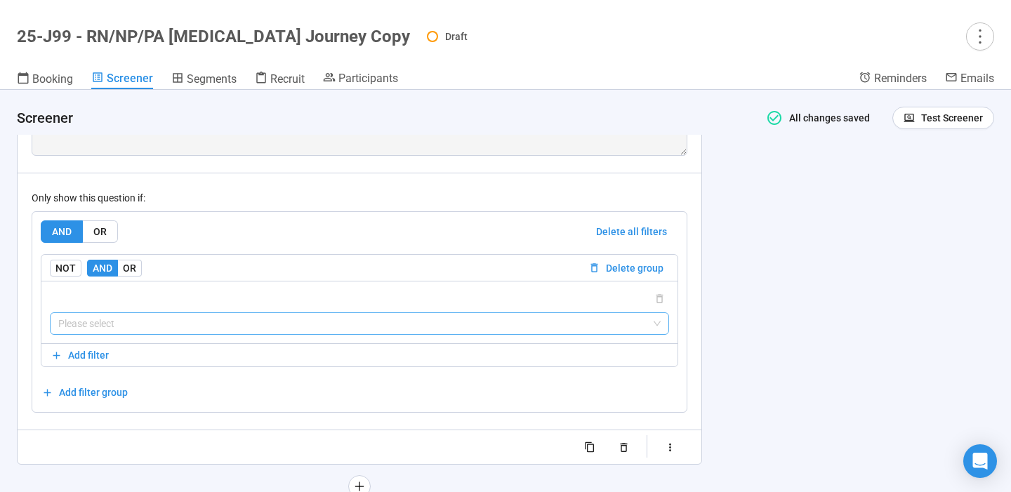
click at [171, 334] on input "search" at bounding box center [359, 323] width 602 height 21
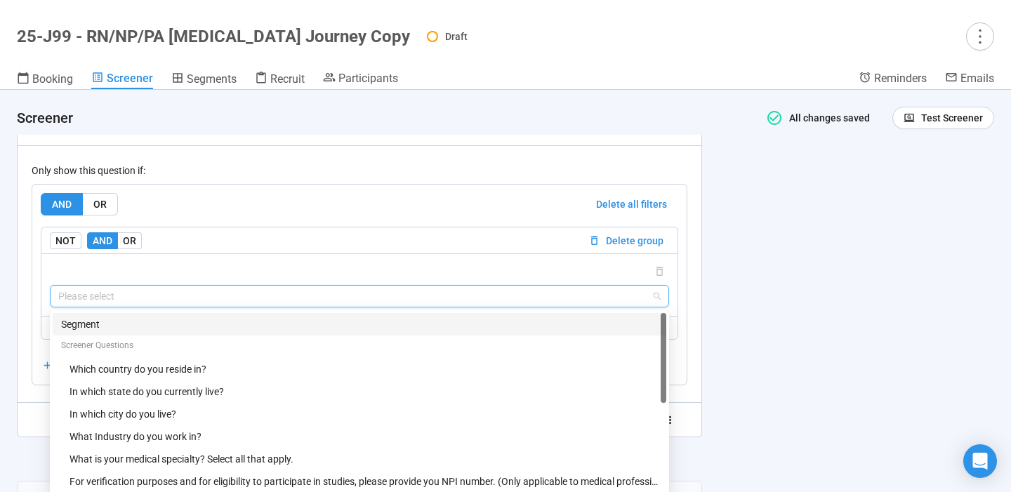
scroll to position [6924, 0]
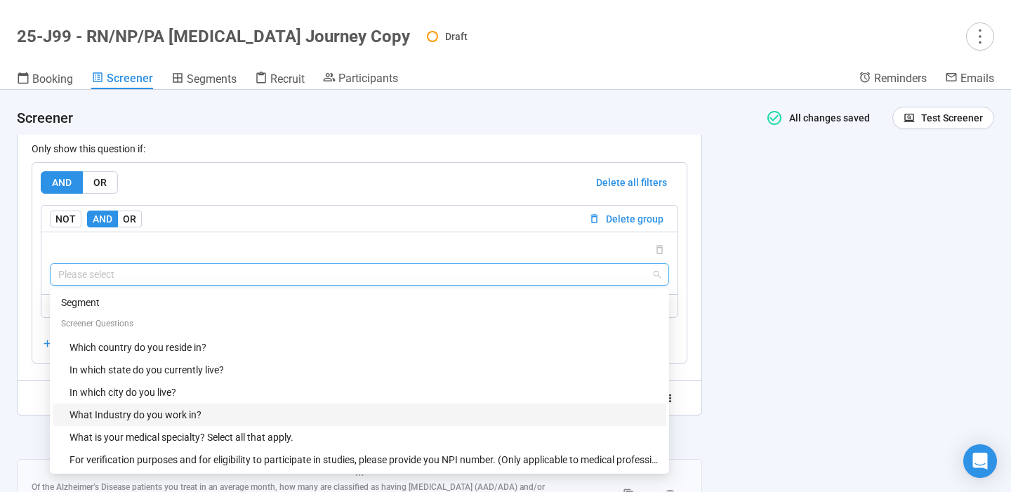
click at [168, 423] on div "What Industry do you work in?" at bounding box center [363, 414] width 588 height 15
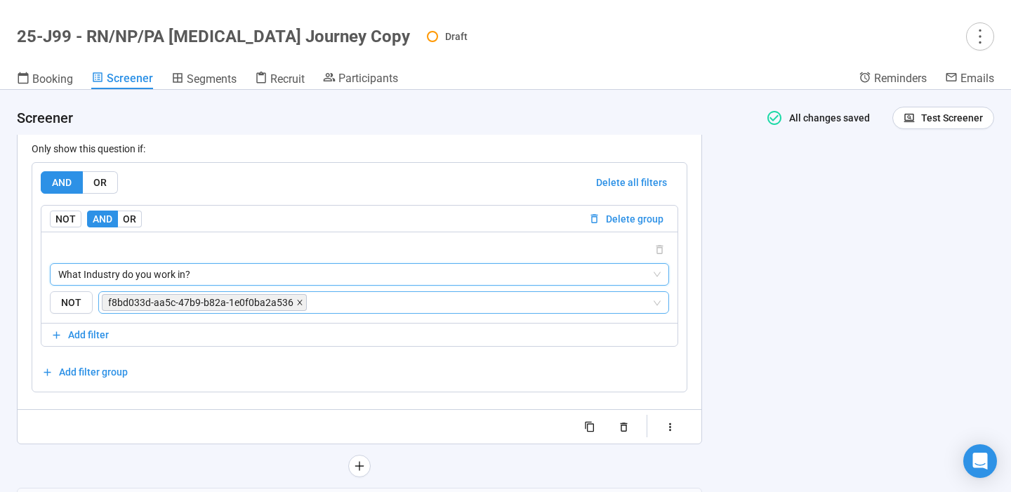
click at [296, 306] on icon "close" at bounding box center [299, 302] width 7 height 7
click at [295, 311] on input "search" at bounding box center [379, 302] width 544 height 17
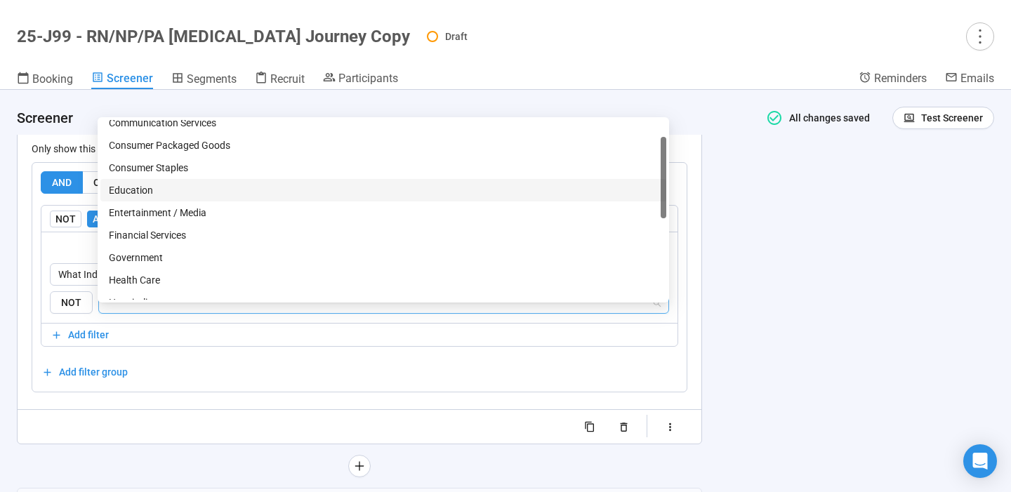
scroll to position [67, 0]
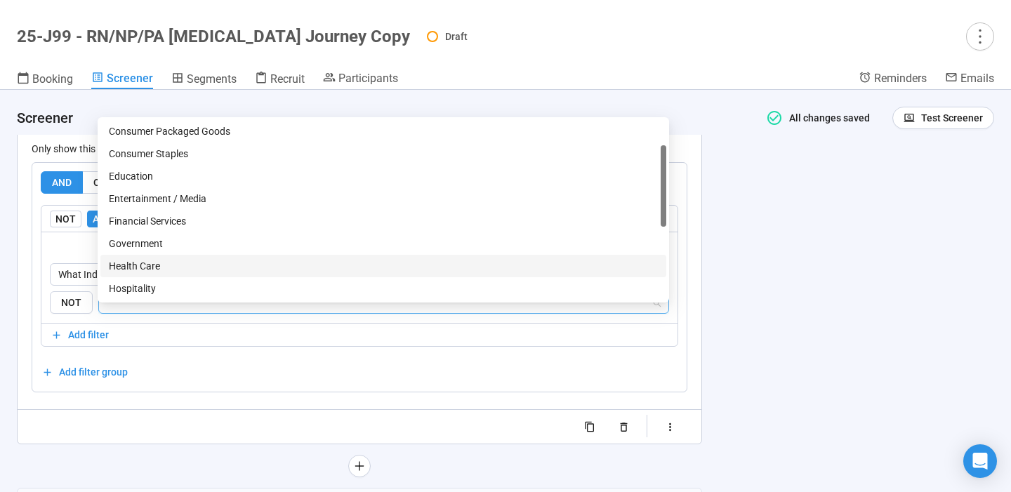
click at [175, 266] on div "Health Care" at bounding box center [383, 265] width 549 height 15
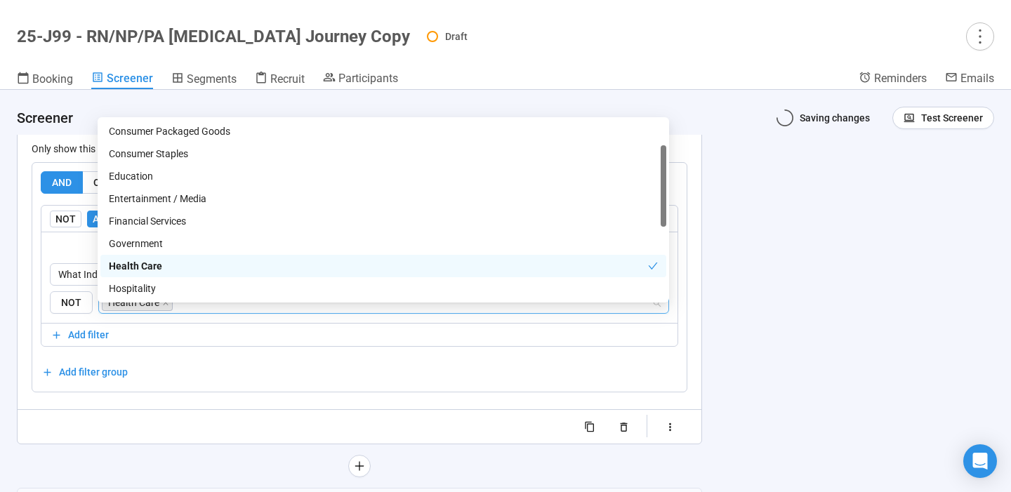
click at [772, 315] on div "**********" at bounding box center [505, 291] width 1011 height 402
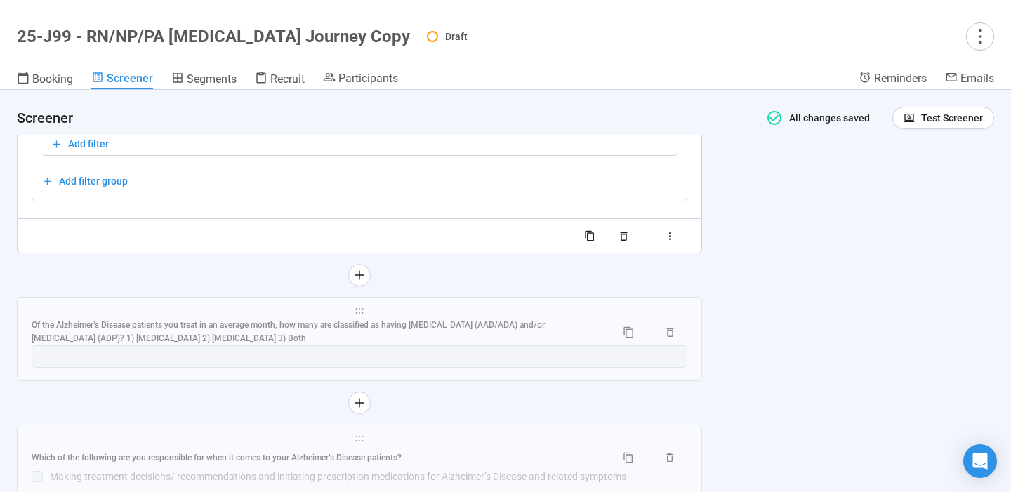
scroll to position [7123, 0]
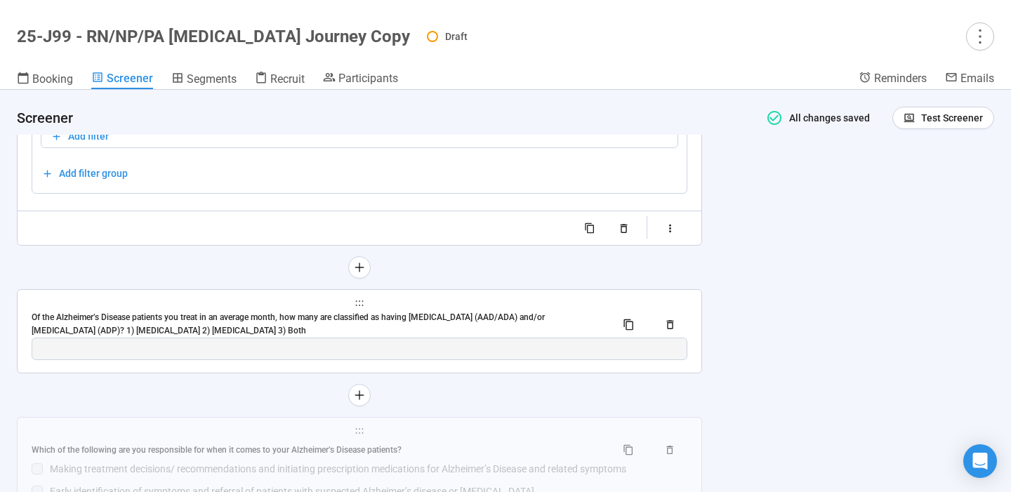
click at [472, 337] on div "Of the Alzheimer’s Disease patients you treat in an average month, how many are…" at bounding box center [318, 324] width 573 height 27
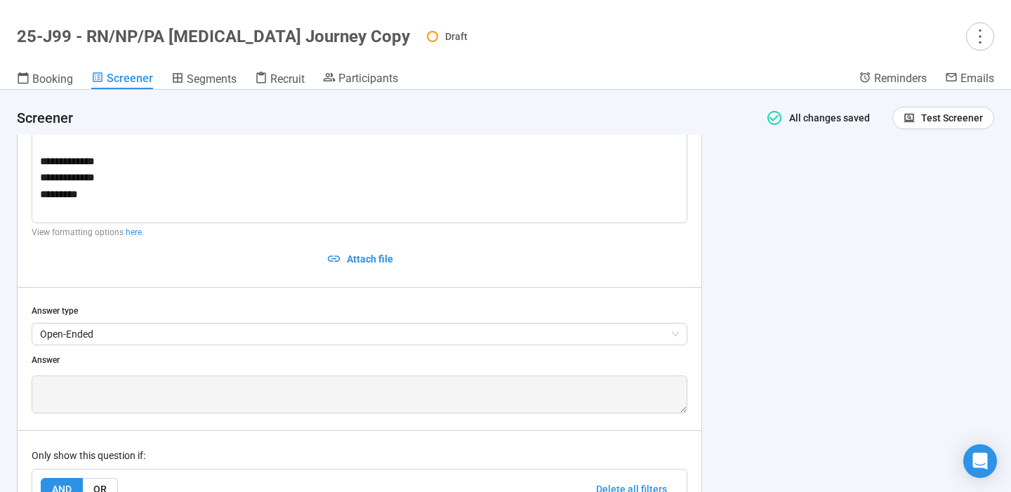
scroll to position [7033, 0]
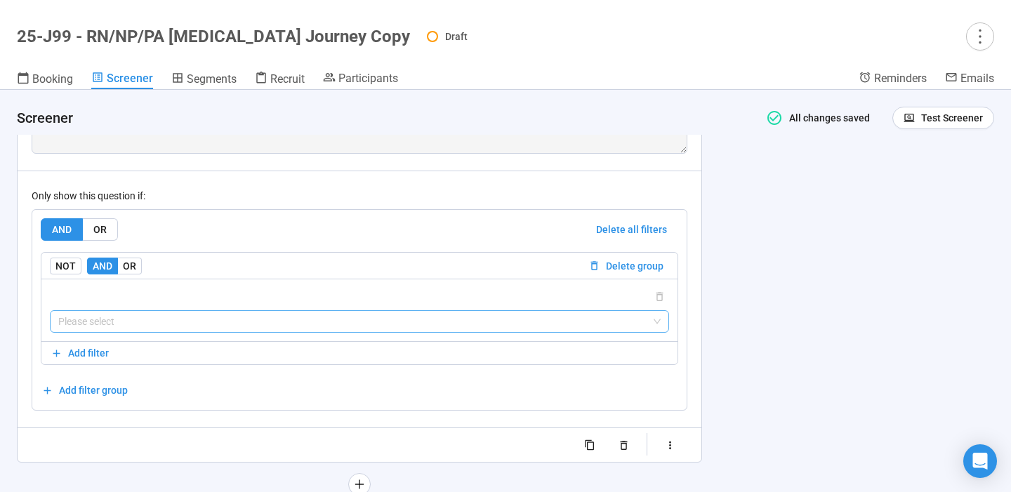
click at [452, 332] on input "search" at bounding box center [359, 321] width 602 height 21
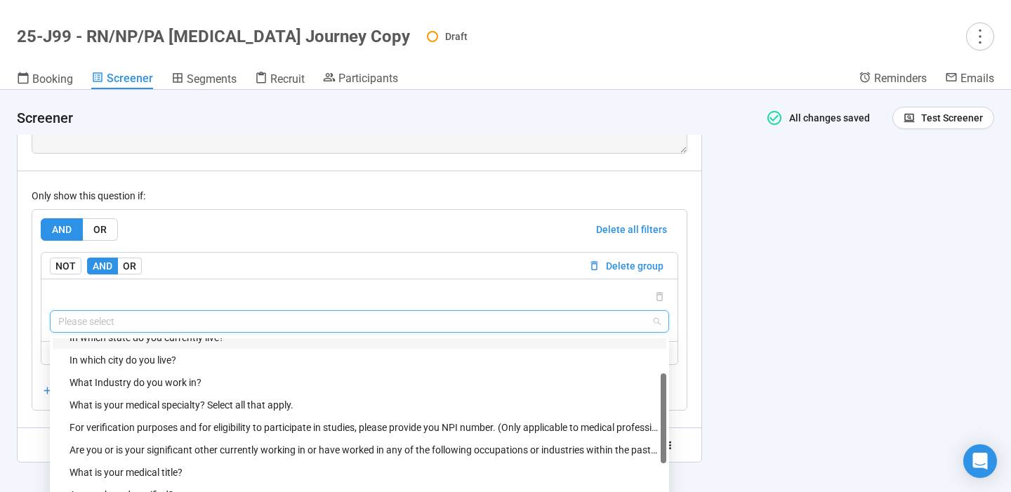
scroll to position [77, 0]
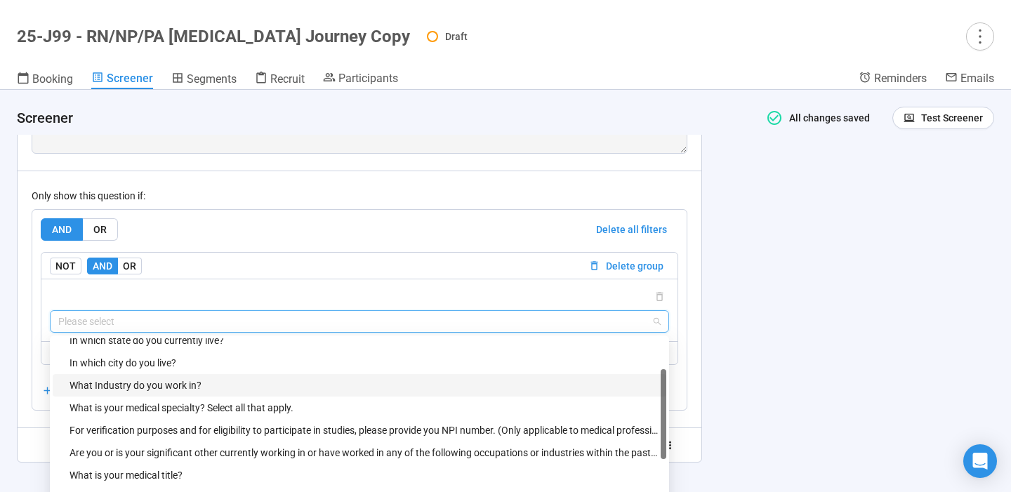
click at [208, 393] on div "What Industry do you work in?" at bounding box center [363, 385] width 588 height 15
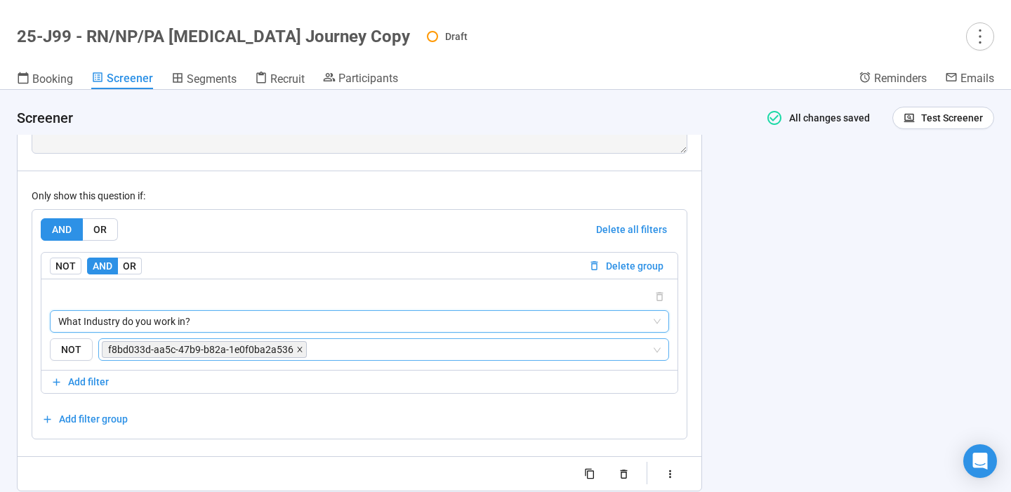
click at [298, 353] on icon "close" at bounding box center [299, 349] width 7 height 7
click at [310, 358] on input "search" at bounding box center [481, 349] width 342 height 17
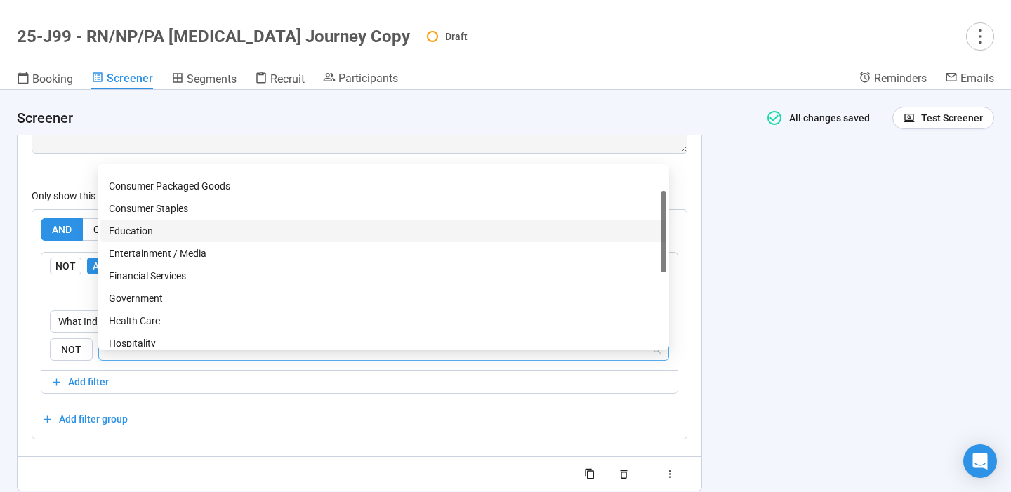
scroll to position [72, 0]
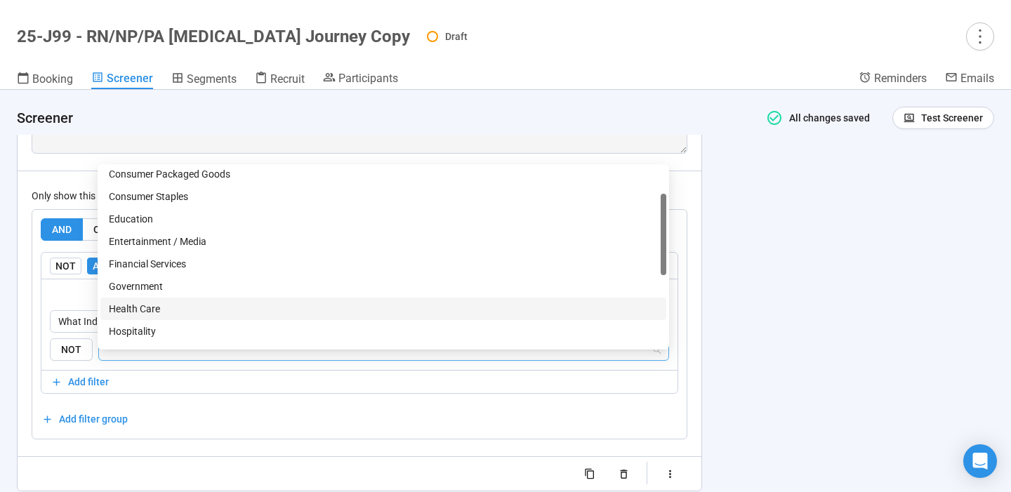
click at [173, 307] on div "Health Care" at bounding box center [383, 308] width 549 height 15
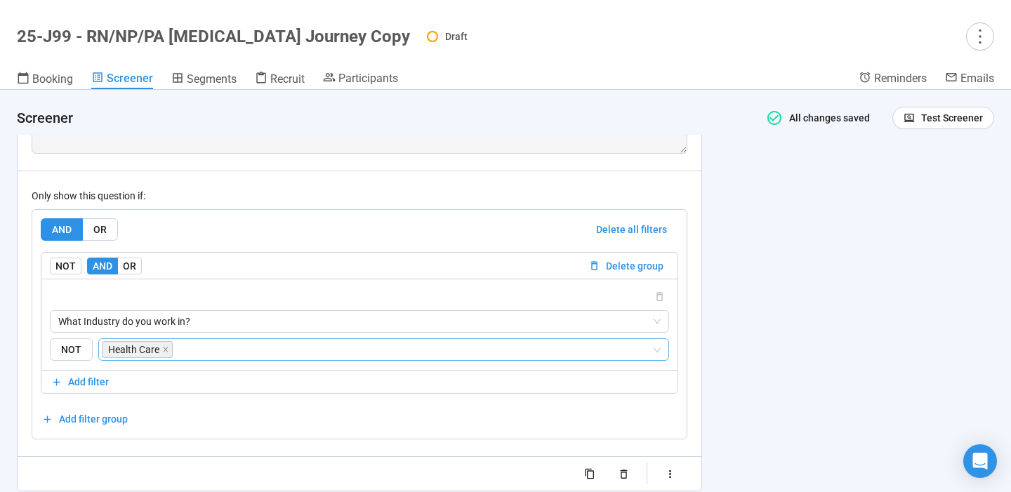
click at [801, 338] on div "**********" at bounding box center [505, 291] width 1011 height 402
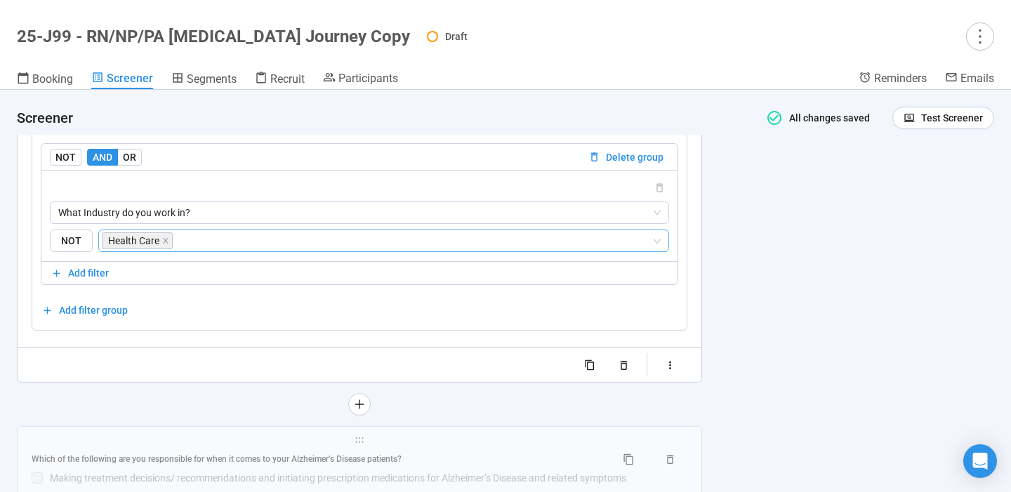
scroll to position [7295, 0]
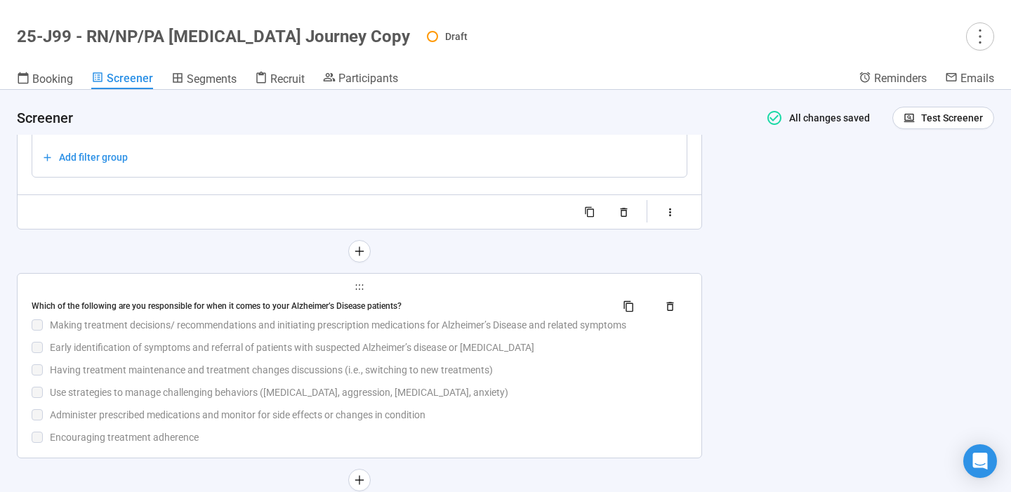
click at [452, 355] on div "Early identification of symptoms and referral of patients with suspected Alzhei…" at bounding box center [368, 347] width 637 height 15
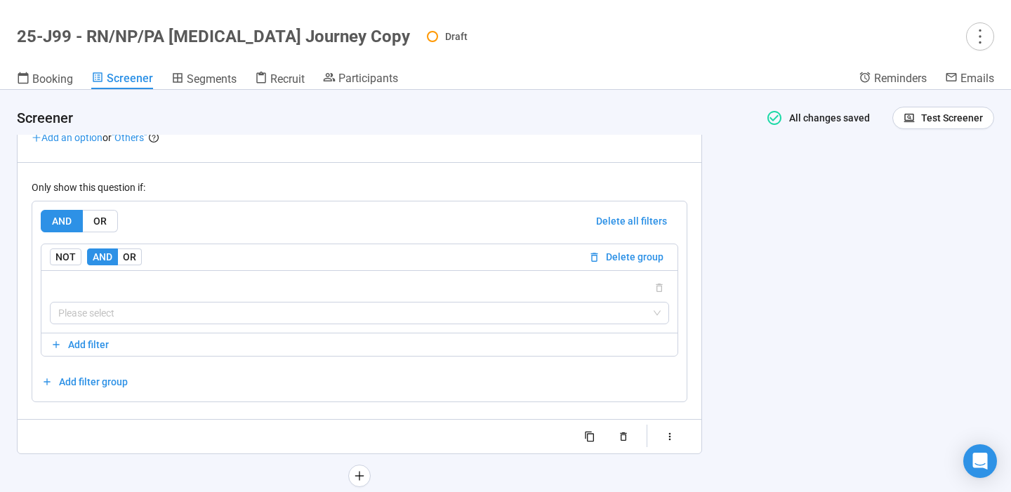
scroll to position [7360, 0]
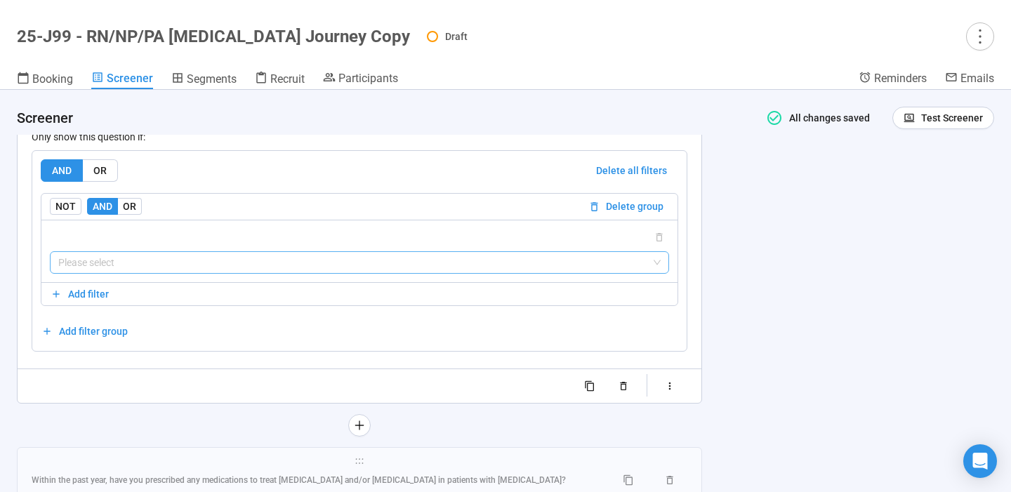
click at [479, 273] on input "search" at bounding box center [359, 262] width 602 height 21
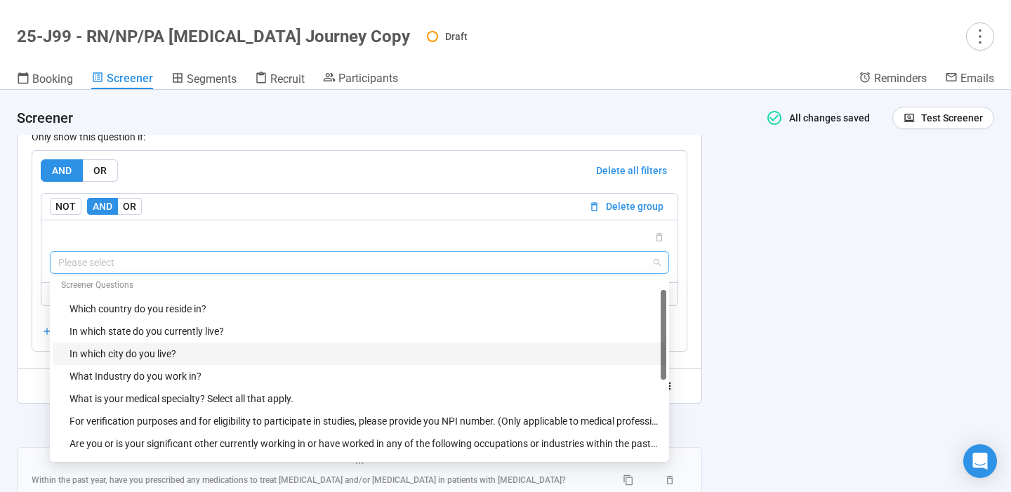
scroll to position [29, 0]
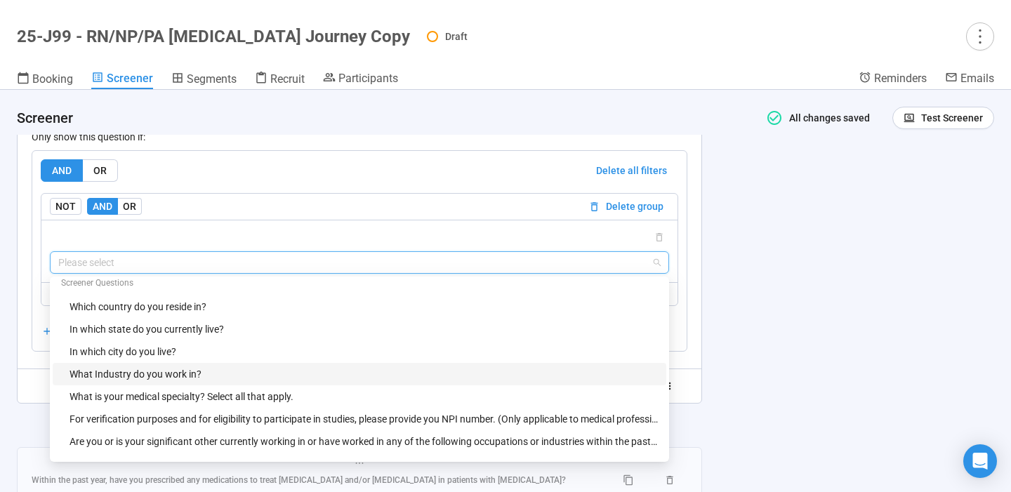
click at [233, 382] on div "What Industry do you work in?" at bounding box center [363, 373] width 588 height 15
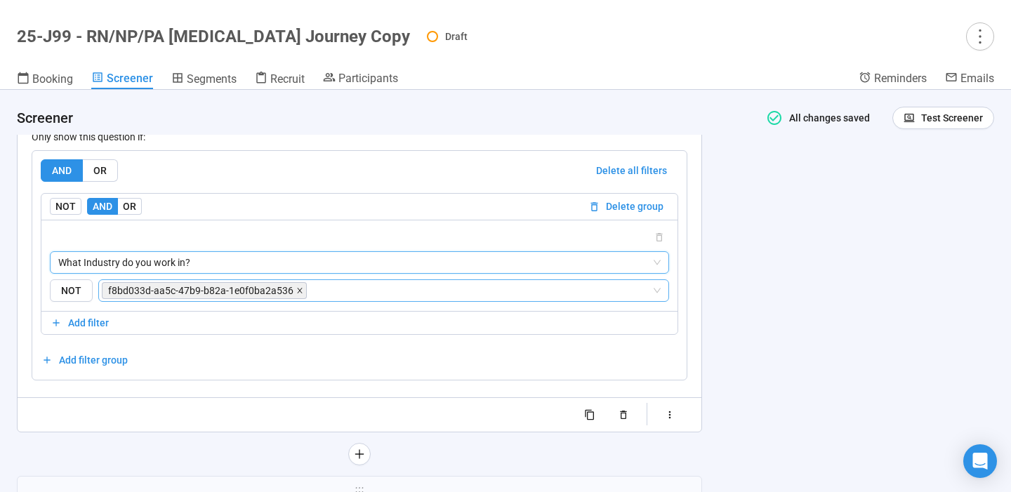
click at [297, 293] on icon "close" at bounding box center [299, 290] width 5 height 5
click at [310, 299] on input "search" at bounding box center [481, 290] width 342 height 17
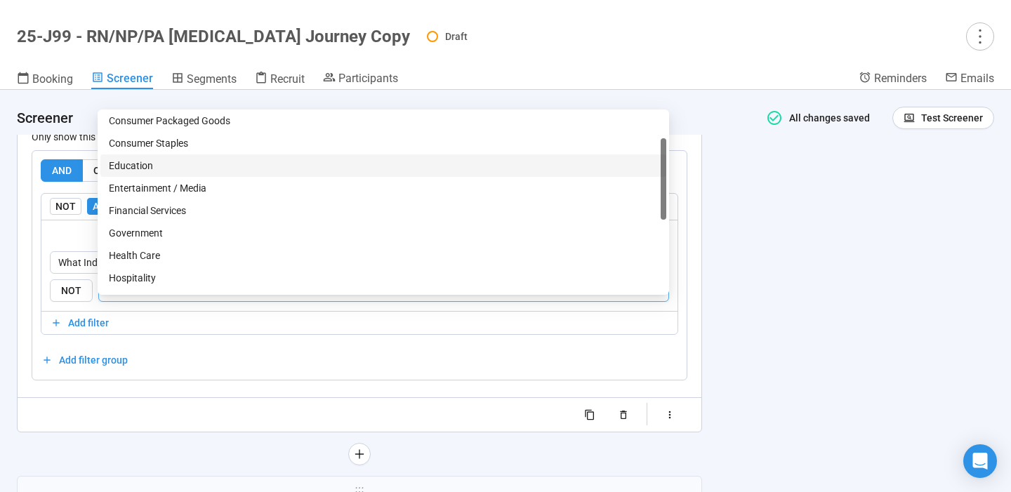
scroll to position [79, 0]
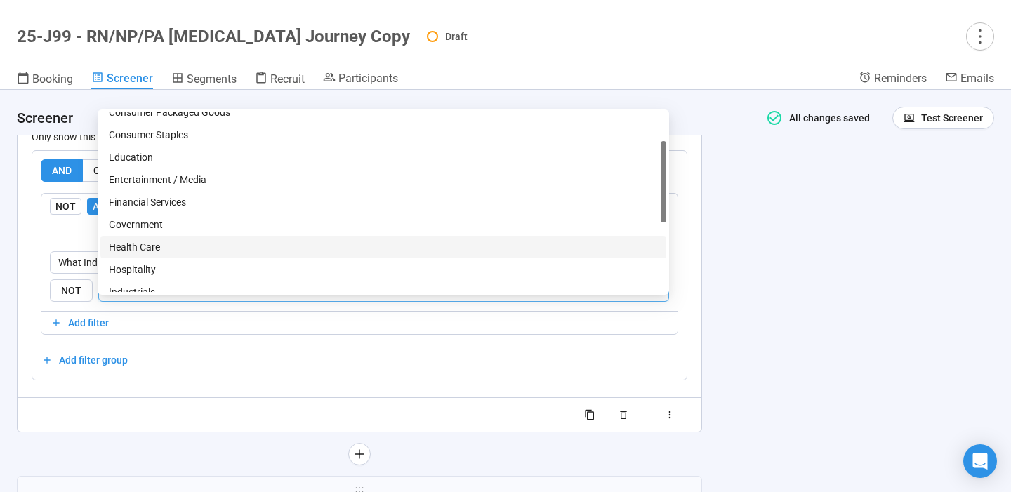
click at [173, 250] on div "Health Care" at bounding box center [383, 246] width 549 height 15
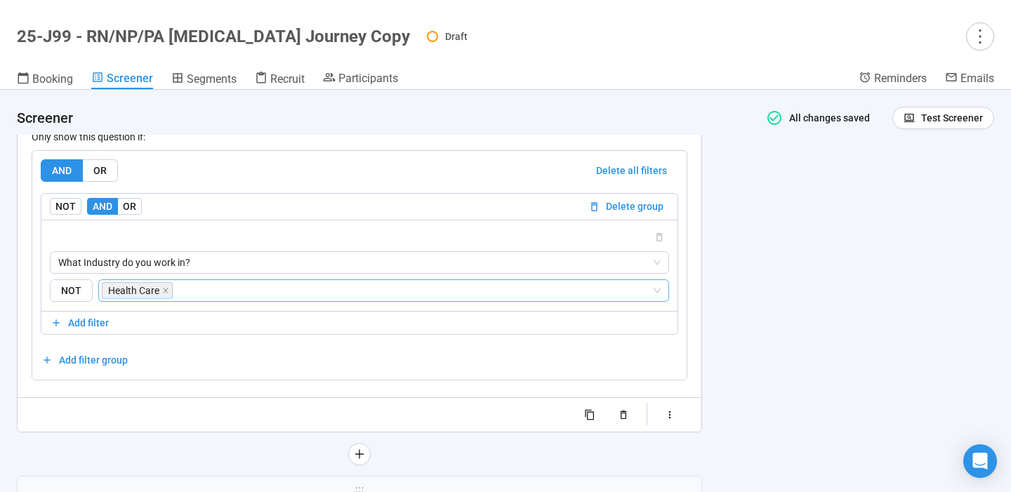
click at [783, 301] on div "**********" at bounding box center [505, 291] width 1011 height 402
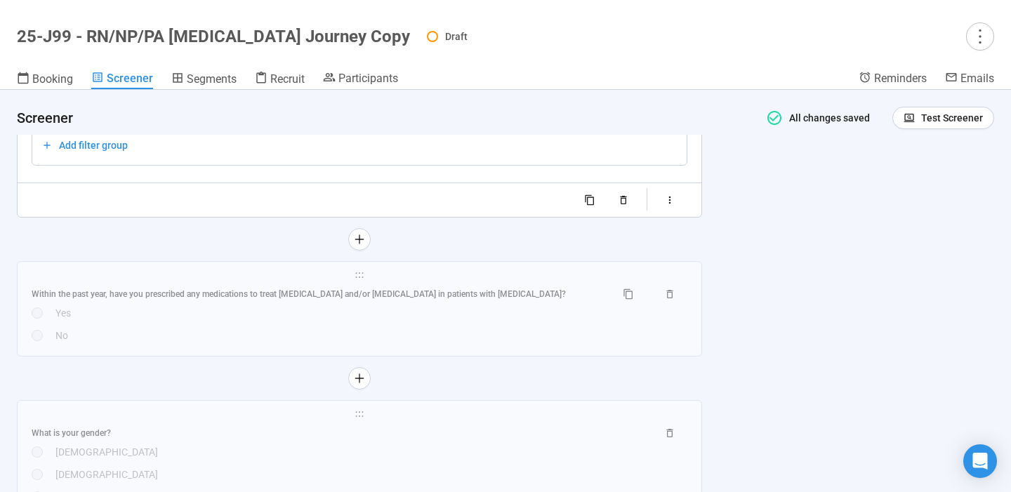
scroll to position [7577, 0]
click at [507, 319] on div "Yes" at bounding box center [371, 310] width 632 height 15
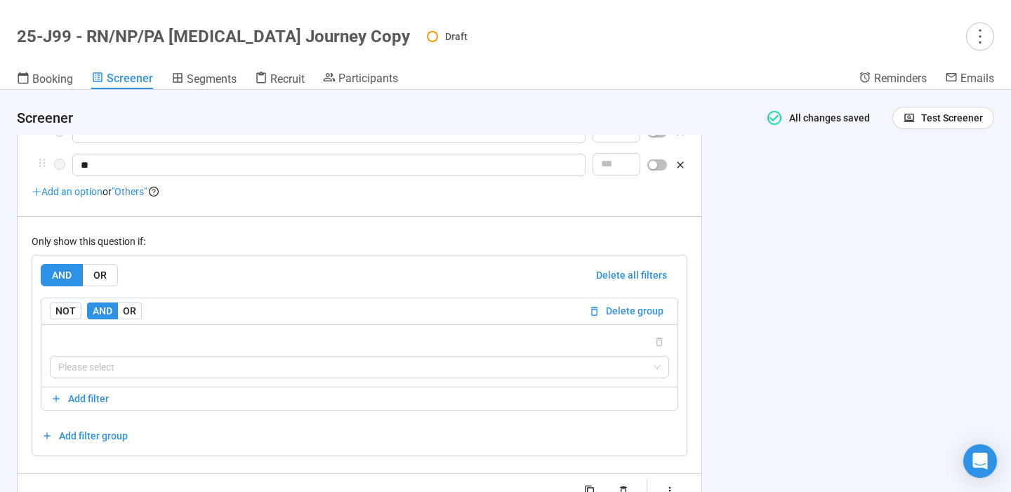
scroll to position [7424, 0]
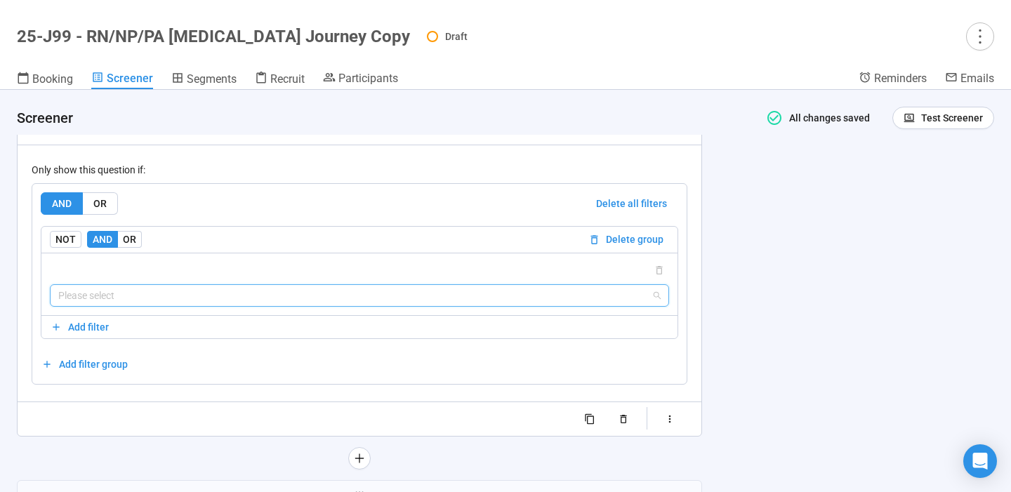
click at [473, 306] on input "search" at bounding box center [359, 295] width 602 height 21
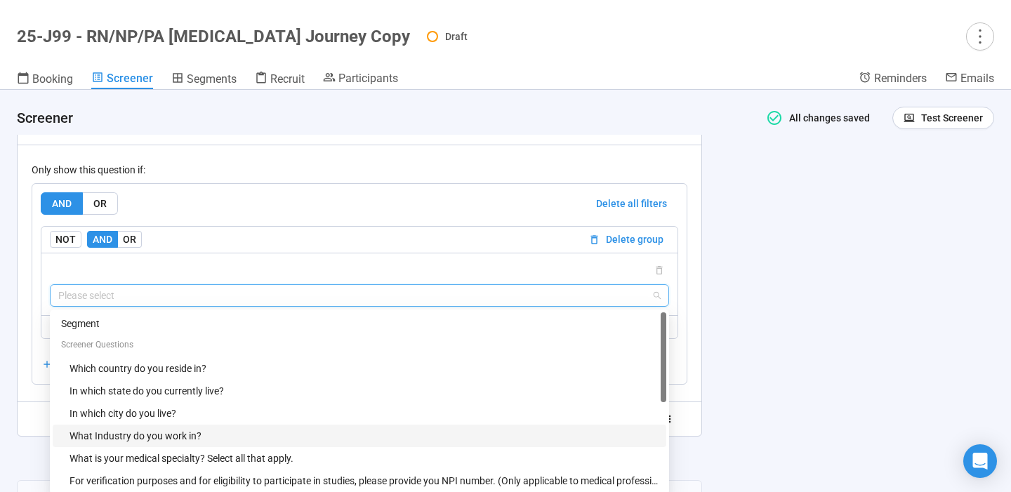
click at [198, 444] on div "What Industry do you work in?" at bounding box center [363, 435] width 588 height 15
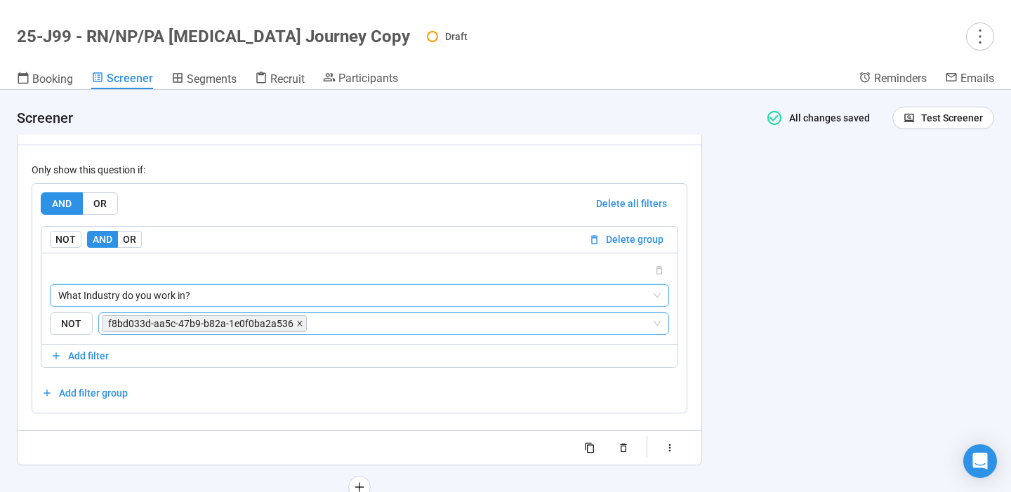
click at [298, 327] on icon "close" at bounding box center [299, 323] width 7 height 7
click at [310, 332] on input "search" at bounding box center [481, 323] width 342 height 17
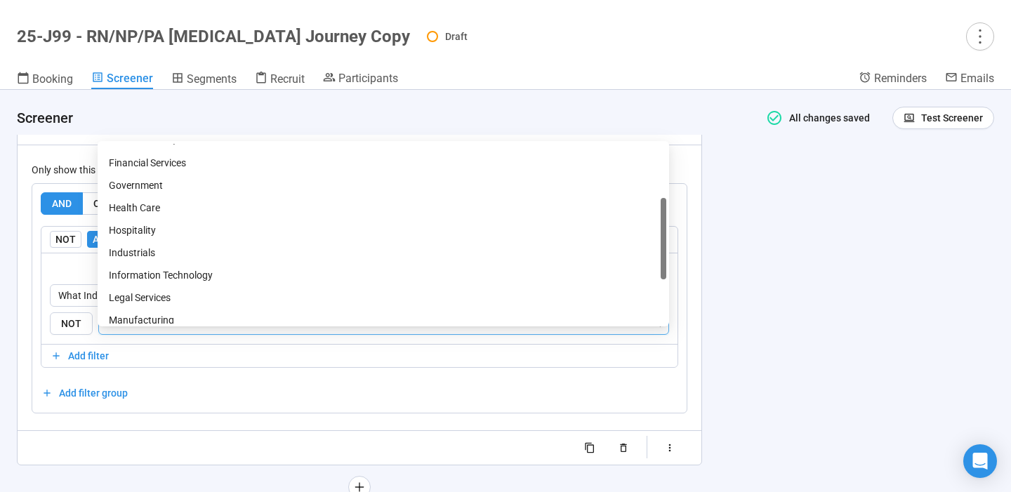
scroll to position [157, 0]
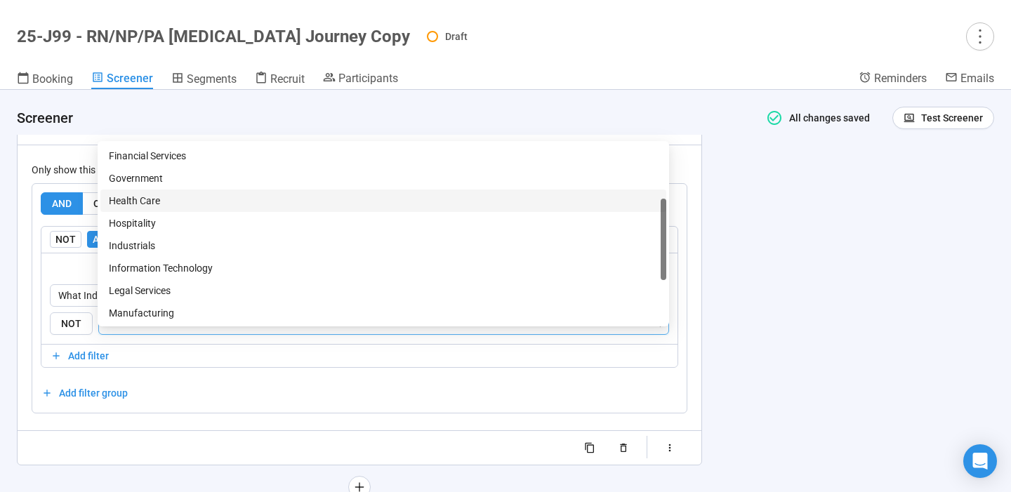
click at [173, 200] on div "Health Care" at bounding box center [383, 200] width 549 height 15
click at [773, 282] on div "**********" at bounding box center [505, 291] width 1011 height 402
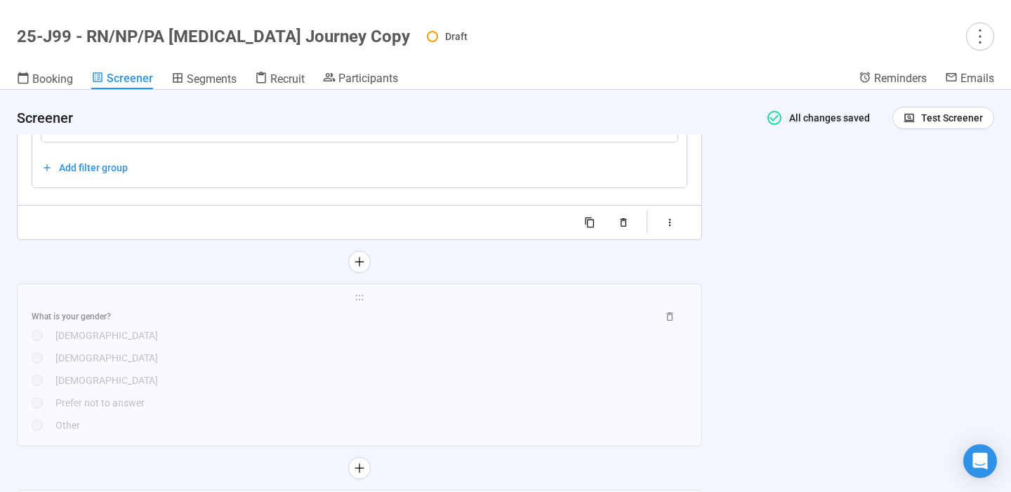
scroll to position [7671, 0]
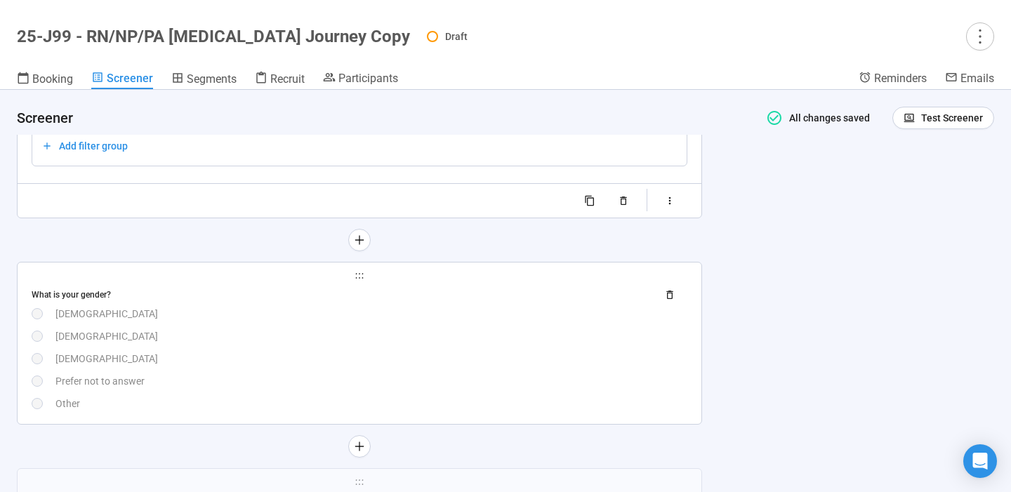
click at [369, 345] on div "What is your gender? [DEMOGRAPHIC_DATA] [DEMOGRAPHIC_DATA] [DEMOGRAPHIC_DATA] P…" at bounding box center [360, 348] width 656 height 128
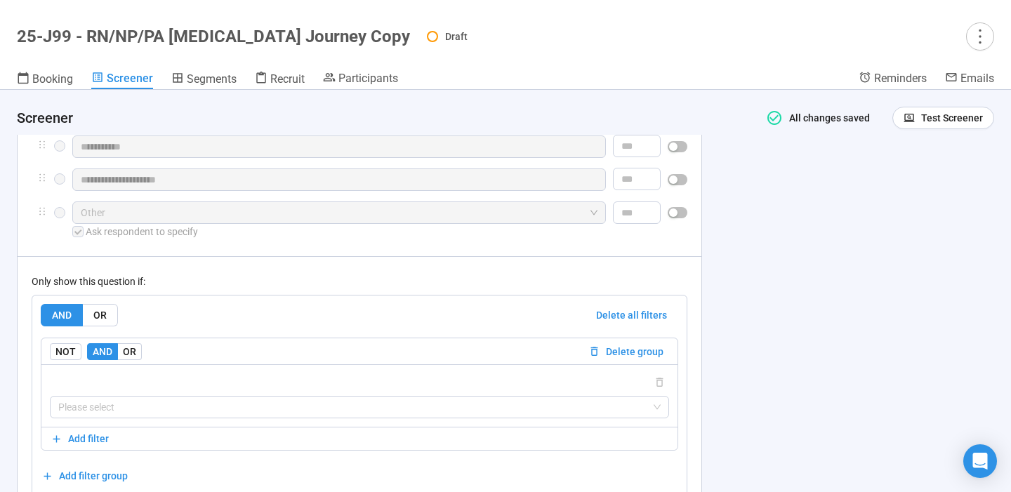
scroll to position [7481, 0]
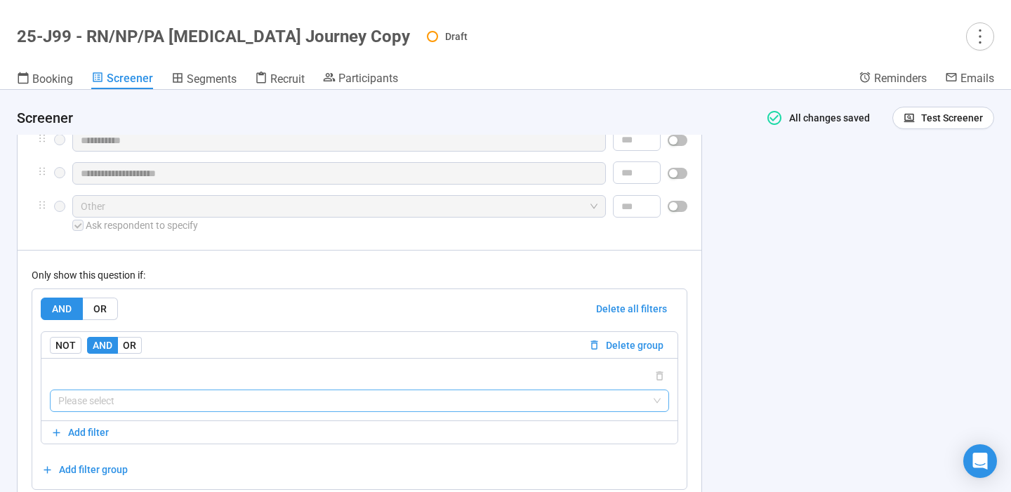
click at [286, 411] on input "search" at bounding box center [359, 400] width 602 height 21
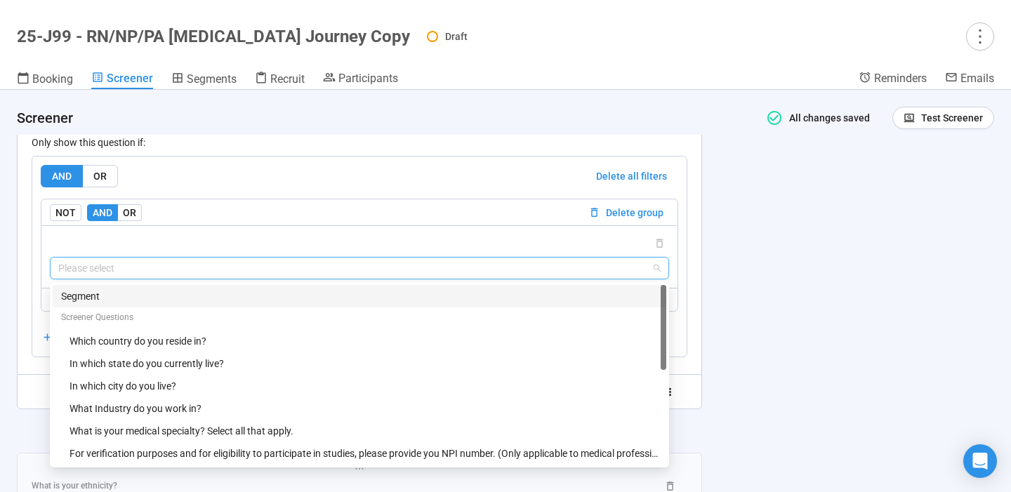
scroll to position [7621, 0]
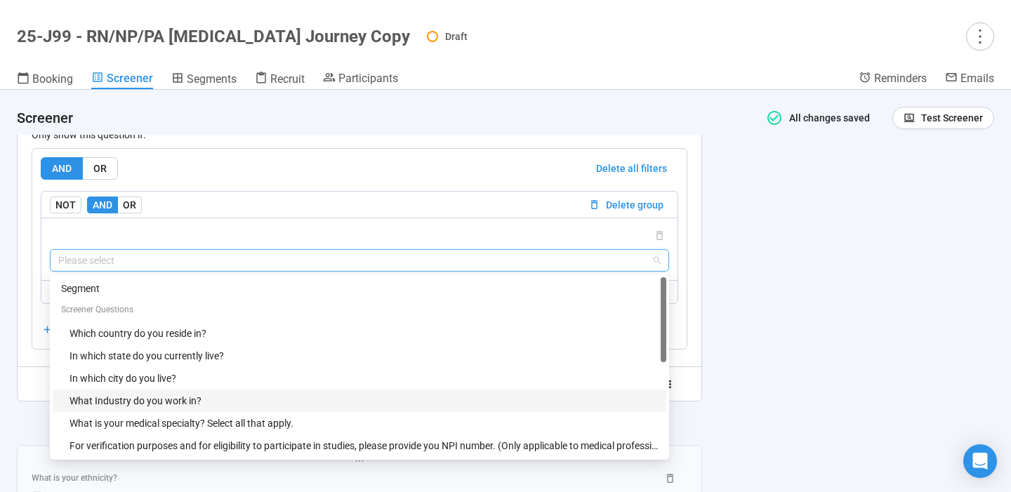
click at [201, 408] on div "What Industry do you work in?" at bounding box center [363, 400] width 588 height 15
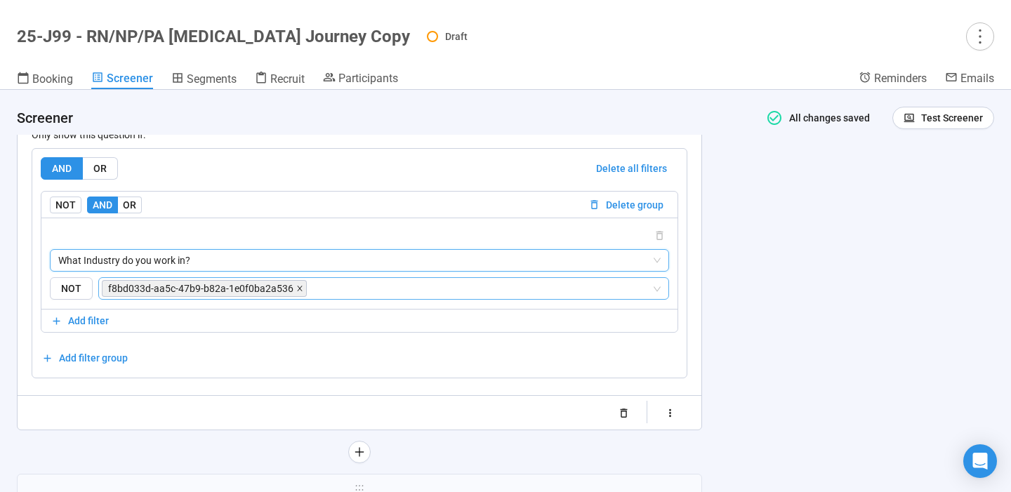
click at [296, 292] on icon "close" at bounding box center [299, 288] width 7 height 7
click at [310, 297] on input "search" at bounding box center [481, 288] width 342 height 17
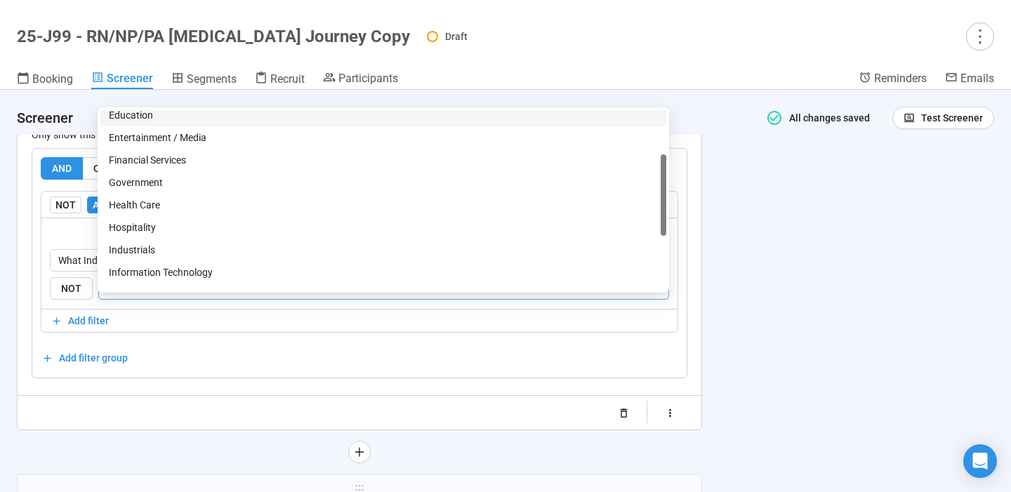
scroll to position [123, 0]
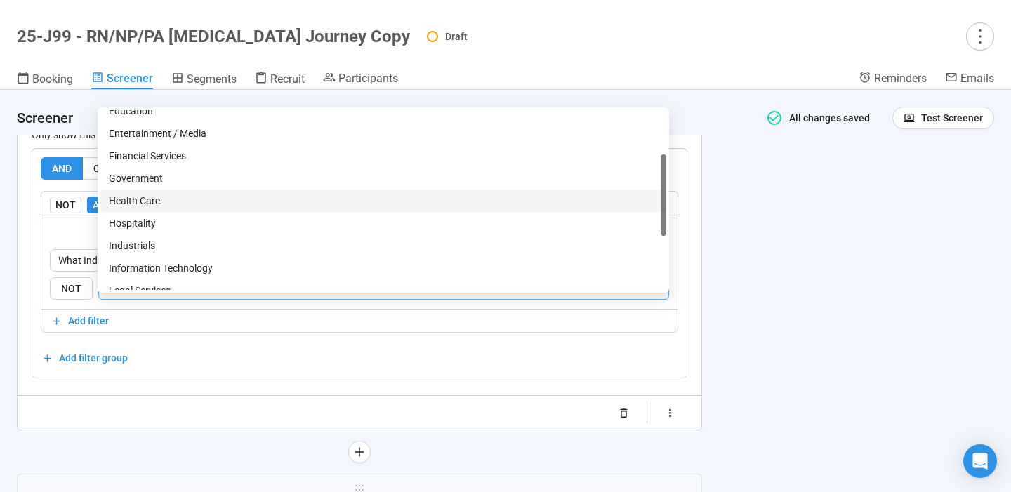
click at [206, 205] on div "Health Care" at bounding box center [383, 200] width 549 height 15
click at [801, 337] on div "**********" at bounding box center [505, 291] width 1011 height 402
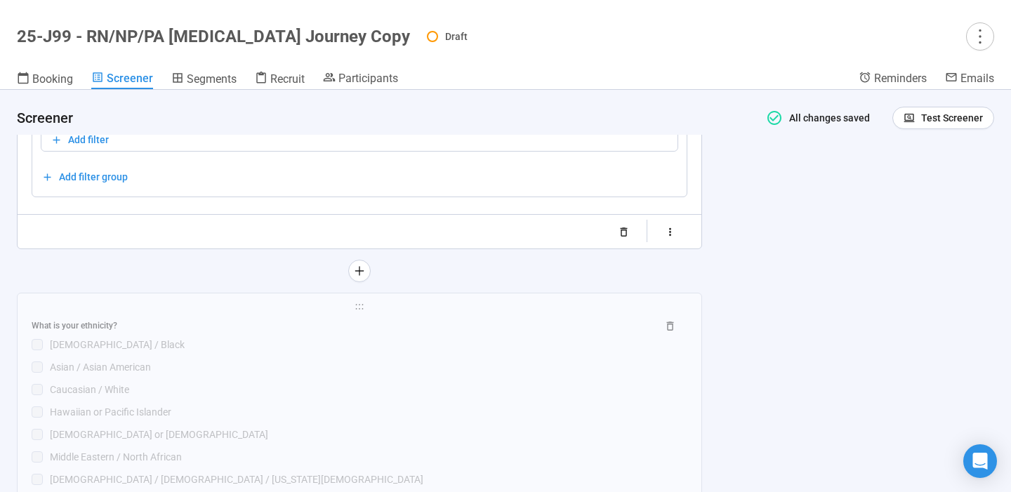
scroll to position [7832, 0]
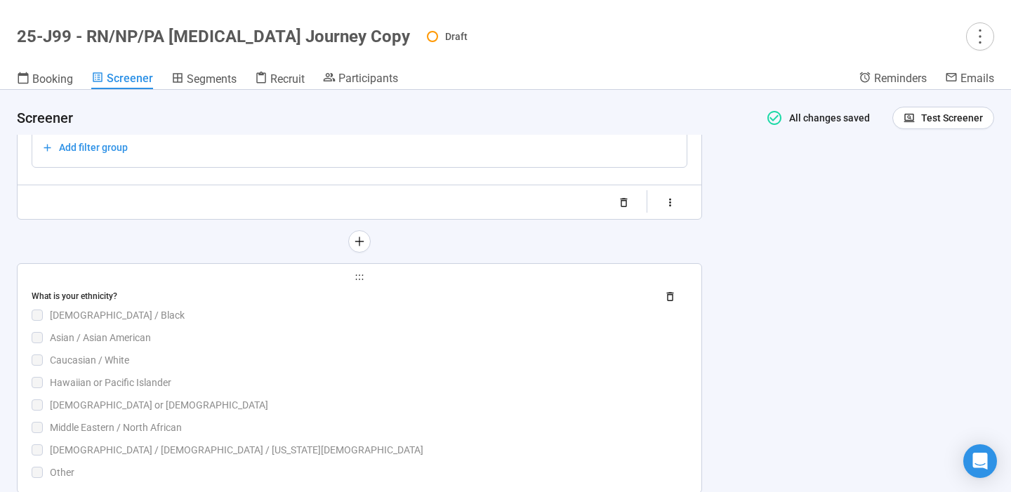
click at [406, 345] on div "Asian / Asian American" at bounding box center [368, 337] width 637 height 15
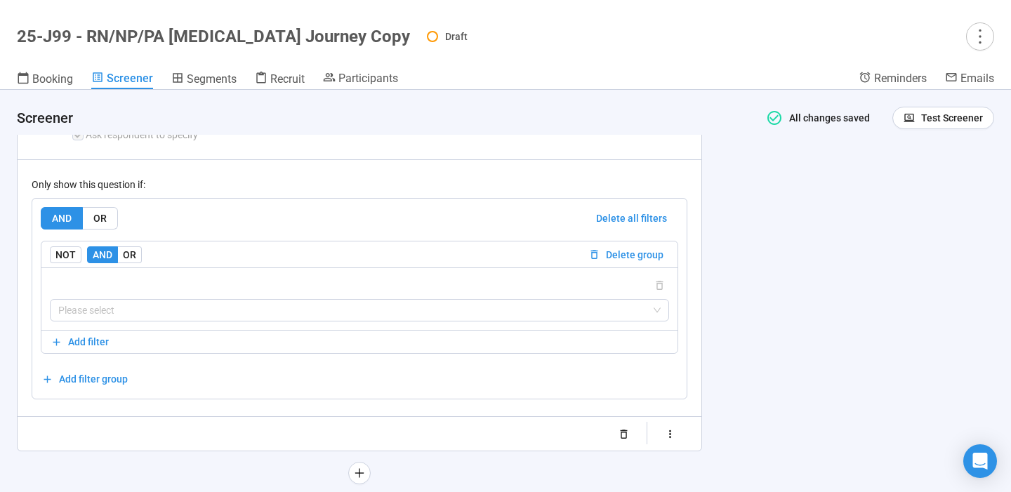
scroll to position [7888, 0]
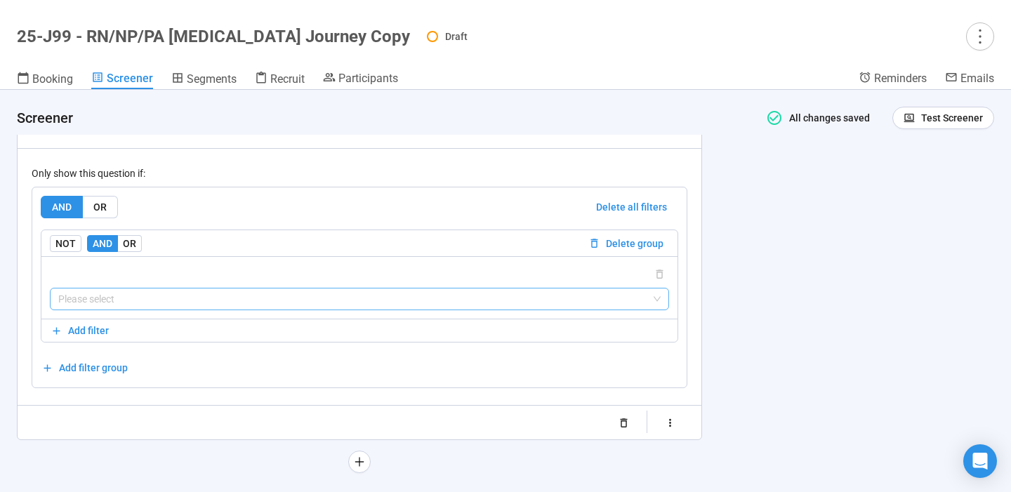
click at [417, 310] on input "search" at bounding box center [359, 298] width 602 height 21
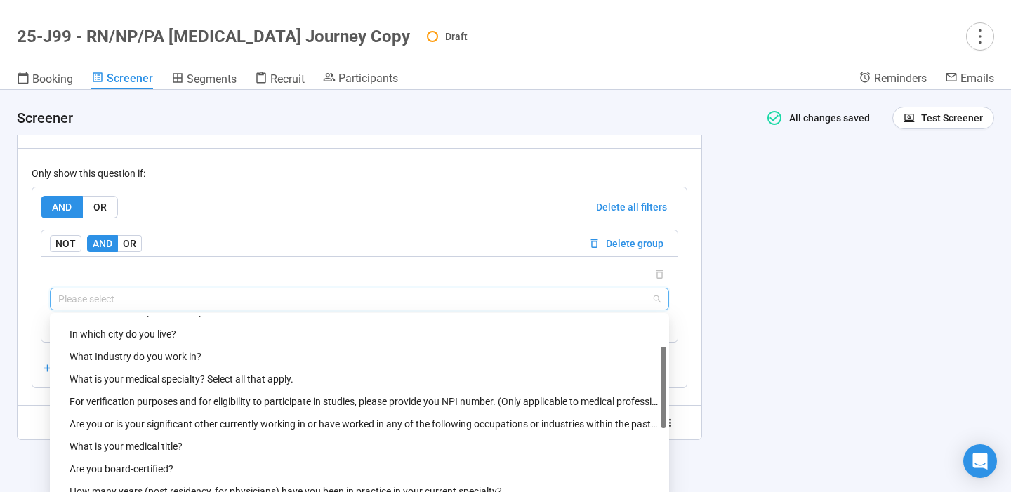
scroll to position [71, 0]
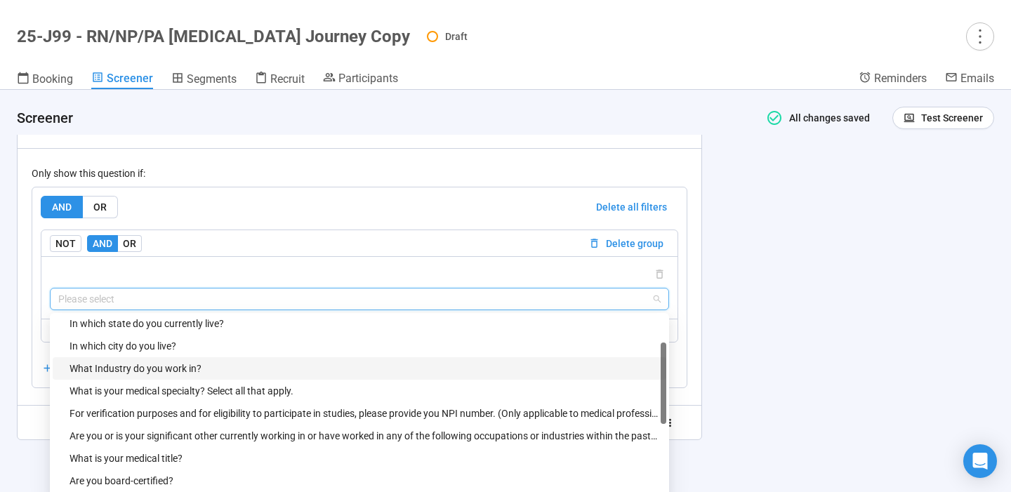
click at [203, 376] on div "What Industry do you work in?" at bounding box center [363, 368] width 588 height 15
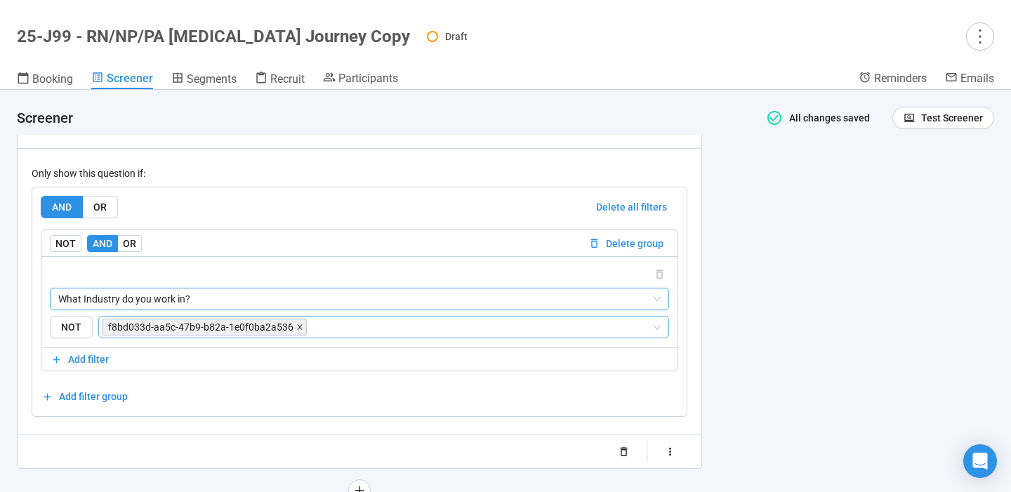
click at [296, 331] on icon "close" at bounding box center [299, 327] width 7 height 7
click at [310, 335] on input "search" at bounding box center [481, 327] width 342 height 17
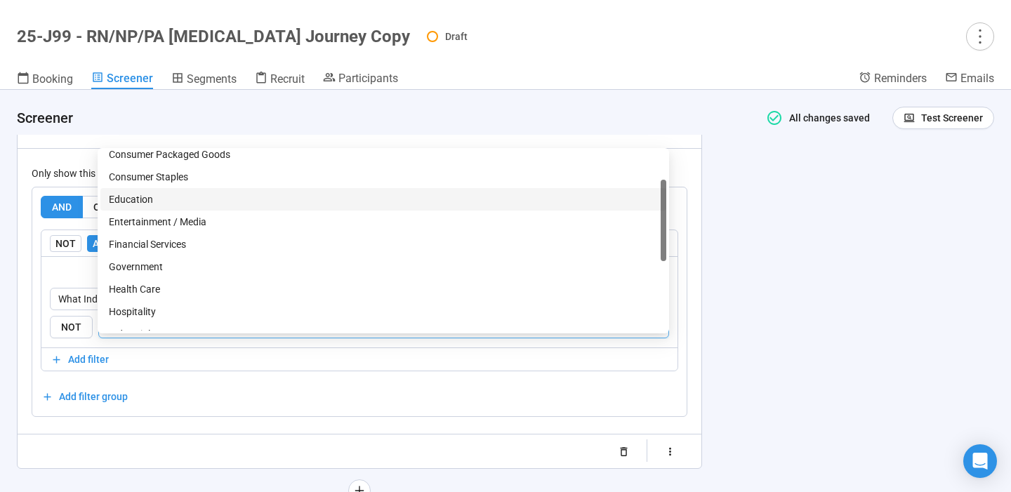
scroll to position [77, 0]
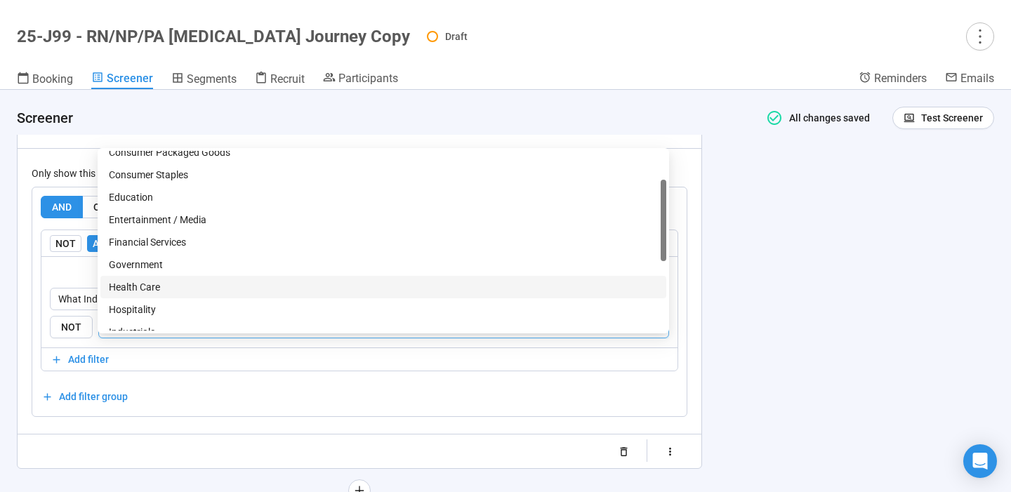
click at [173, 282] on div "Health Care" at bounding box center [383, 286] width 549 height 15
click at [784, 333] on div "**********" at bounding box center [505, 291] width 1011 height 402
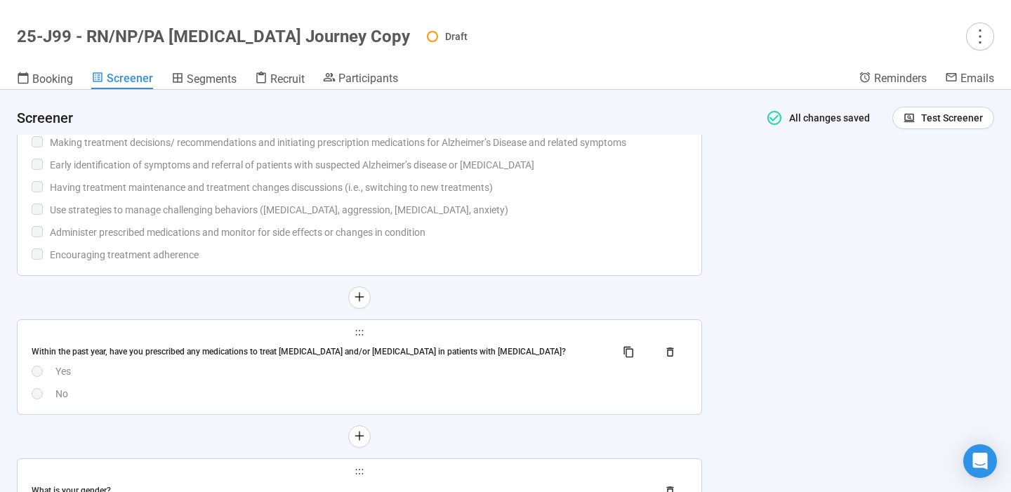
scroll to position [6905, 0]
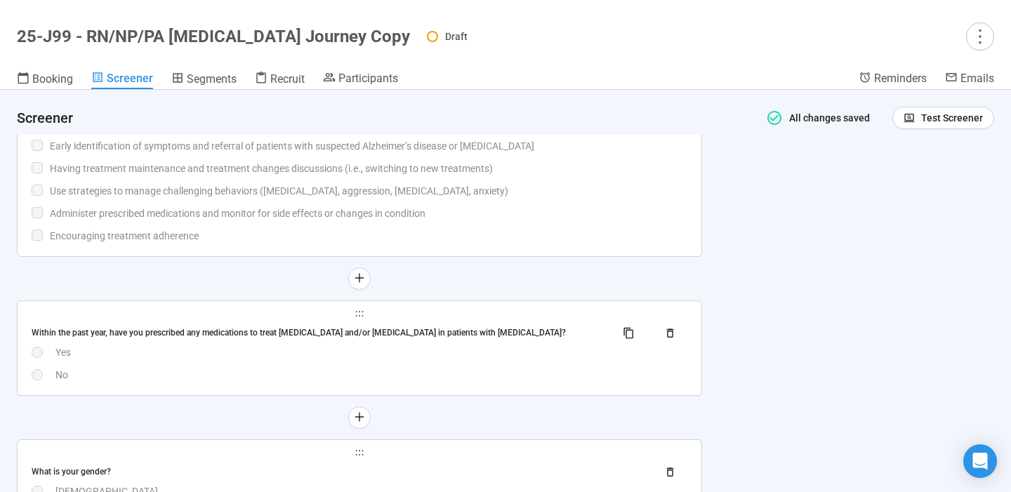
click at [300, 360] on div "Yes" at bounding box center [371, 352] width 632 height 15
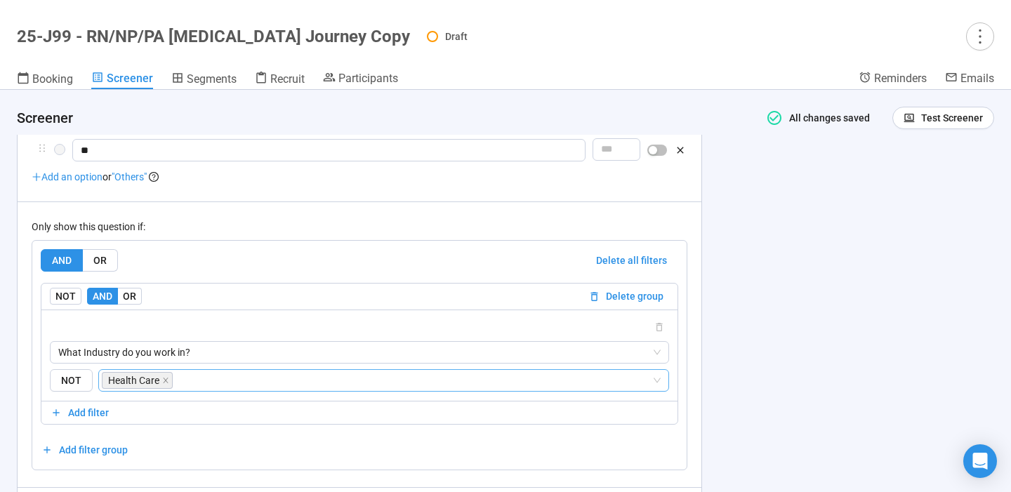
scroll to position [7470, 0]
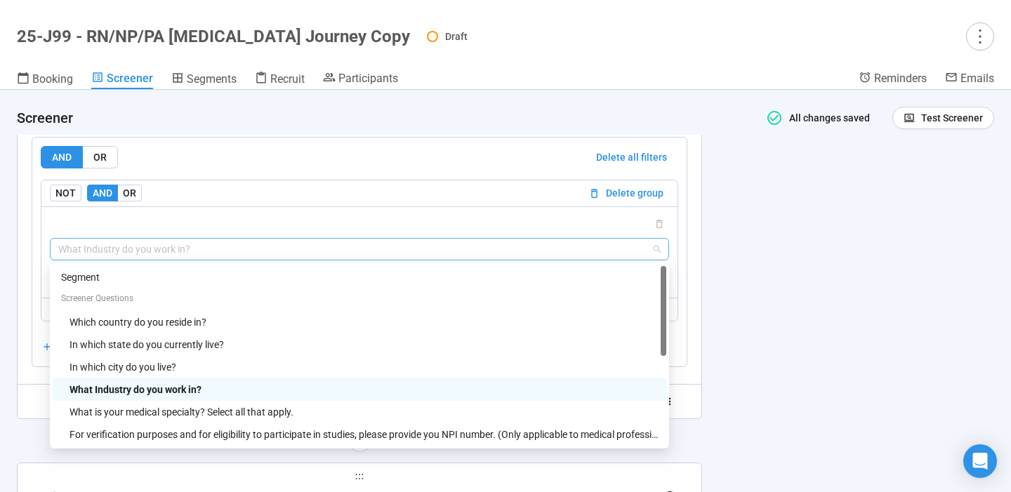
click at [203, 260] on span "What Industry do you work in?" at bounding box center [359, 249] width 602 height 21
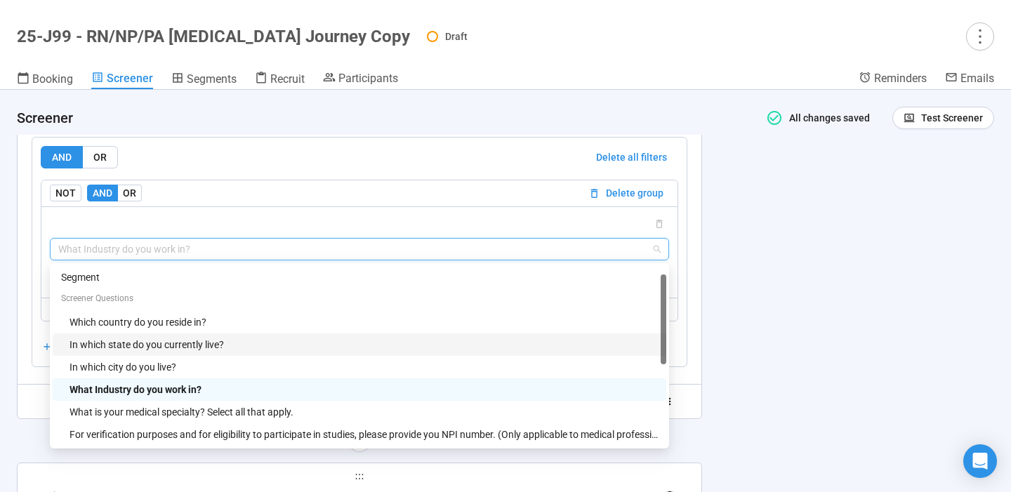
scroll to position [270, 0]
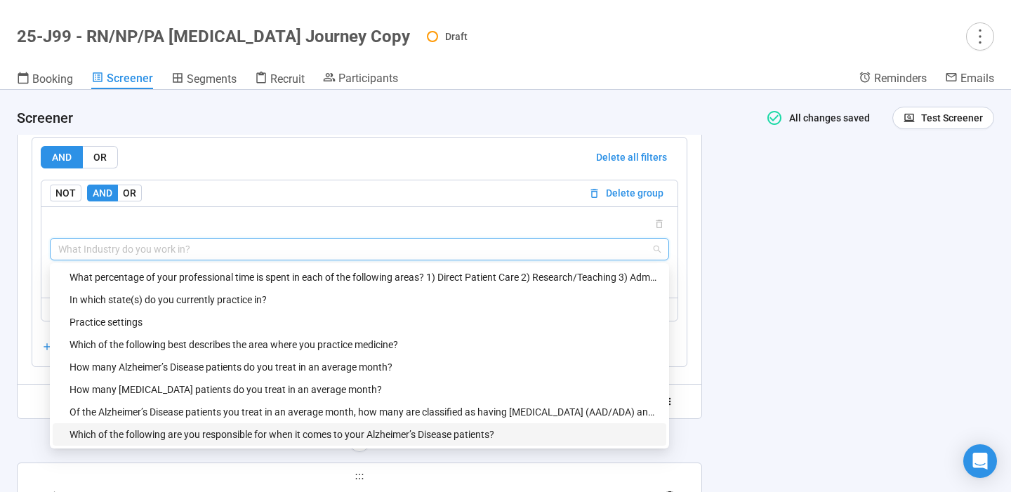
click at [143, 442] on div "Which of the following are you responsible for when it comes to your Alzheimer’…" at bounding box center [363, 434] width 588 height 15
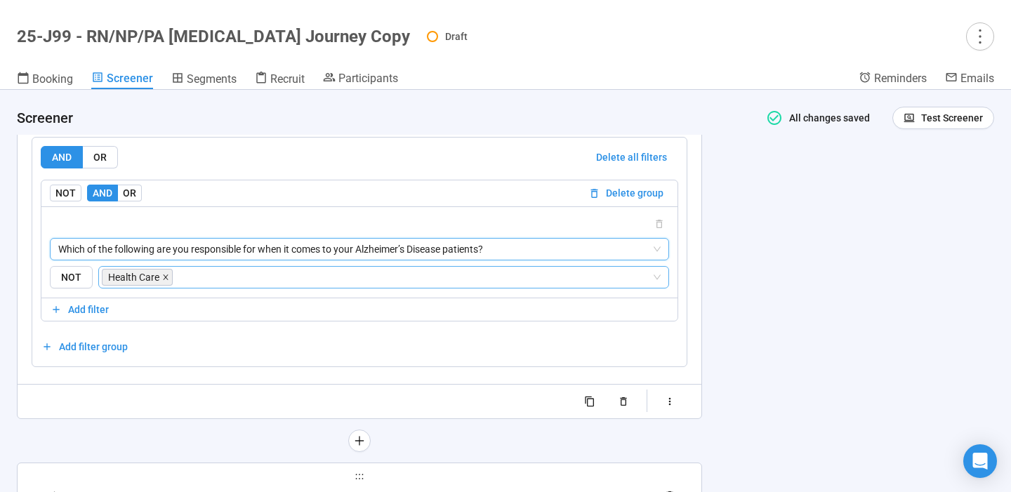
click at [167, 281] on icon "close" at bounding box center [165, 277] width 7 height 7
click at [175, 286] on input "search" at bounding box center [413, 277] width 476 height 17
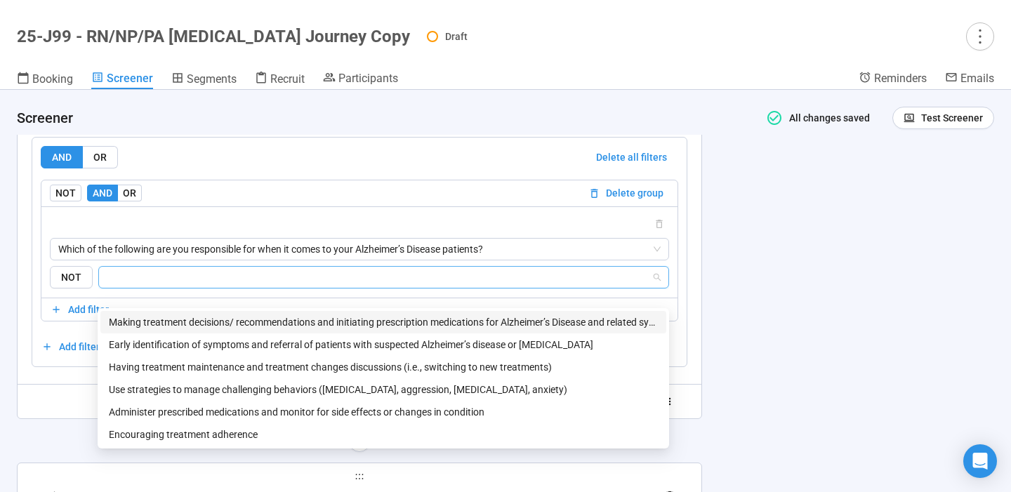
click at [155, 322] on div "Making treatment decisions/ recommendations and initiating prescription medicat…" at bounding box center [383, 321] width 549 height 15
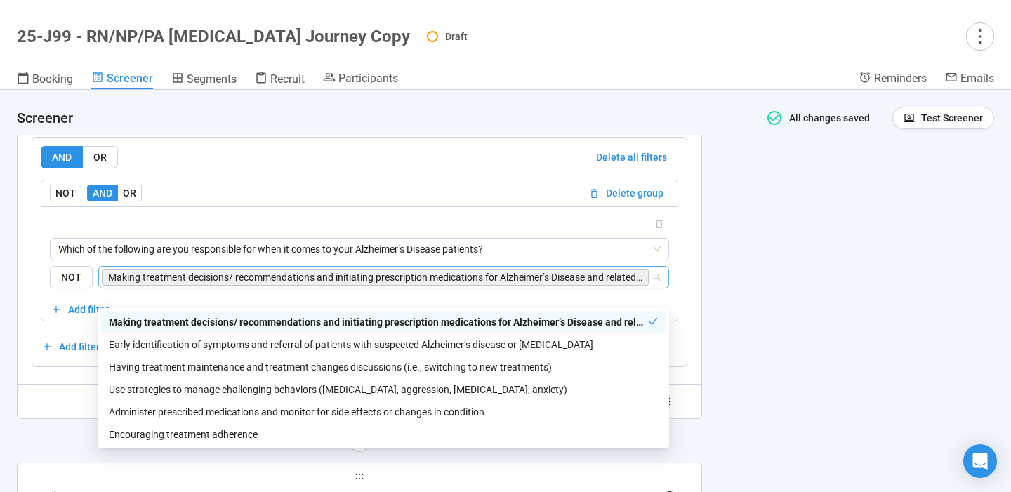
click at [764, 279] on div "**********" at bounding box center [505, 291] width 1011 height 402
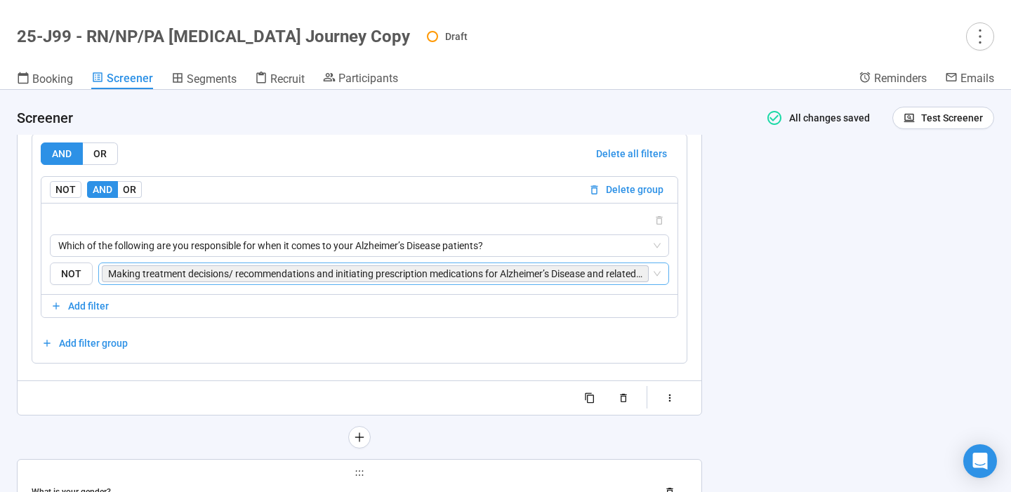
scroll to position [7450, 0]
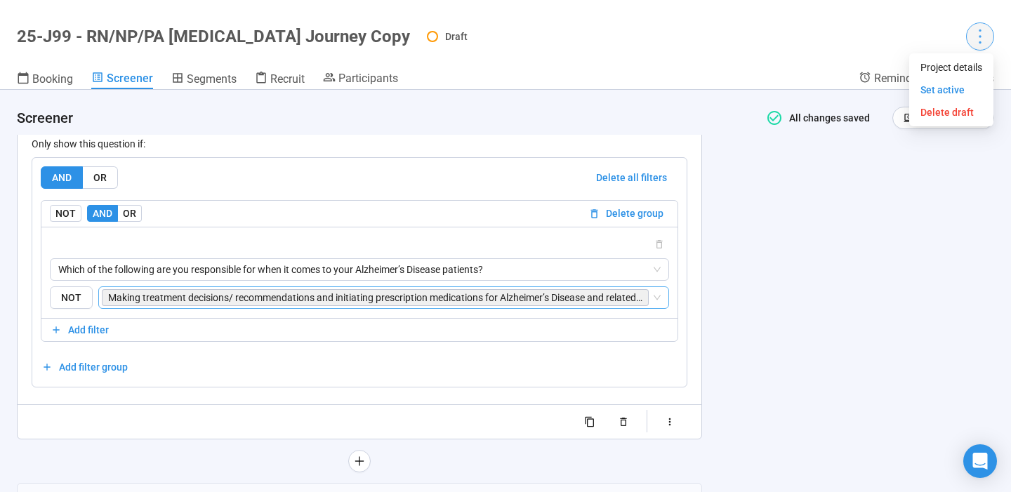
click at [978, 28] on icon "more" at bounding box center [979, 36] width 19 height 19
click at [834, 198] on div "**********" at bounding box center [505, 291] width 1011 height 402
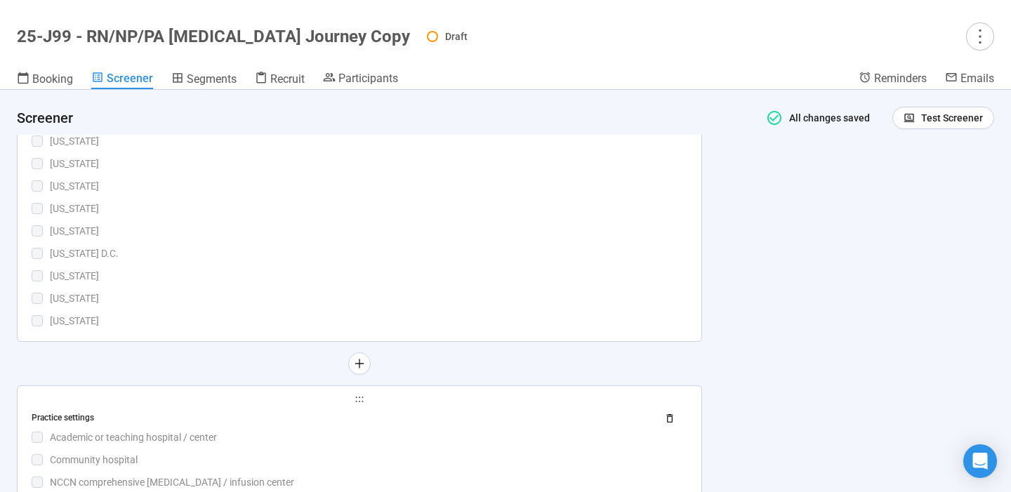
scroll to position [4951, 0]
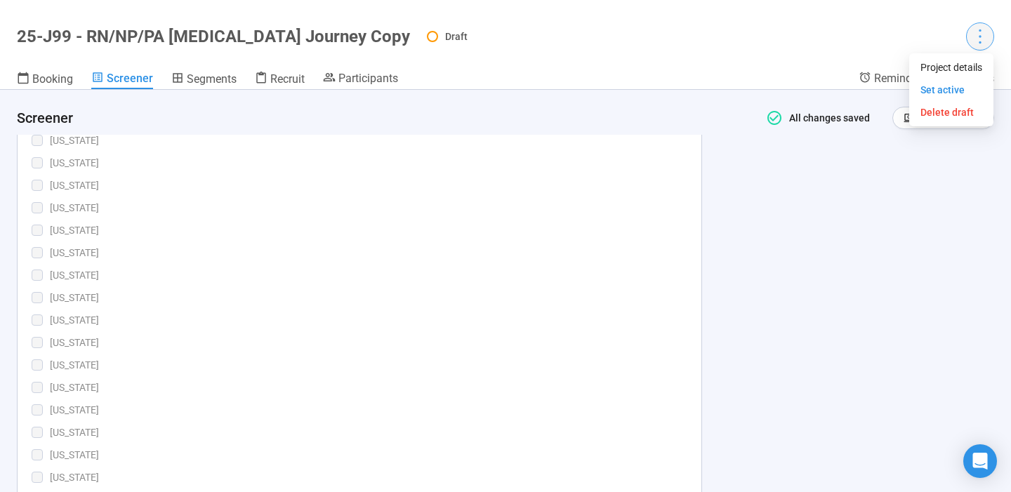
click at [976, 40] on icon "more" at bounding box center [979, 36] width 19 height 19
click at [942, 93] on span "Set active" at bounding box center [942, 89] width 44 height 11
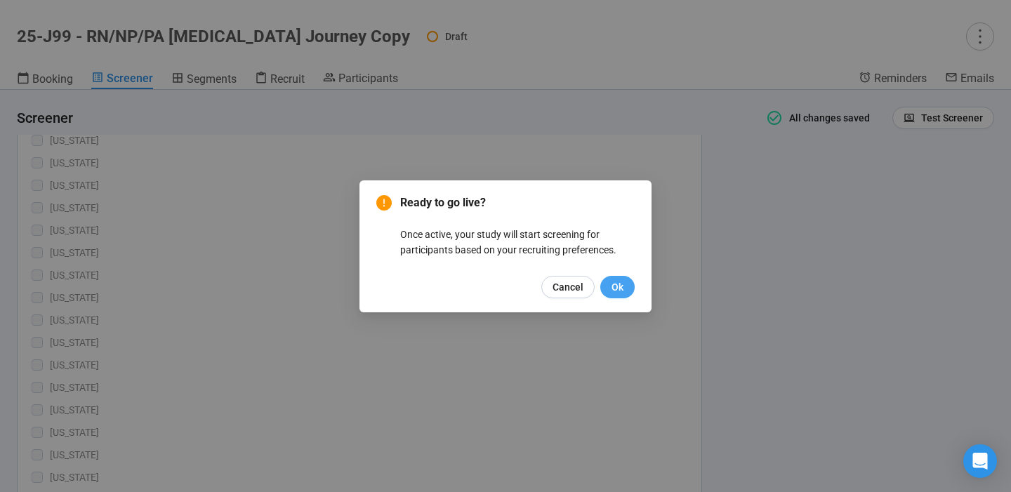
click at [616, 287] on span "Ok" at bounding box center [617, 286] width 12 height 15
